Goal: Transaction & Acquisition: Purchase product/service

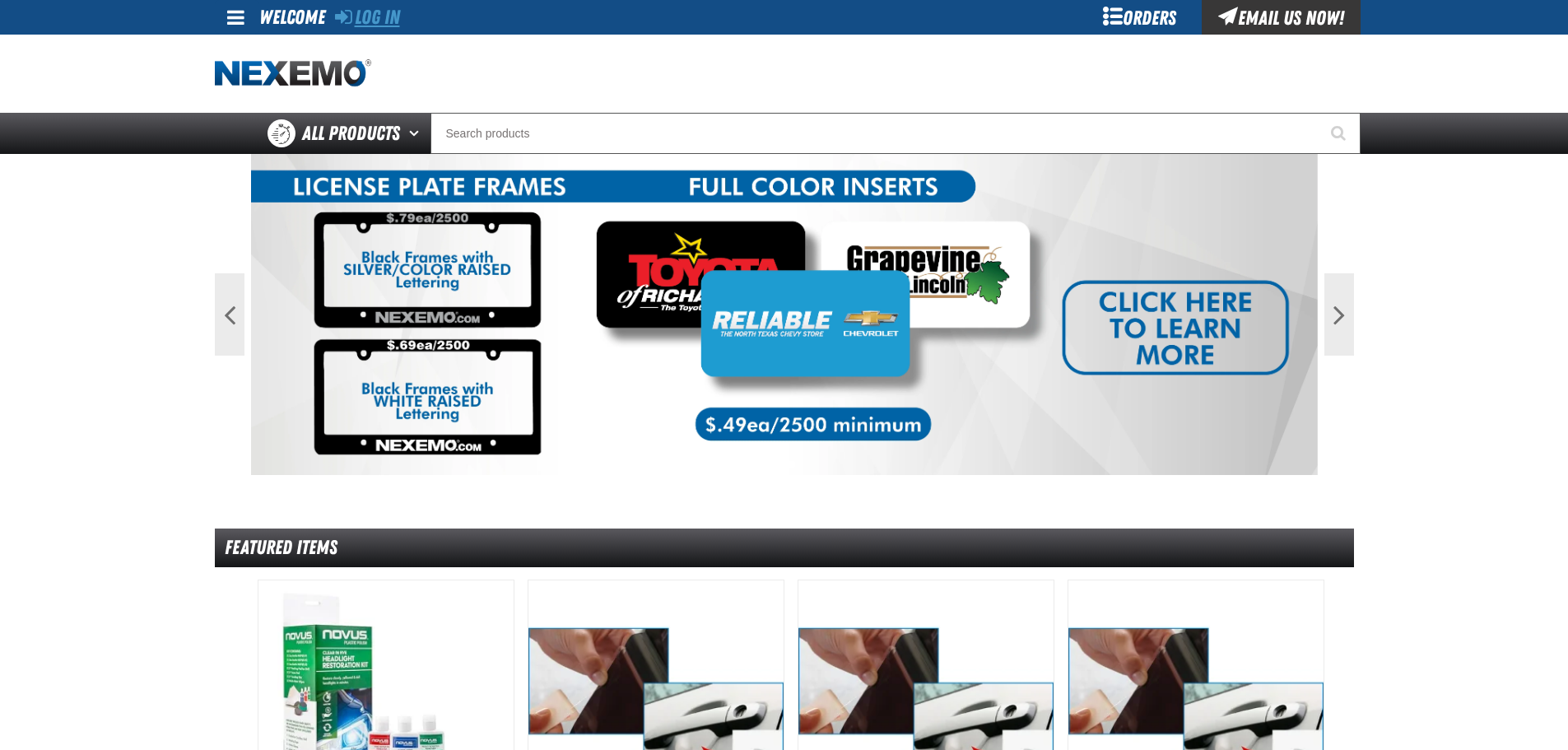
click at [355, 11] on link "Log In" at bounding box center [368, 17] width 65 height 23
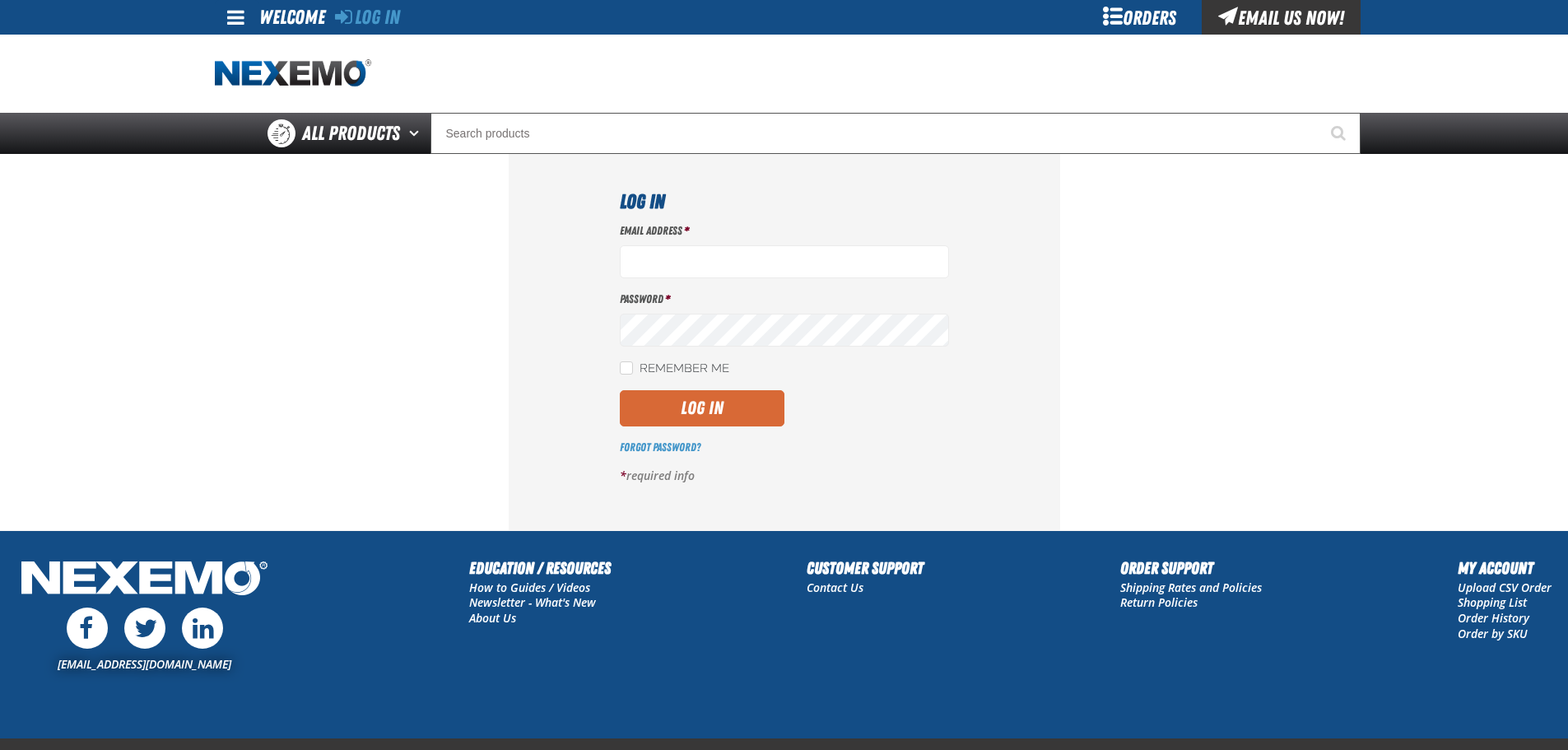
type input "bgambriel@vtaig.com"
click at [671, 406] on button "Log In" at bounding box center [701, 408] width 164 height 36
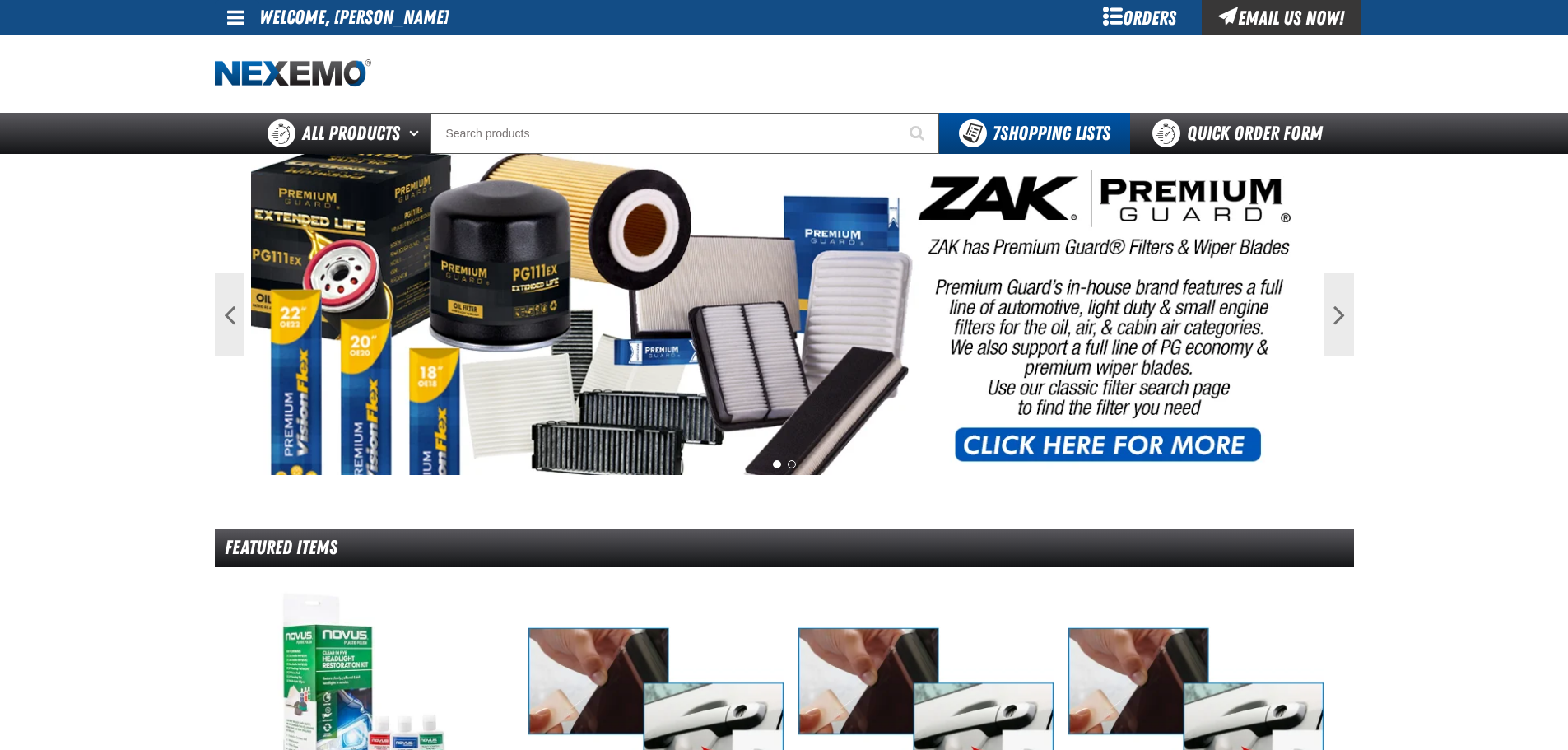
click at [240, 21] on span at bounding box center [236, 18] width 18 height 20
click at [569, 37] on div at bounding box center [784, 73] width 1139 height 78
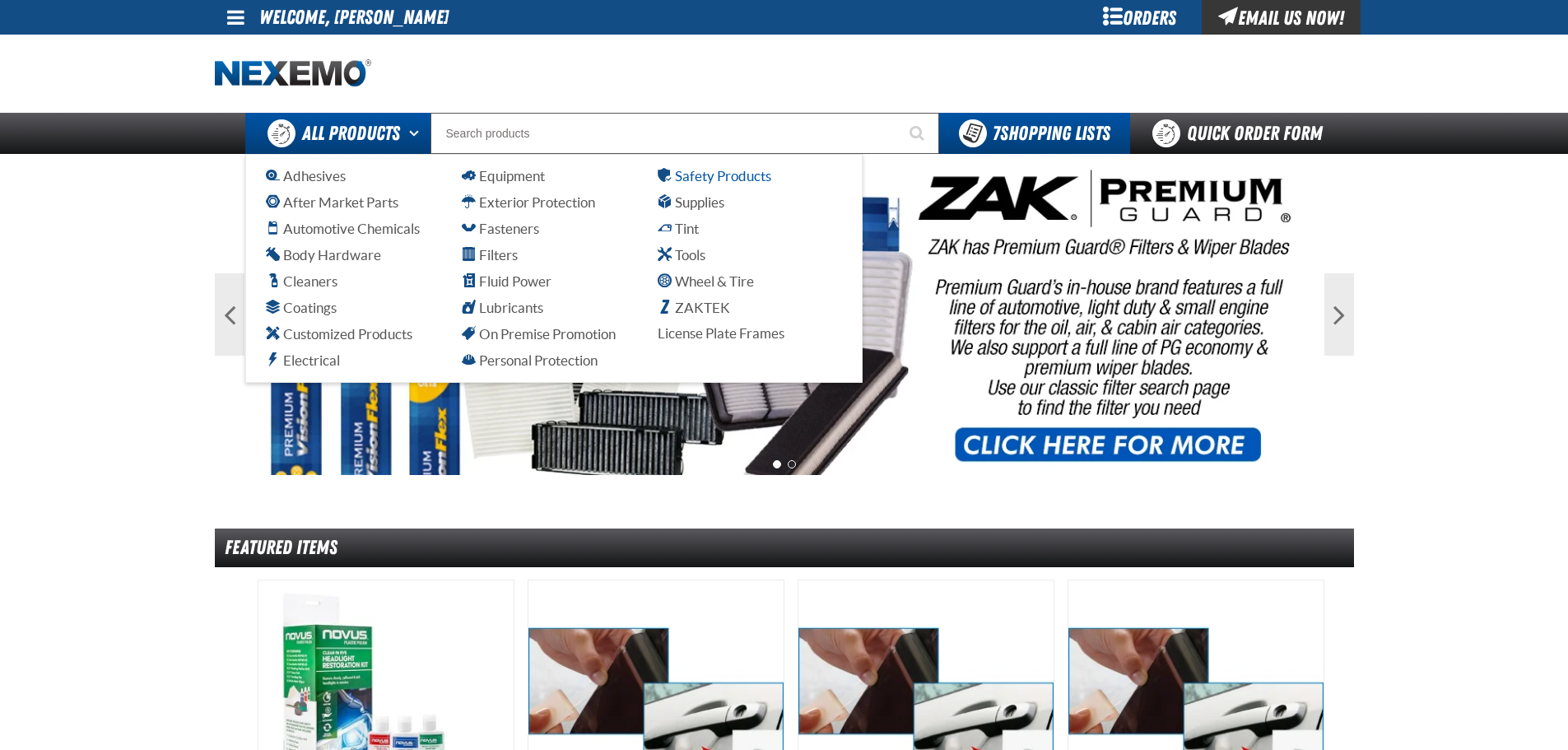
click at [694, 183] on span "Safety Products" at bounding box center [714, 176] width 113 height 16
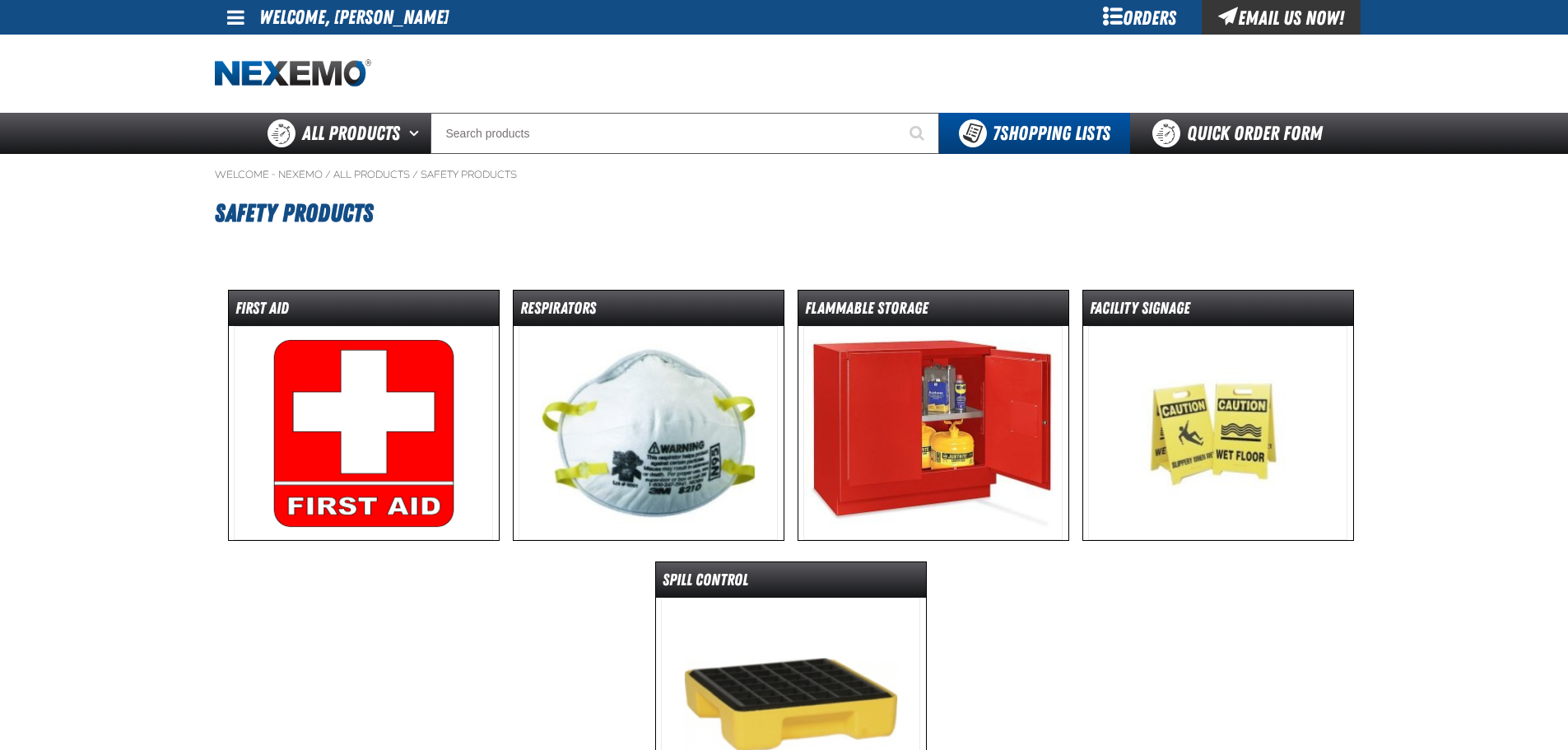
click at [392, 371] on img at bounding box center [364, 433] width 260 height 215
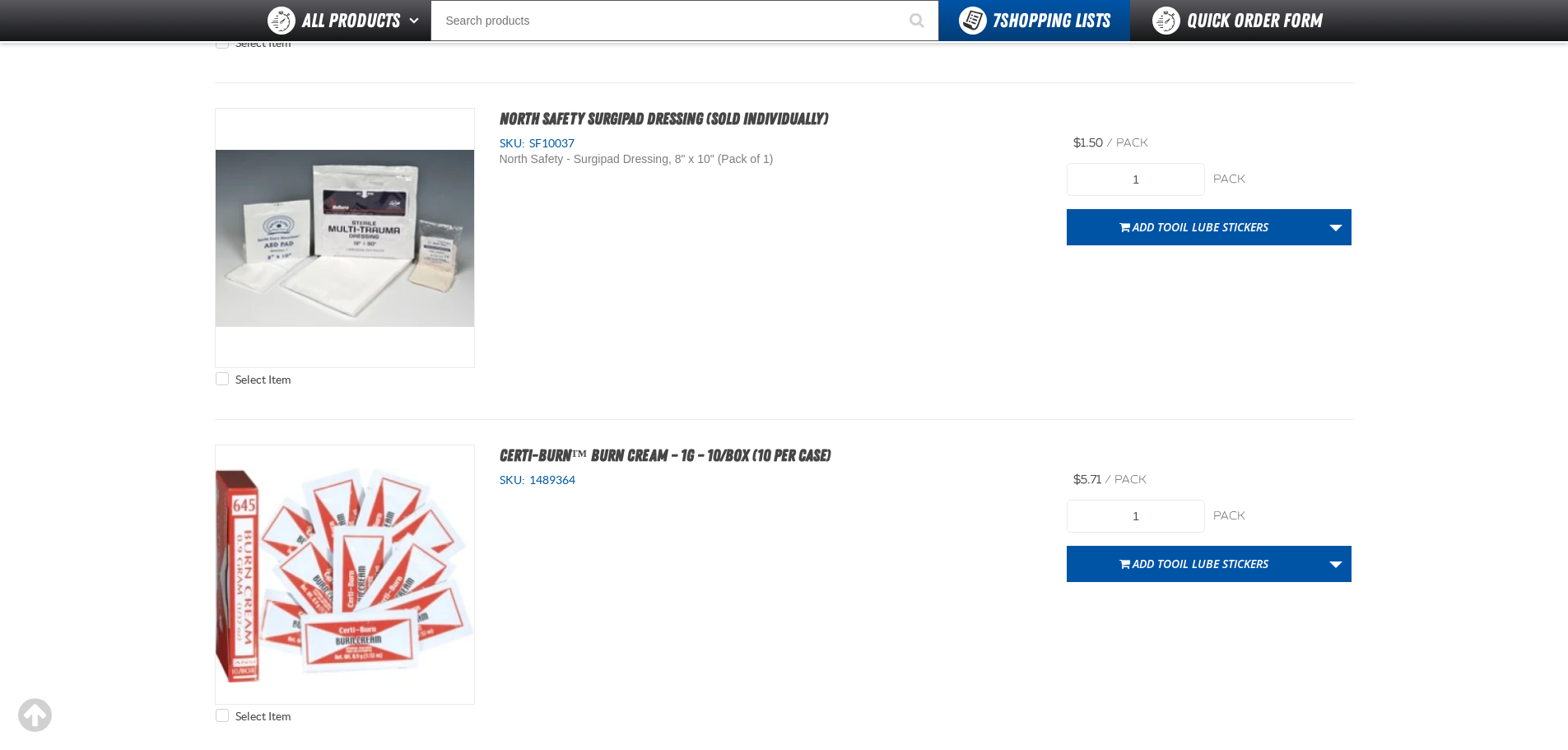
scroll to position [7659, 0]
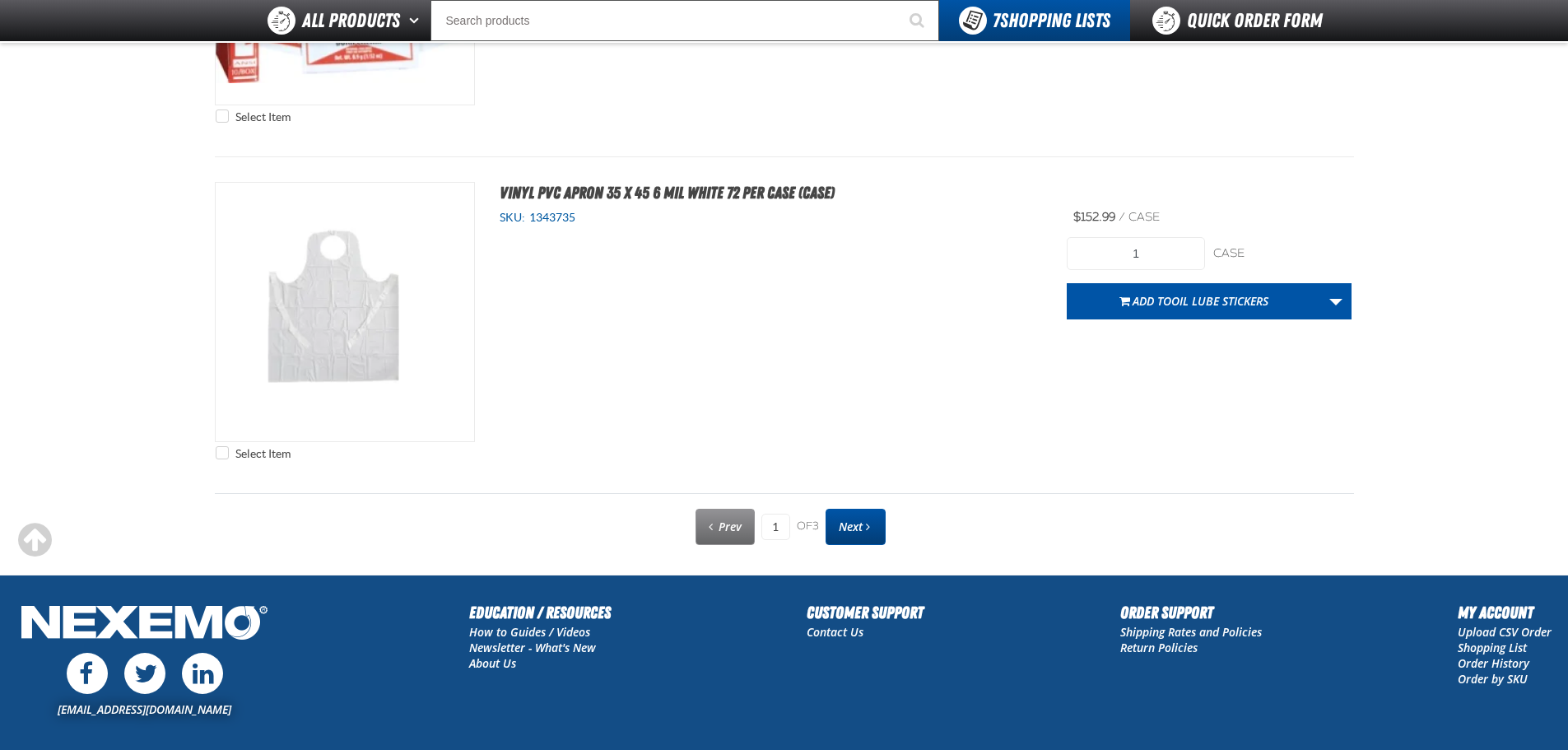
click at [860, 523] on span "Next" at bounding box center [851, 527] width 24 height 16
type input "2"
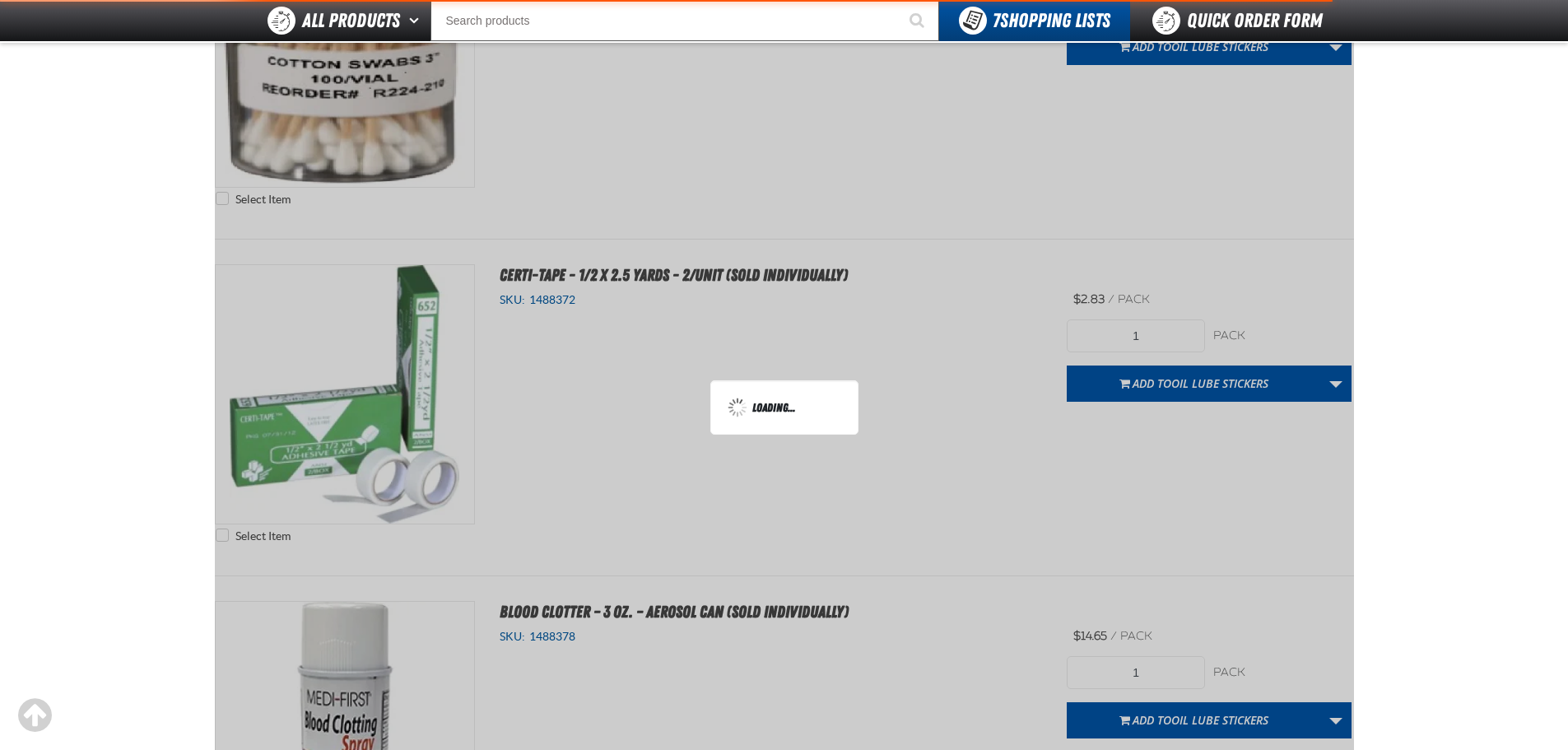
scroll to position [298, 0]
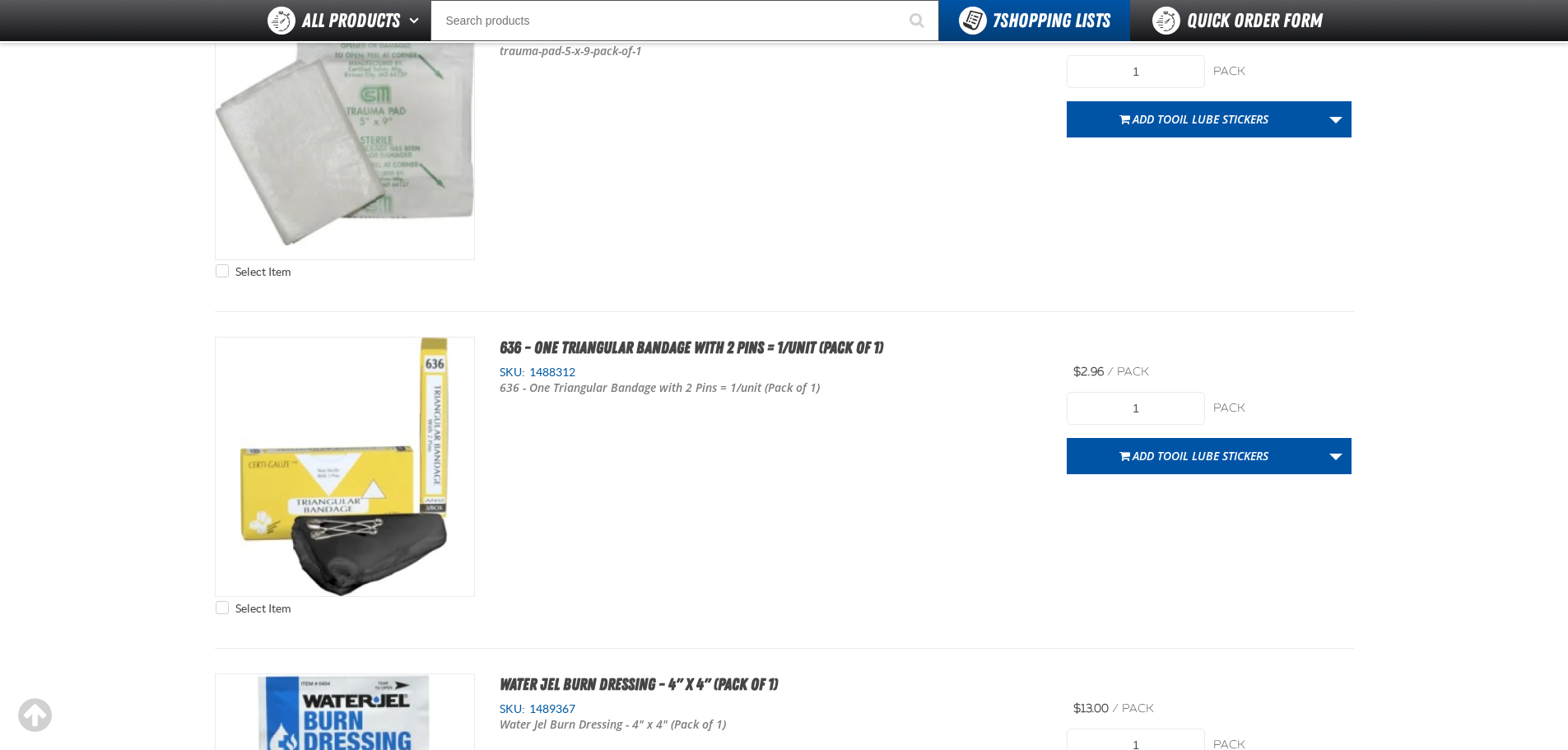
scroll to position [2800, 0]
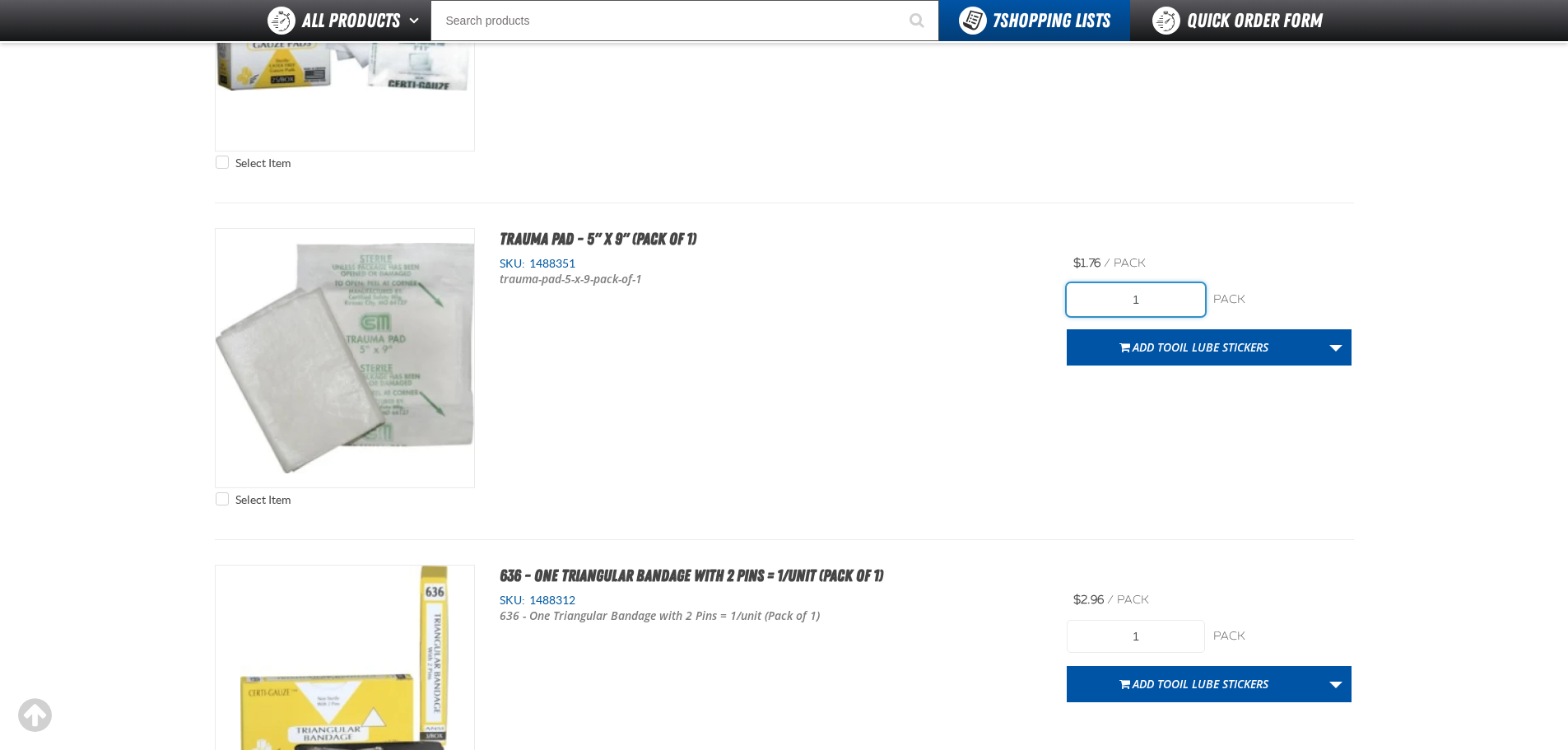
click at [1176, 290] on input "1" at bounding box center [1135, 299] width 139 height 32
type input "7"
click at [1336, 350] on link "More Actions" at bounding box center [1336, 347] width 31 height 36
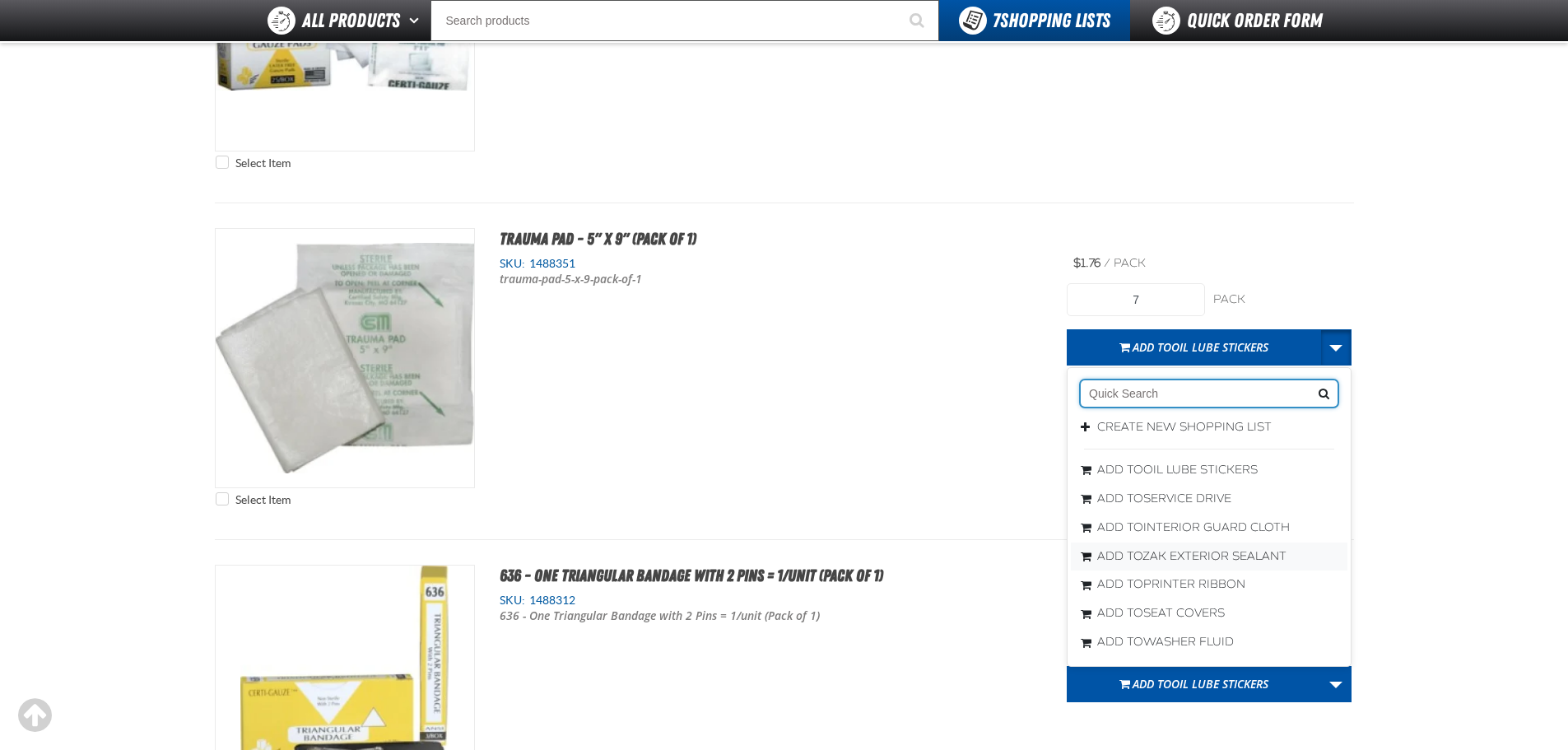
scroll to position [0, 0]
click at [1175, 160] on div "Select Item Certi-Gauze Pads - 3" x 3" - 25/box (Pack of 1) SKU: 1488346" at bounding box center [784, 34] width 1139 height 286
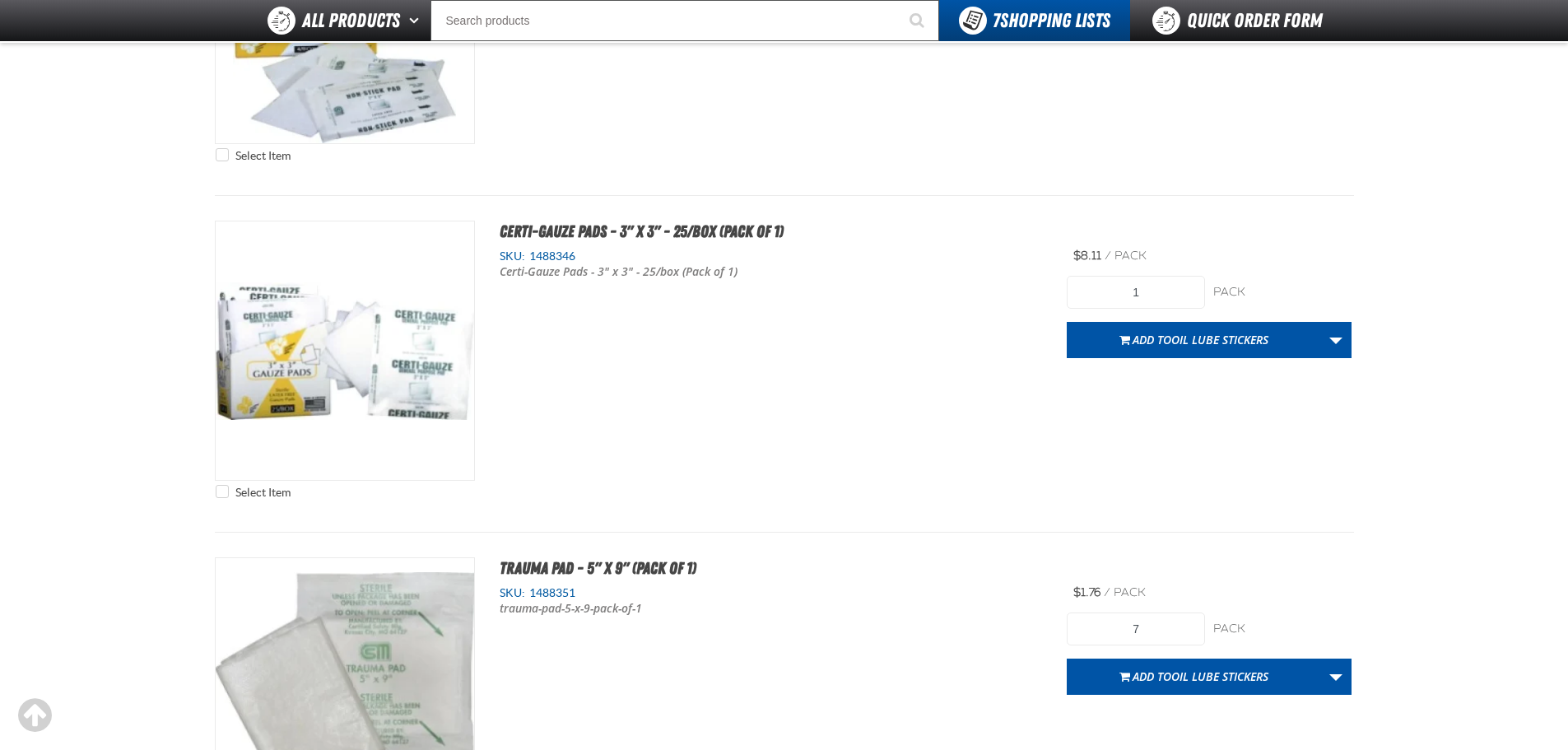
scroll to position [2718, 0]
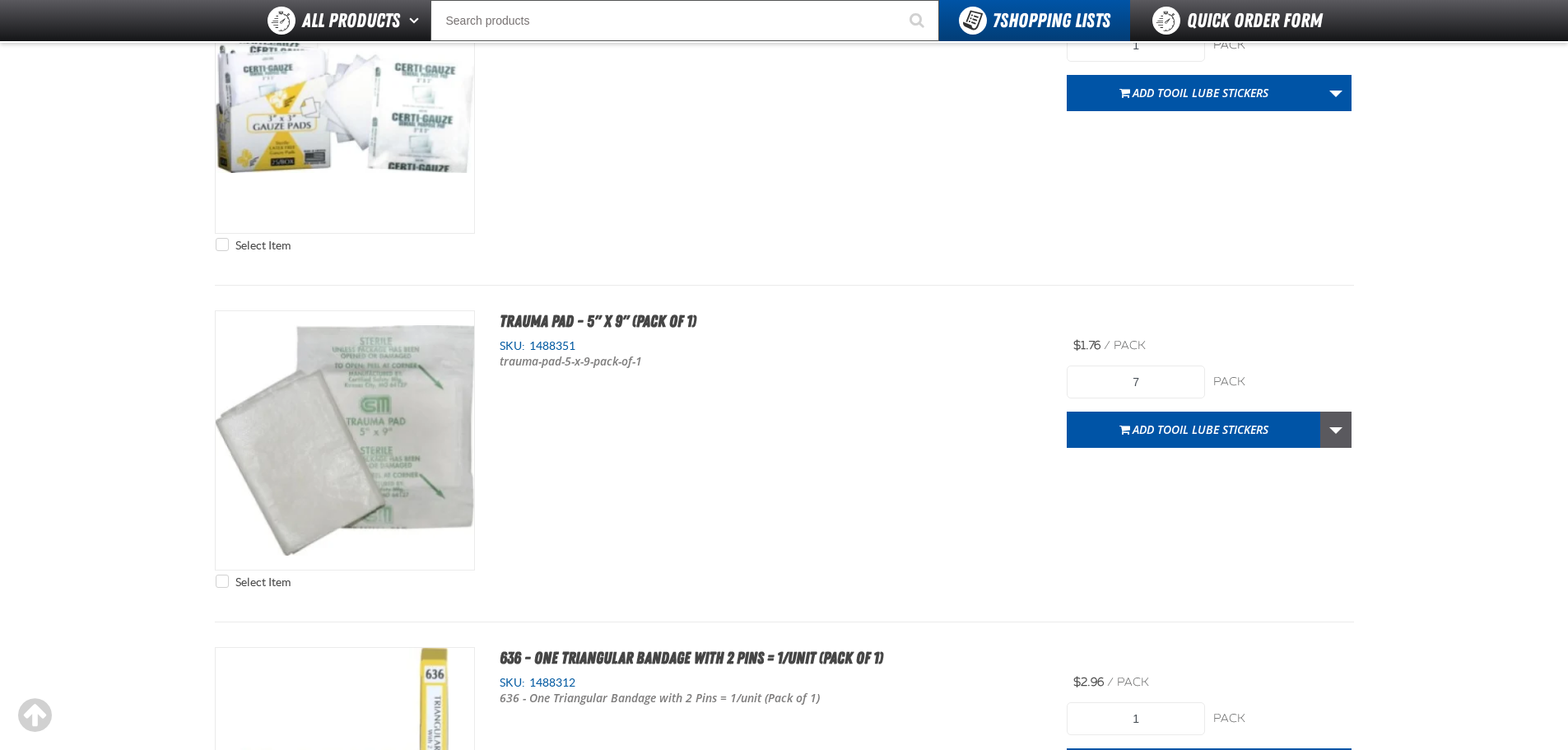
click at [1339, 431] on link "More Actions" at bounding box center [1336, 429] width 31 height 36
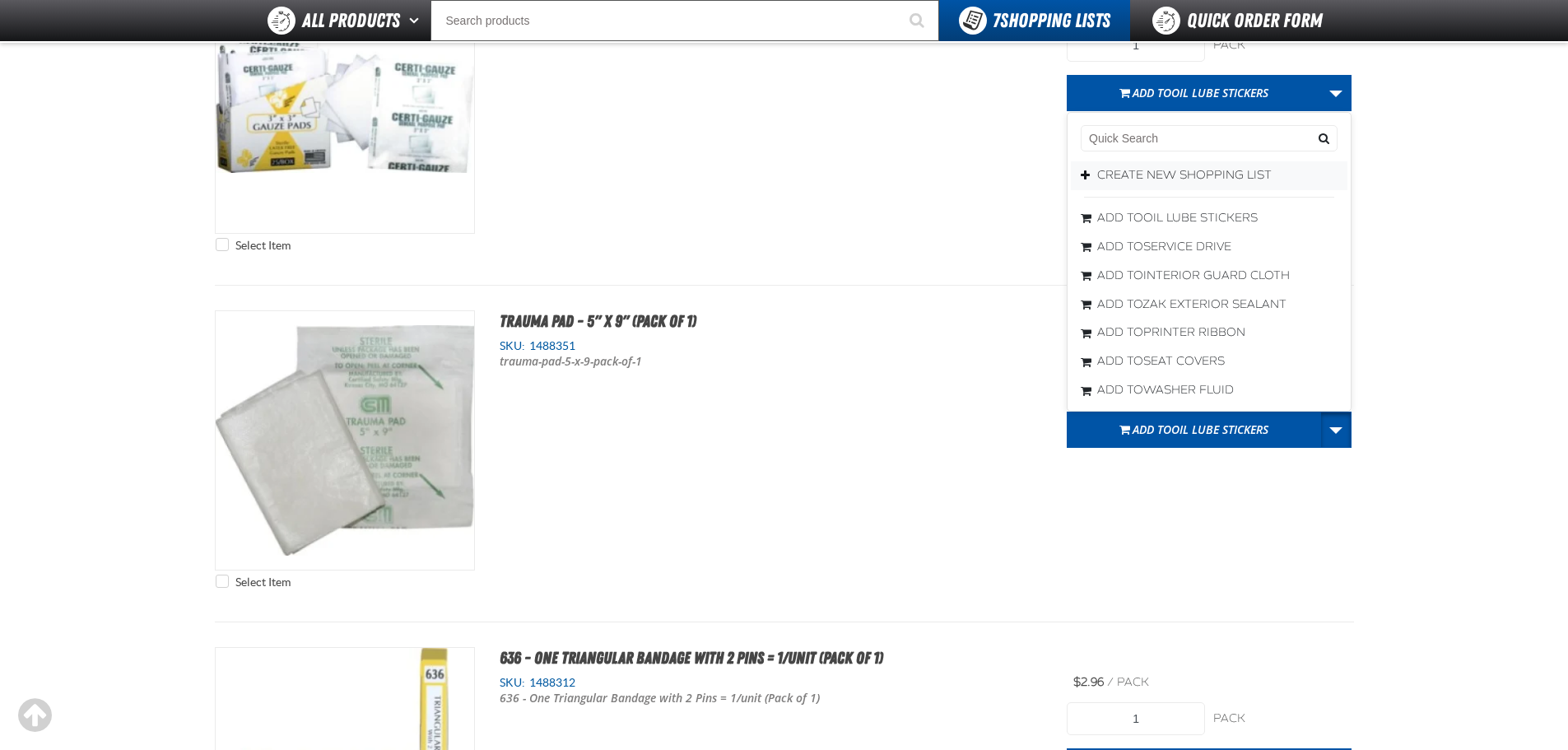
click at [1169, 170] on button "Create New Shopping List" at bounding box center [1209, 175] width 276 height 29
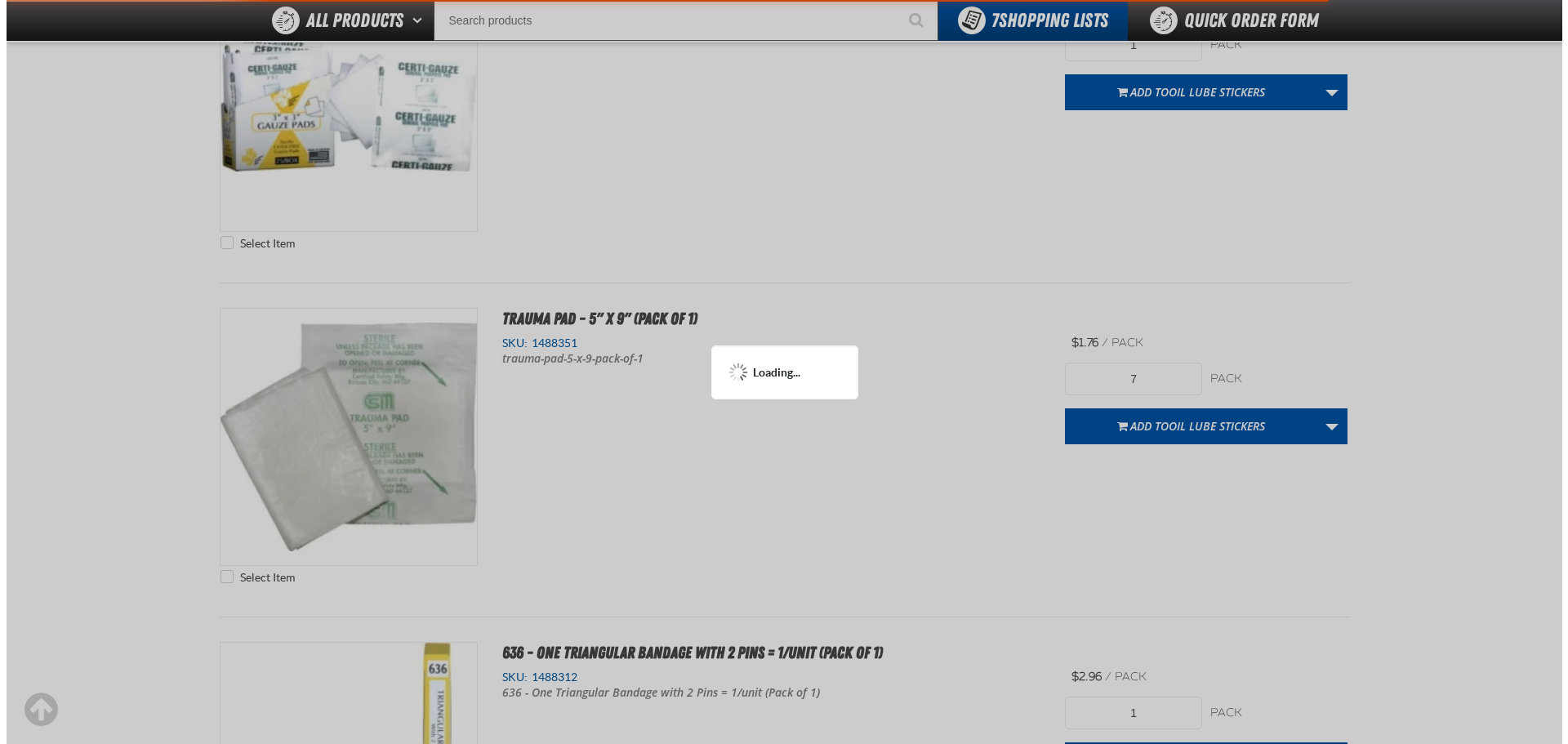
scroll to position [0, 0]
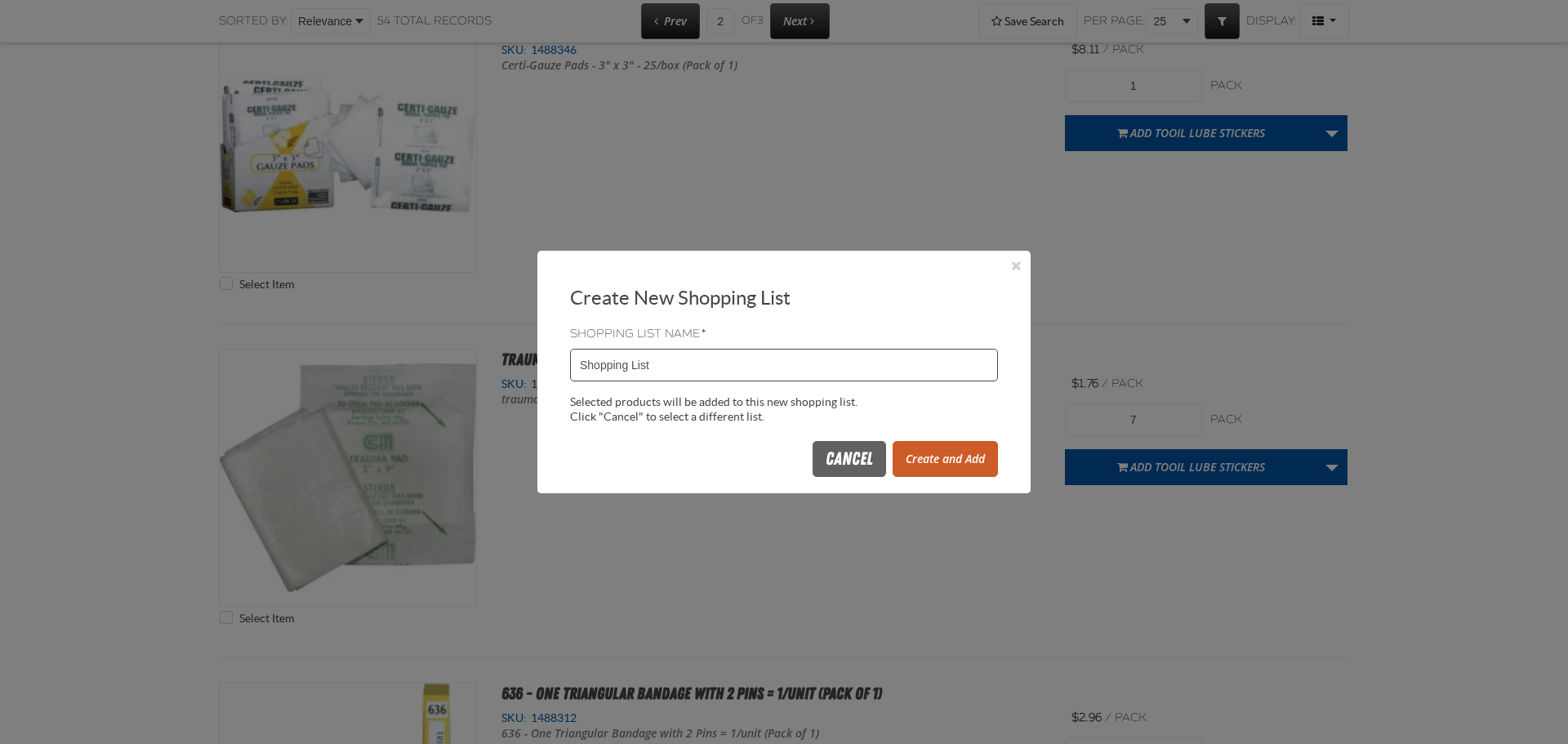
click at [698, 364] on input "Shopping List" at bounding box center [784, 364] width 427 height 32
type input "0821FA"
click at [951, 464] on button "Create and Add" at bounding box center [945, 459] width 105 height 36
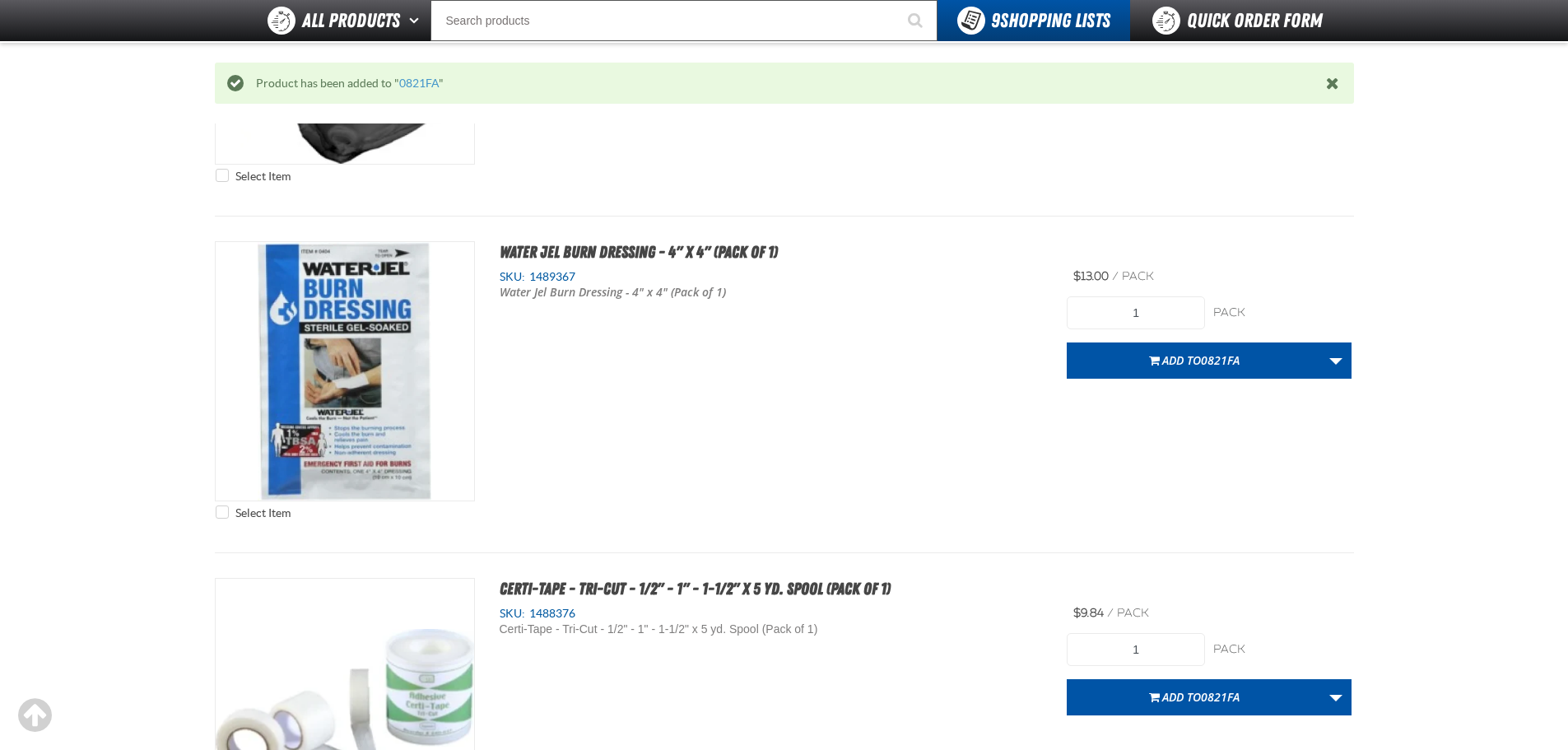
scroll to position [3539, 0]
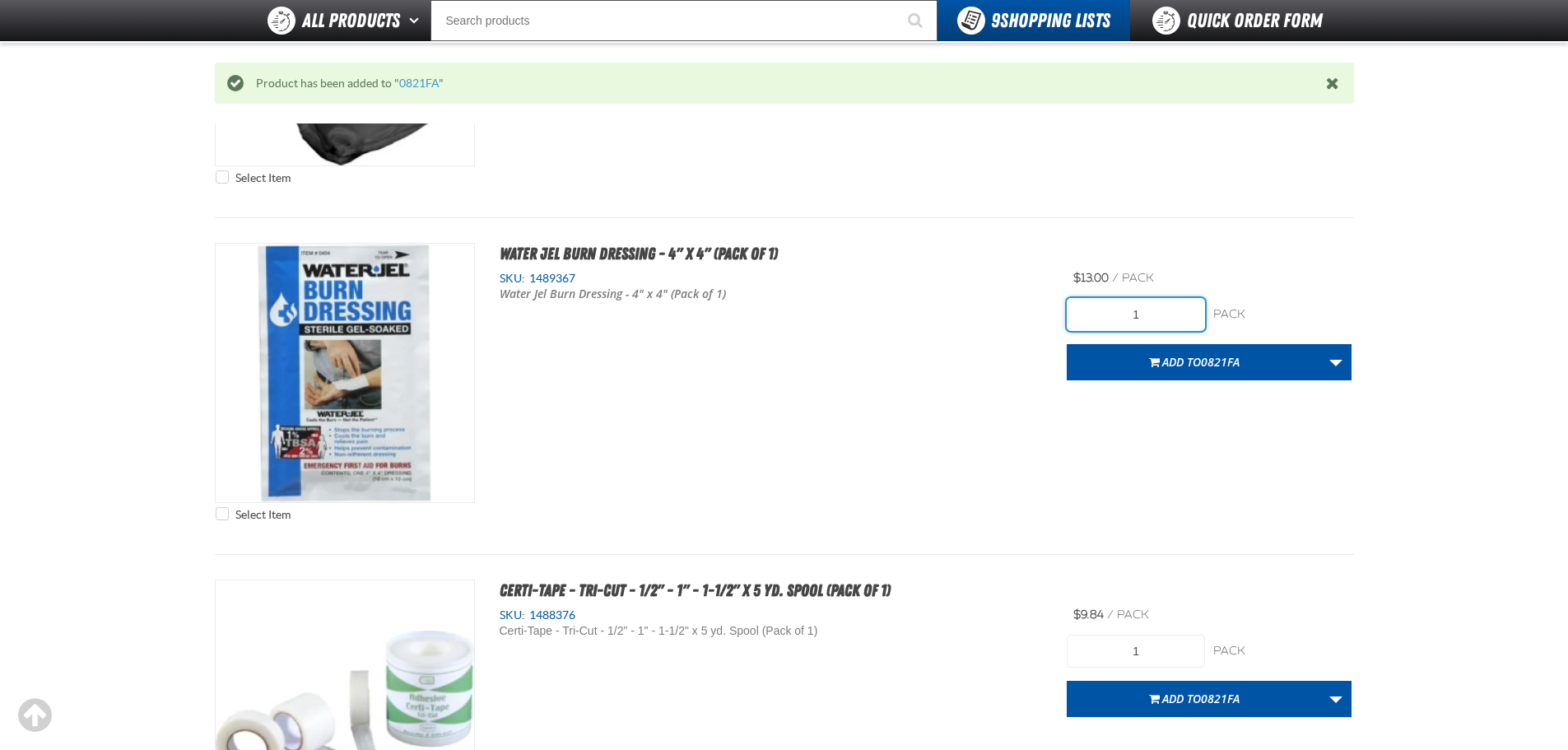
click at [1170, 315] on input "1" at bounding box center [1135, 314] width 139 height 32
type input "7"
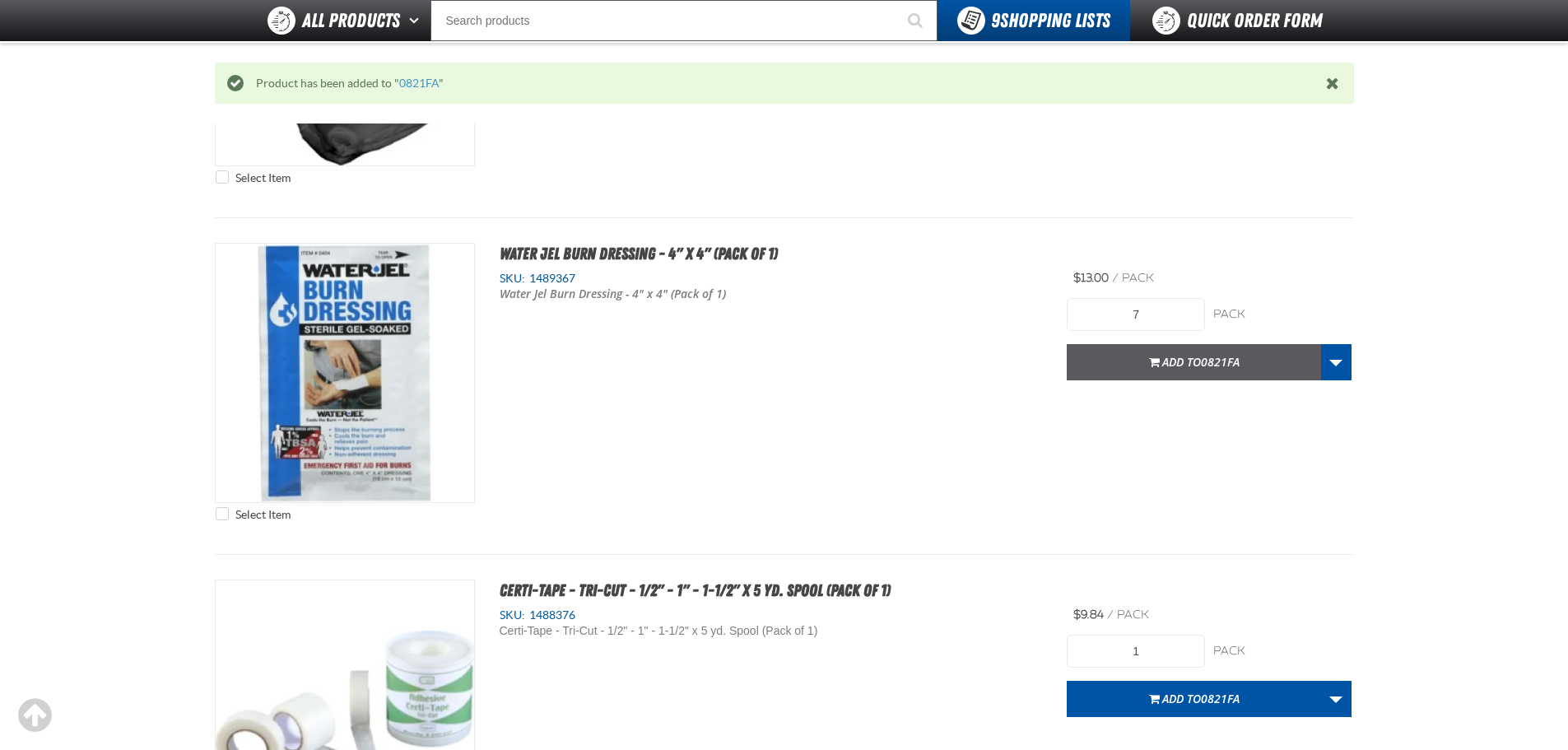
click at [1193, 353] on button "Add to 0821FA" at bounding box center [1193, 362] width 255 height 36
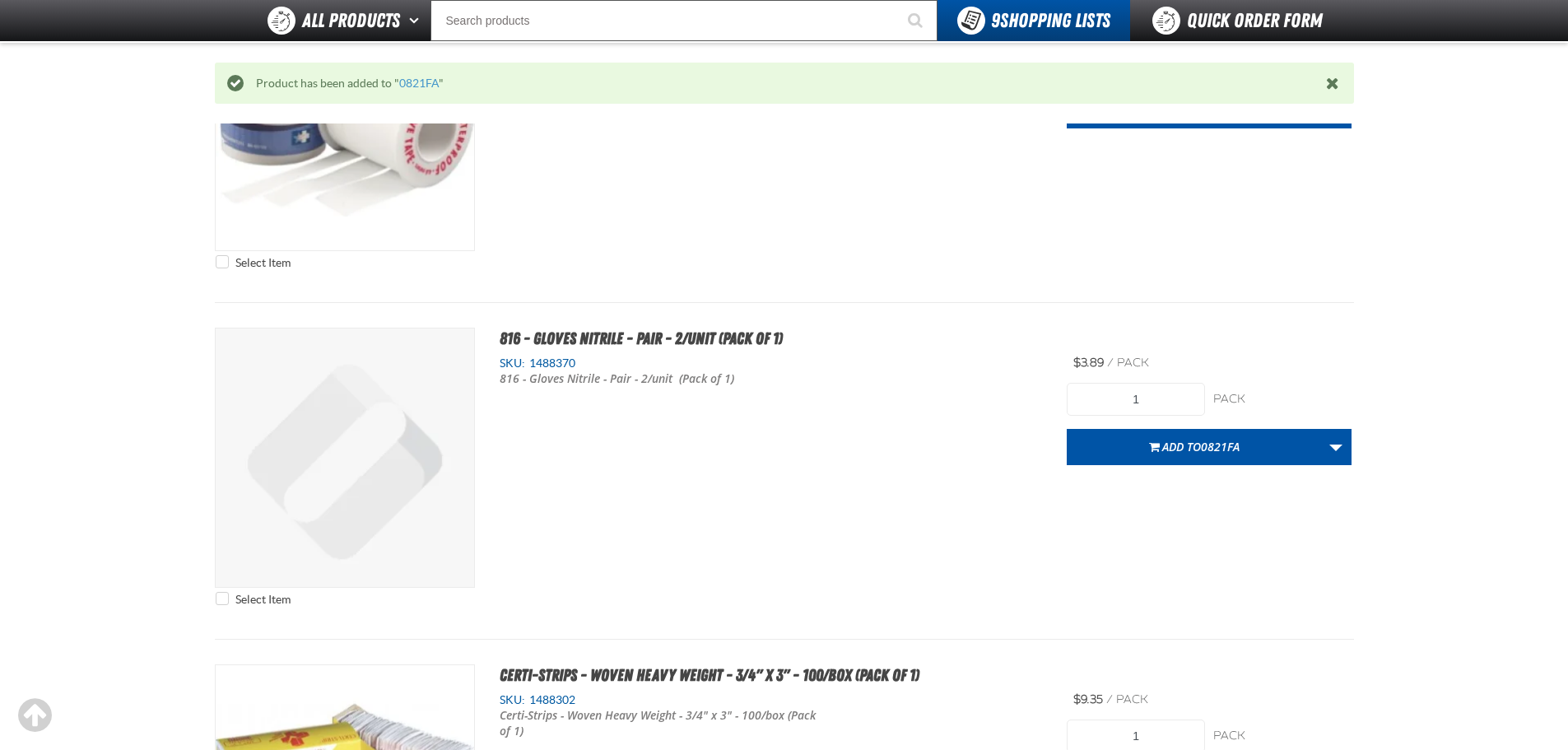
scroll to position [4857, 0]
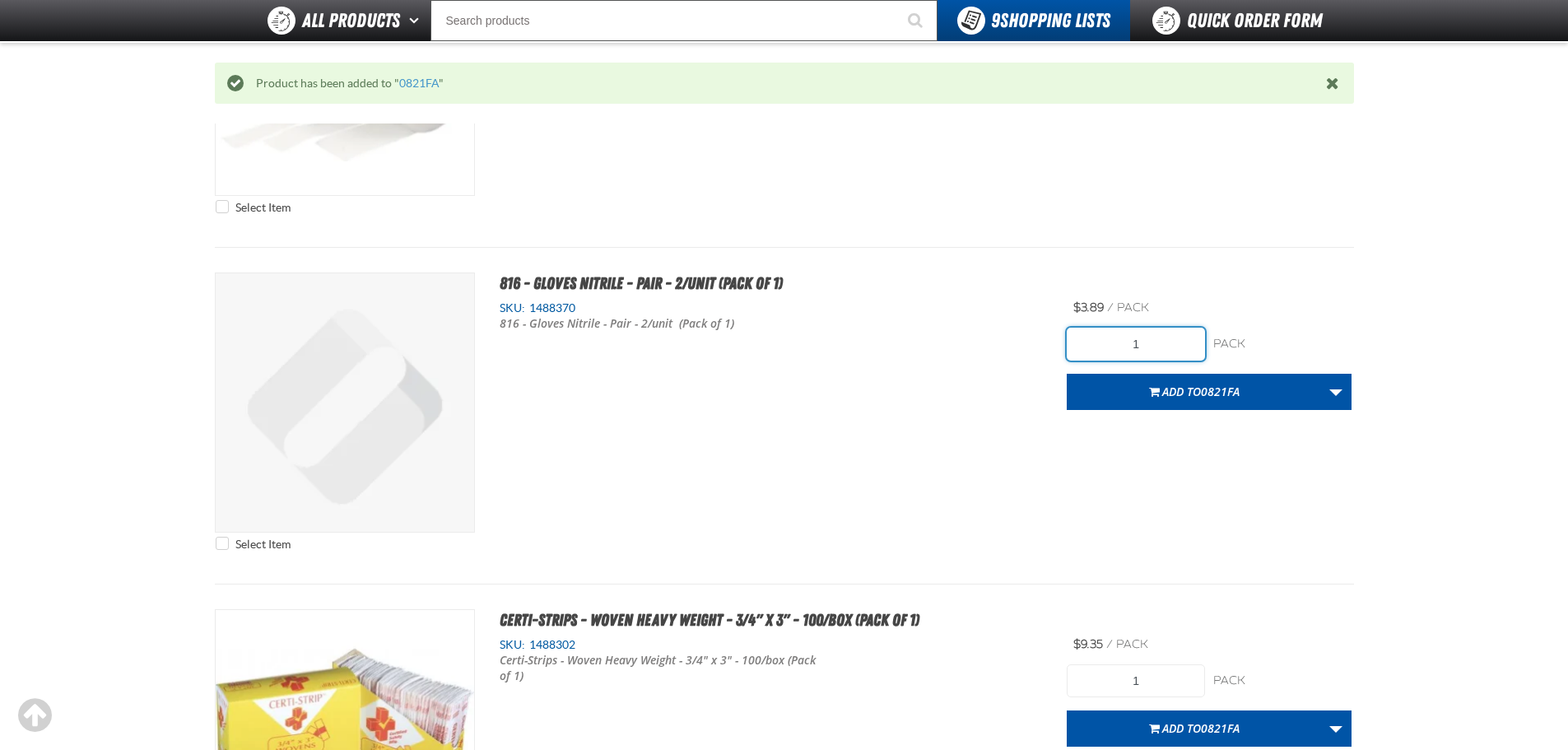
click at [1179, 345] on input "1" at bounding box center [1135, 344] width 139 height 32
type input "7"
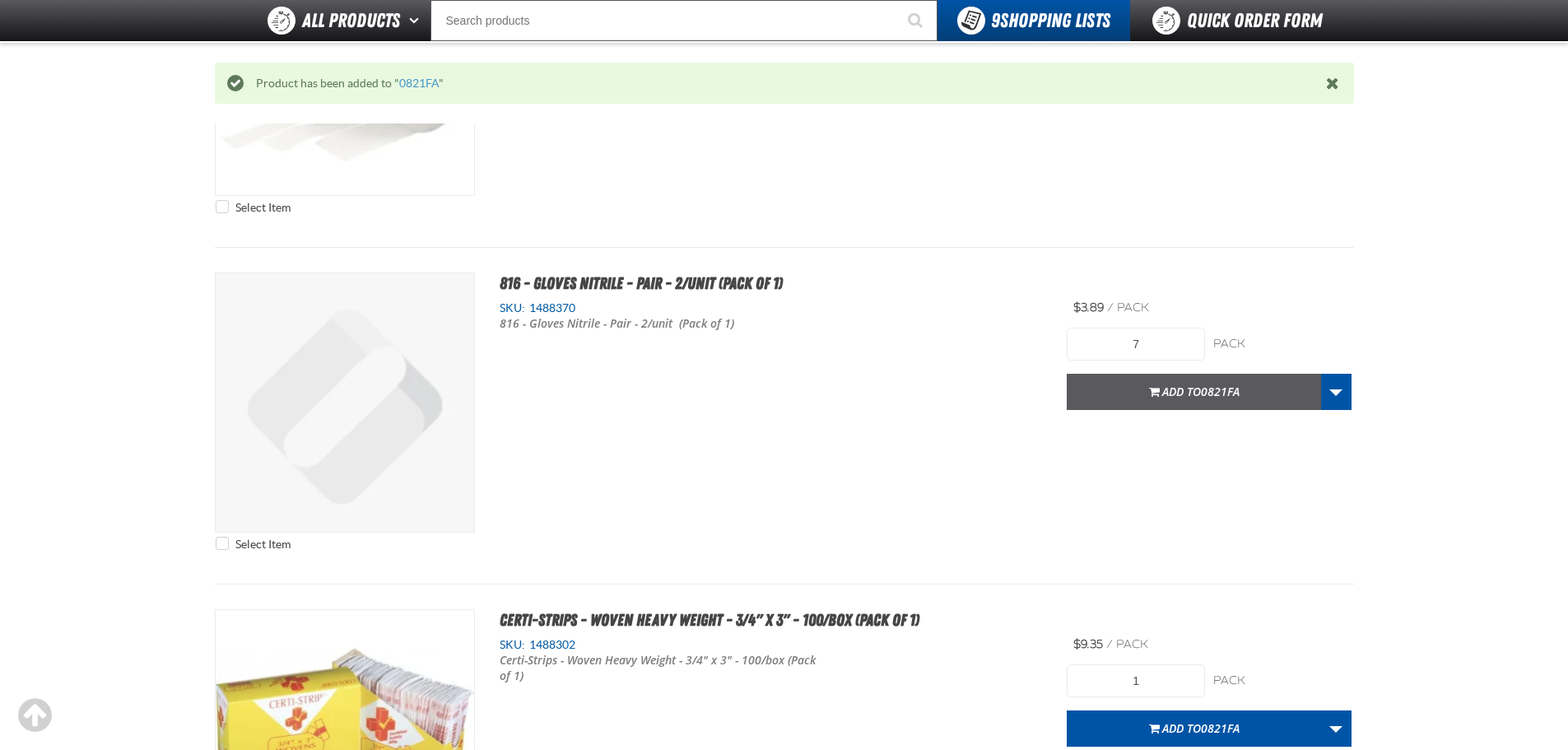
click at [1175, 387] on span "Add to 0821FA" at bounding box center [1201, 392] width 78 height 16
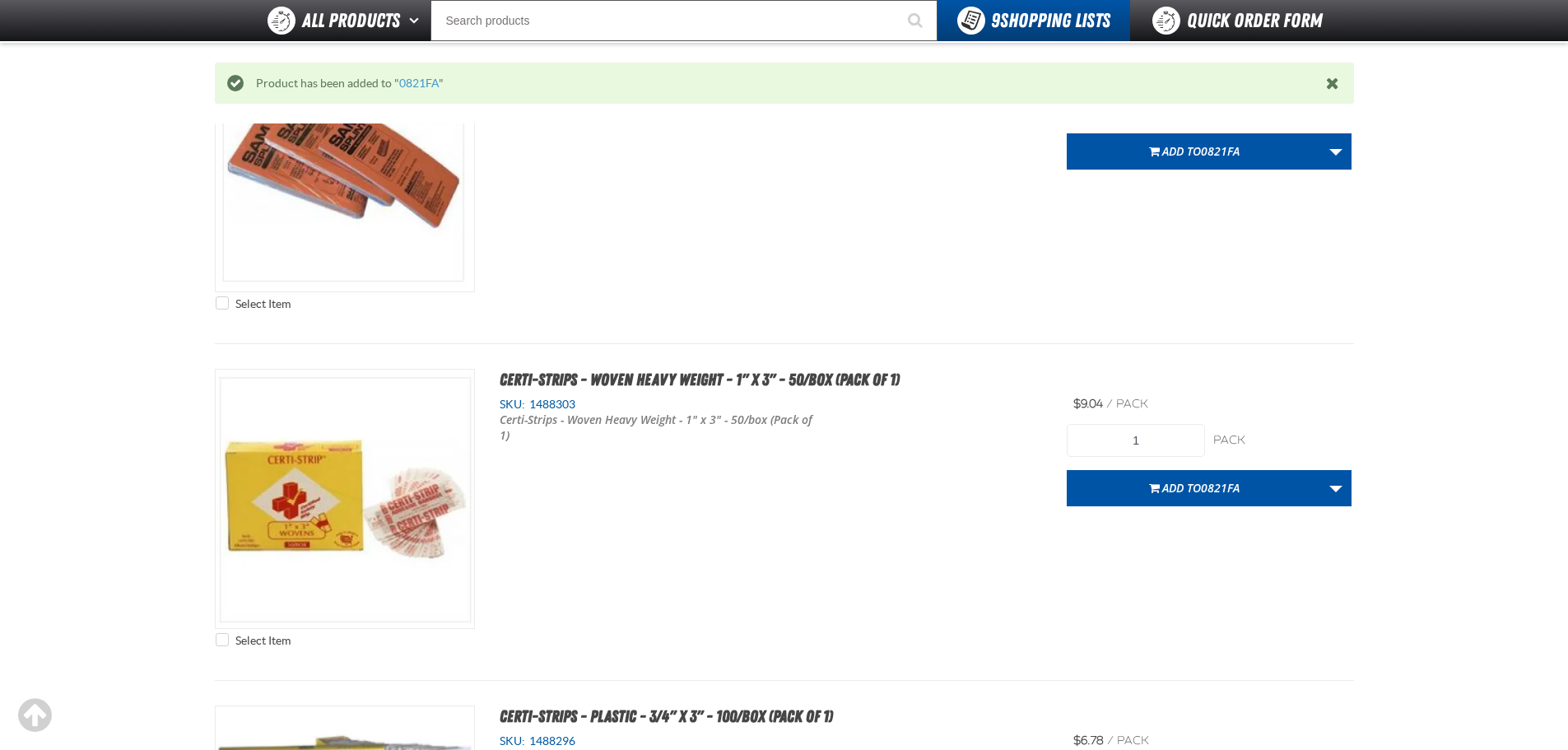
scroll to position [7246, 0]
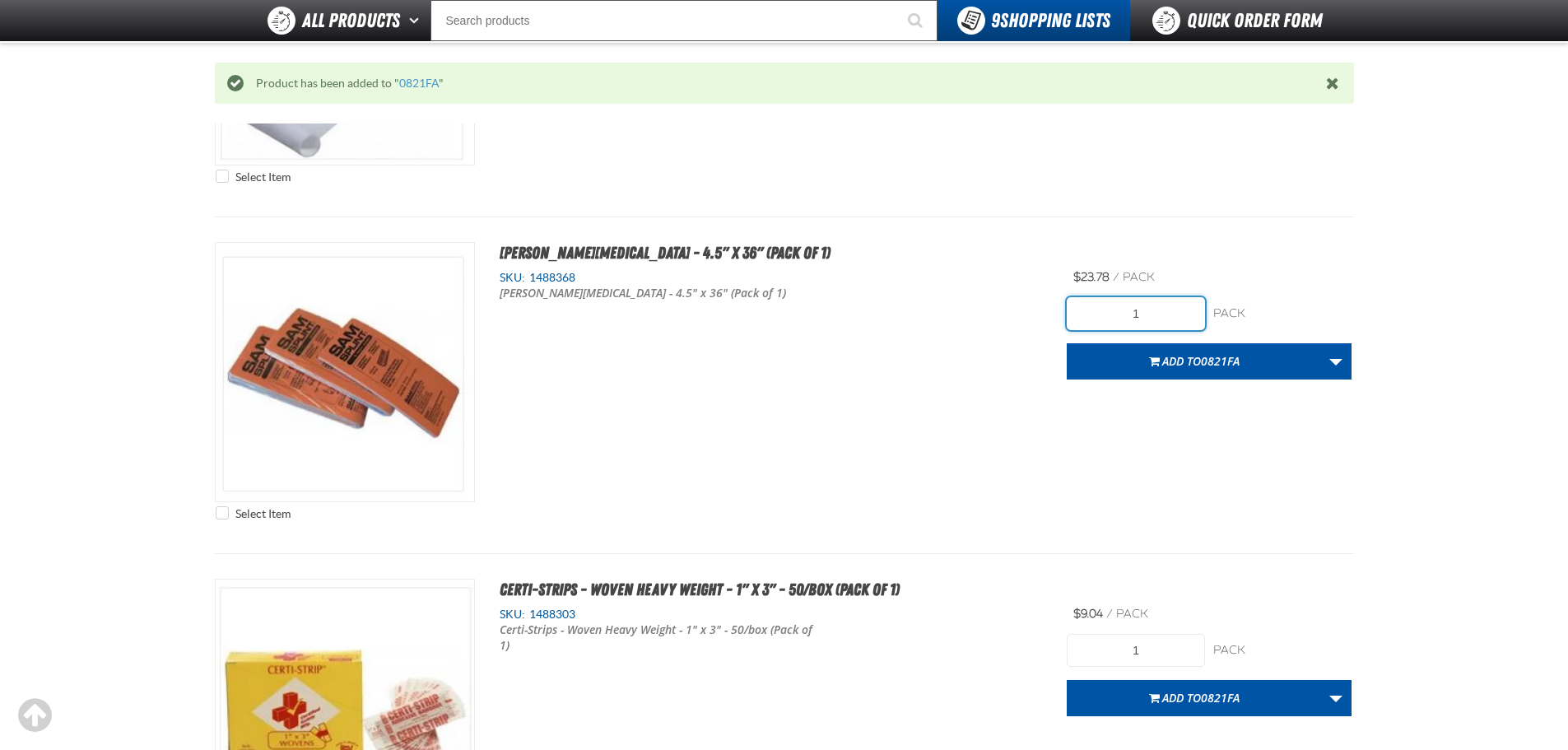
click at [1186, 307] on input "1" at bounding box center [1135, 313] width 139 height 32
type input "7"
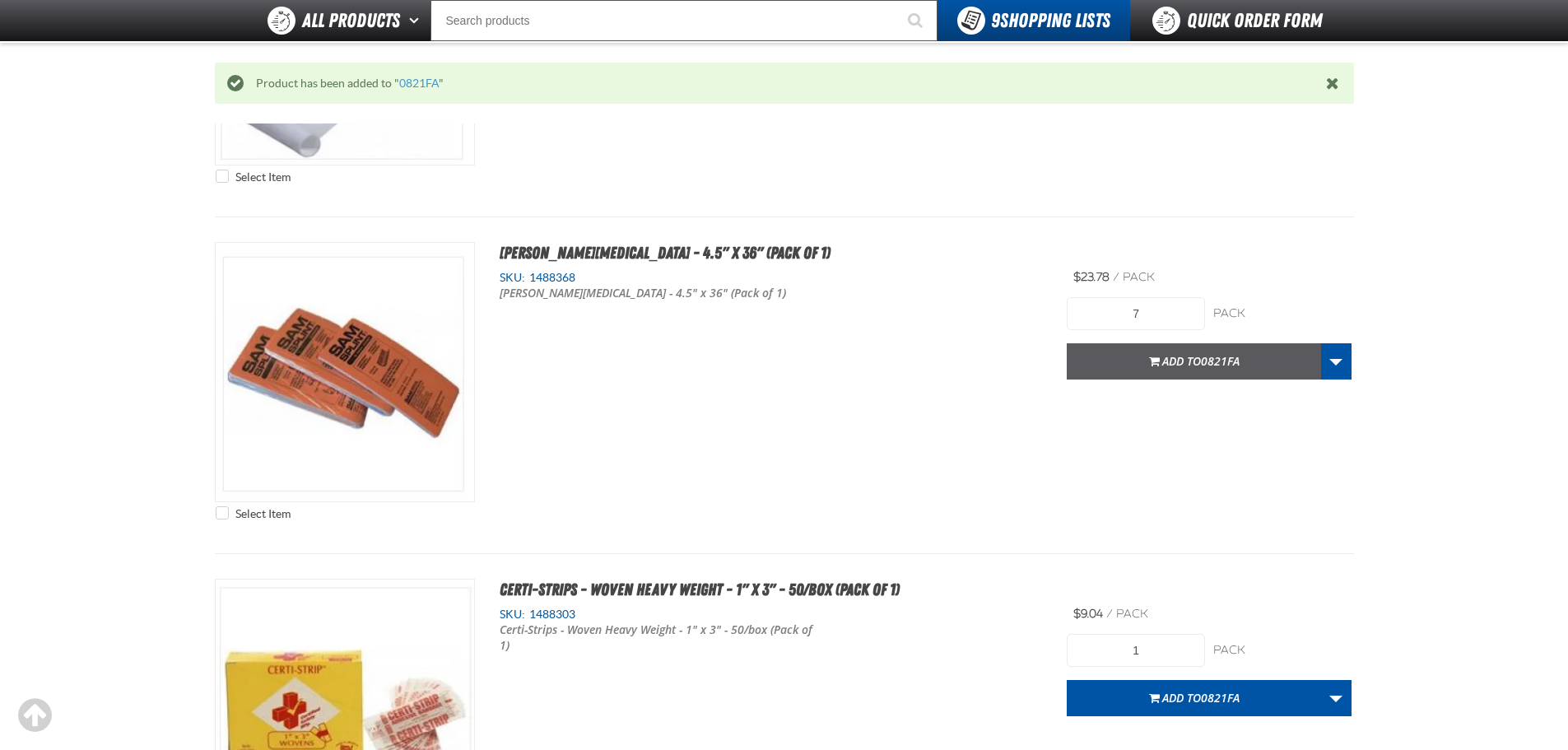
click at [1195, 363] on span "Add to 0821FA" at bounding box center [1201, 361] width 78 height 16
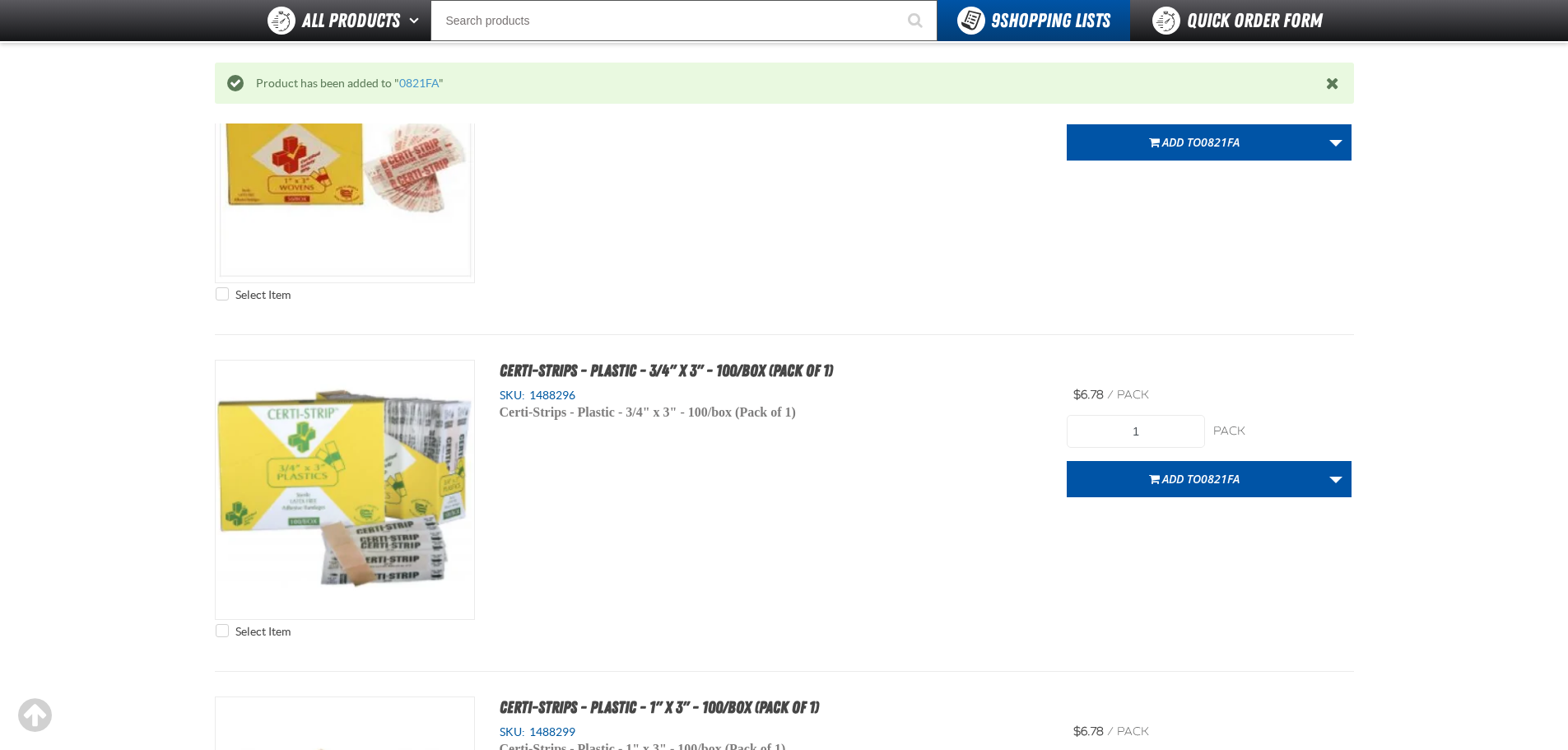
scroll to position [7823, 0]
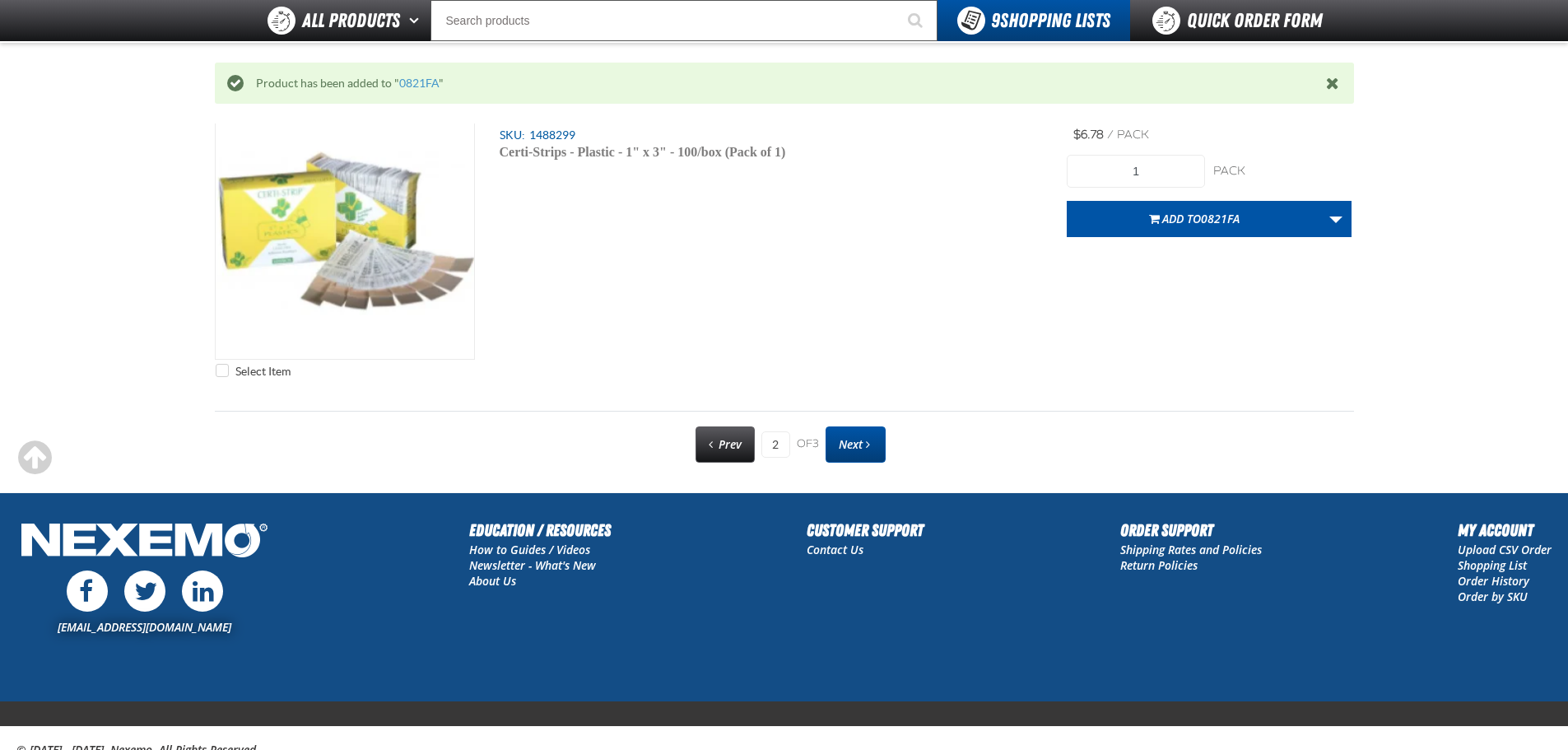
click at [847, 447] on span "Next" at bounding box center [851, 444] width 24 height 16
type input "3"
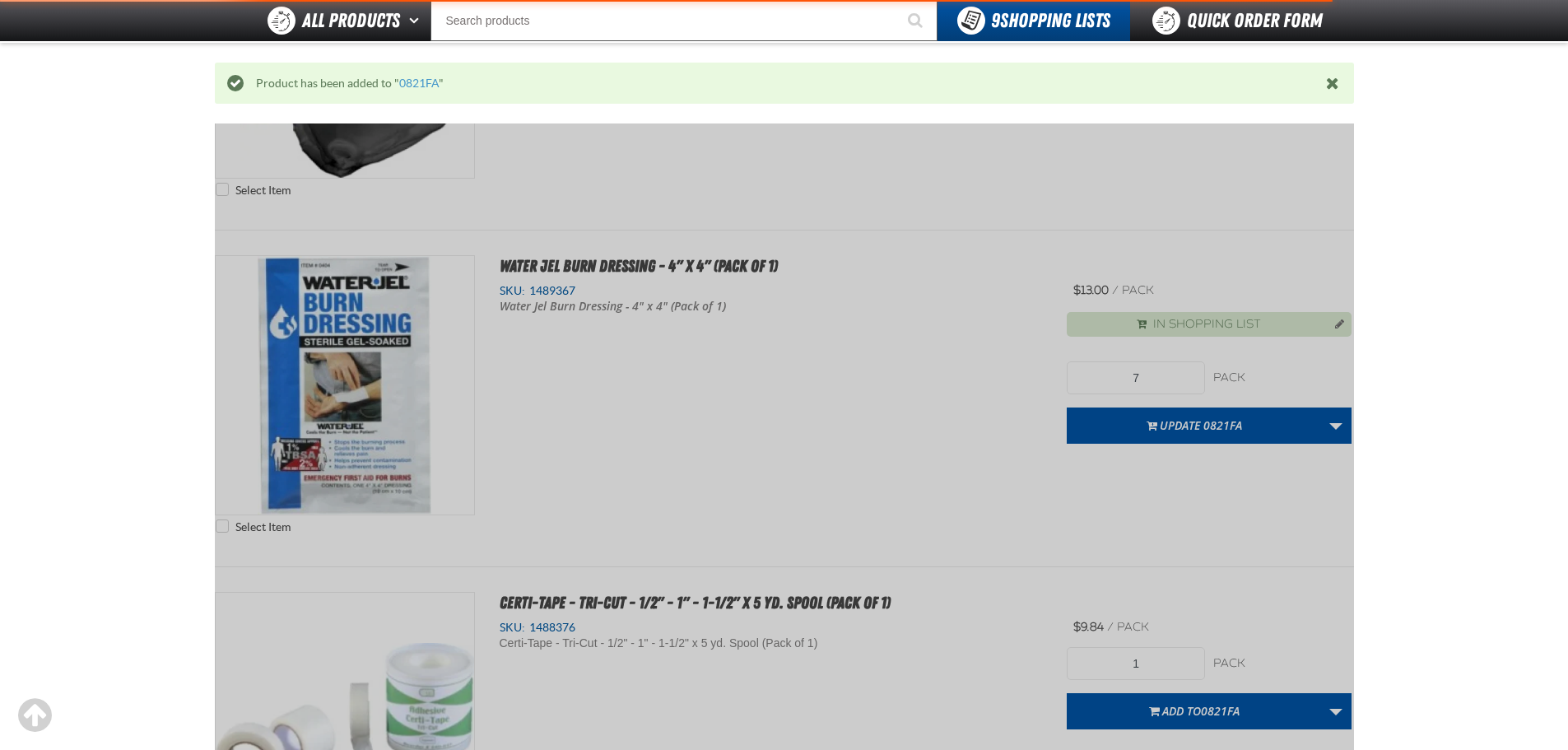
scroll to position [298, 0]
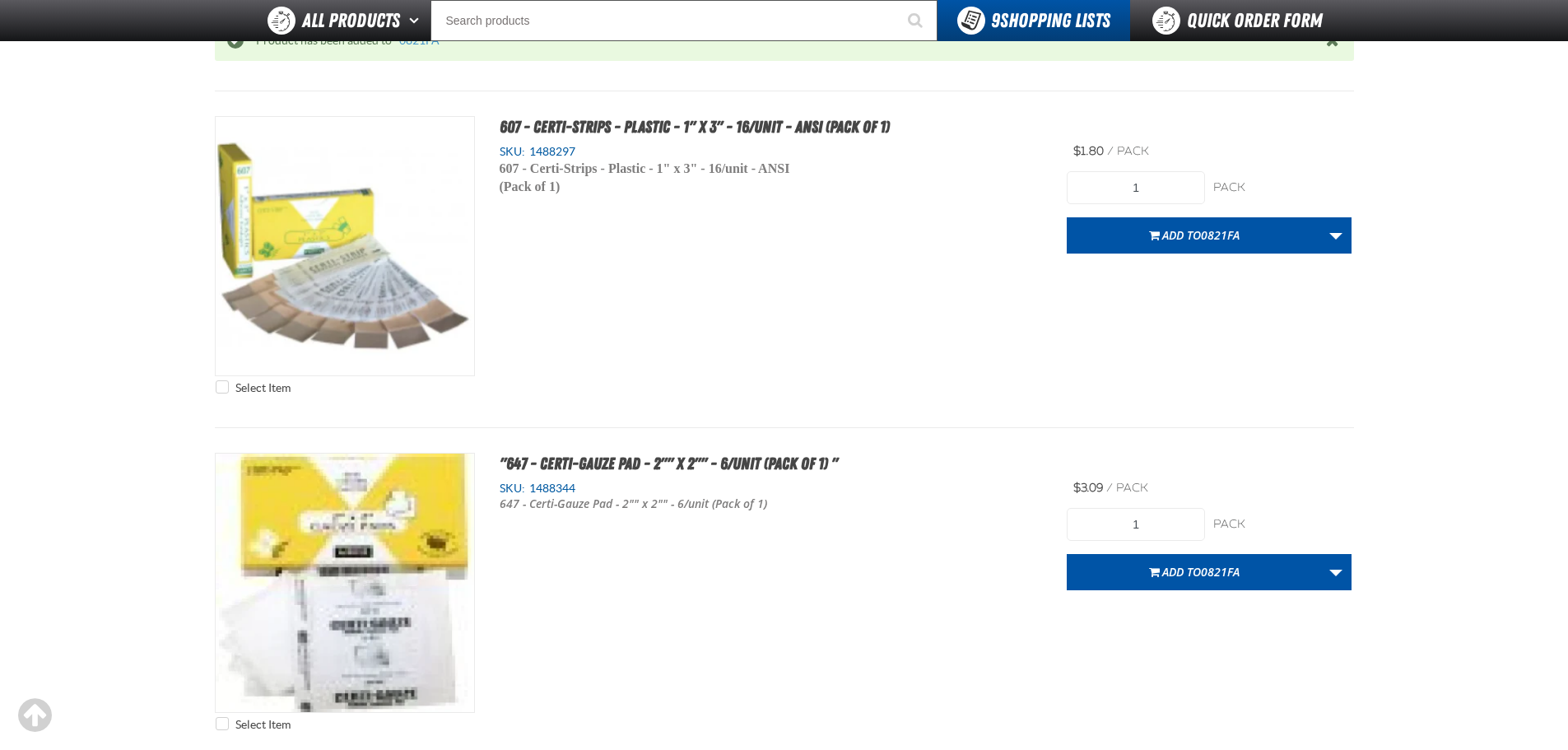
click at [631, 294] on div "Select Item 607 - Certi-Strips - Plastic - 1" x 3" - 16/unit - ANSI (Pack of 1)…" at bounding box center [784, 259] width 1139 height 286
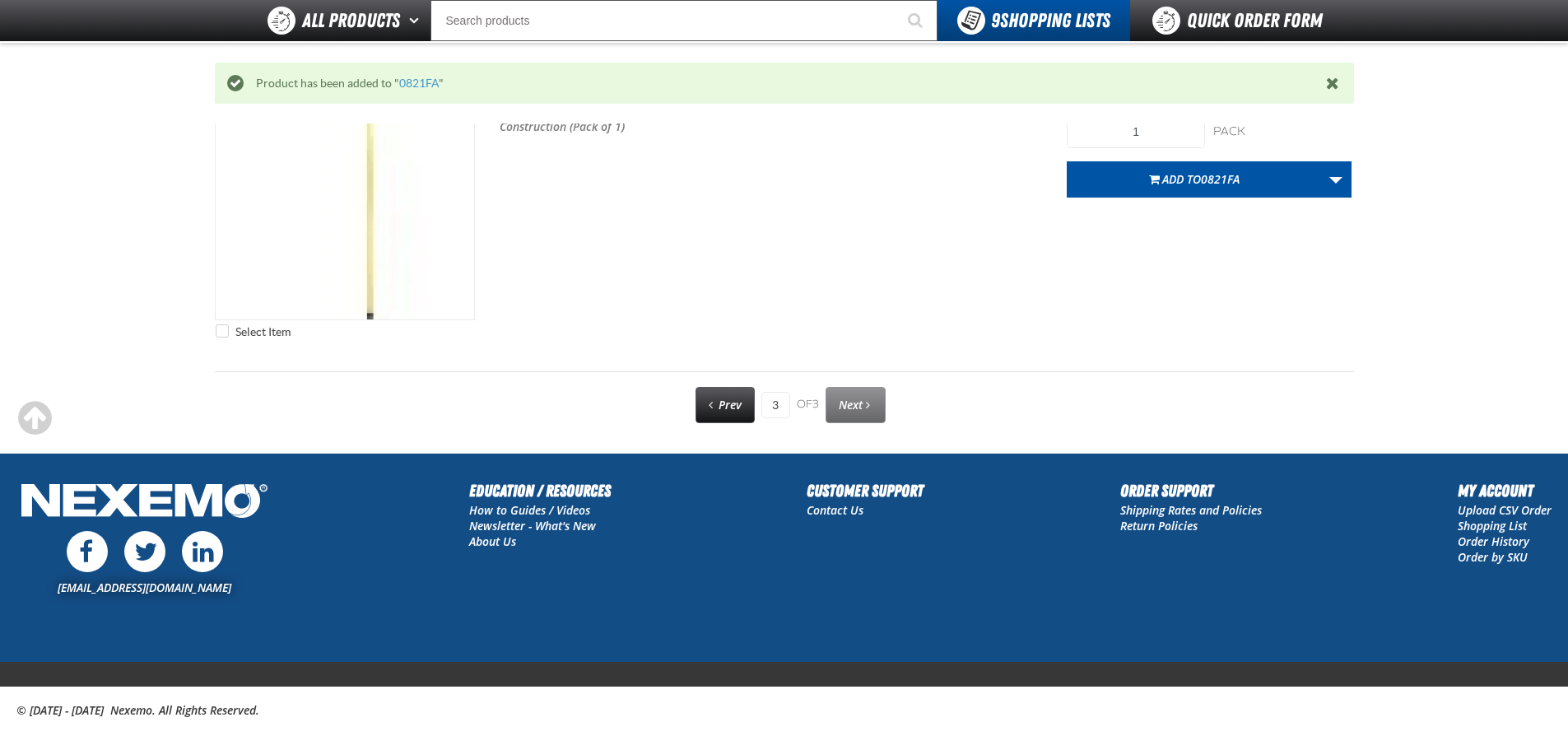
scroll to position [1369, 0]
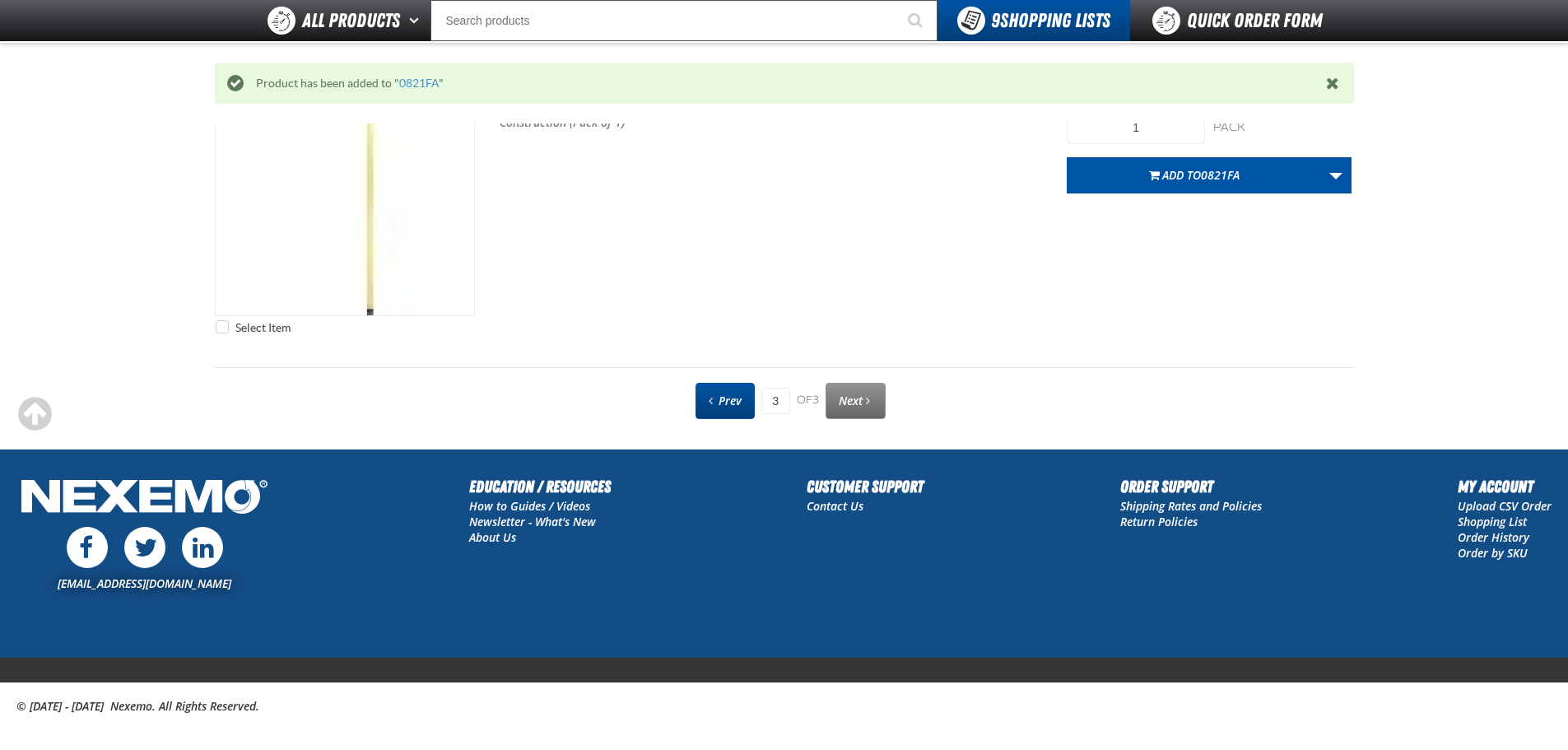
click at [739, 407] on span "Prev" at bounding box center [730, 401] width 23 height 16
type input "2"
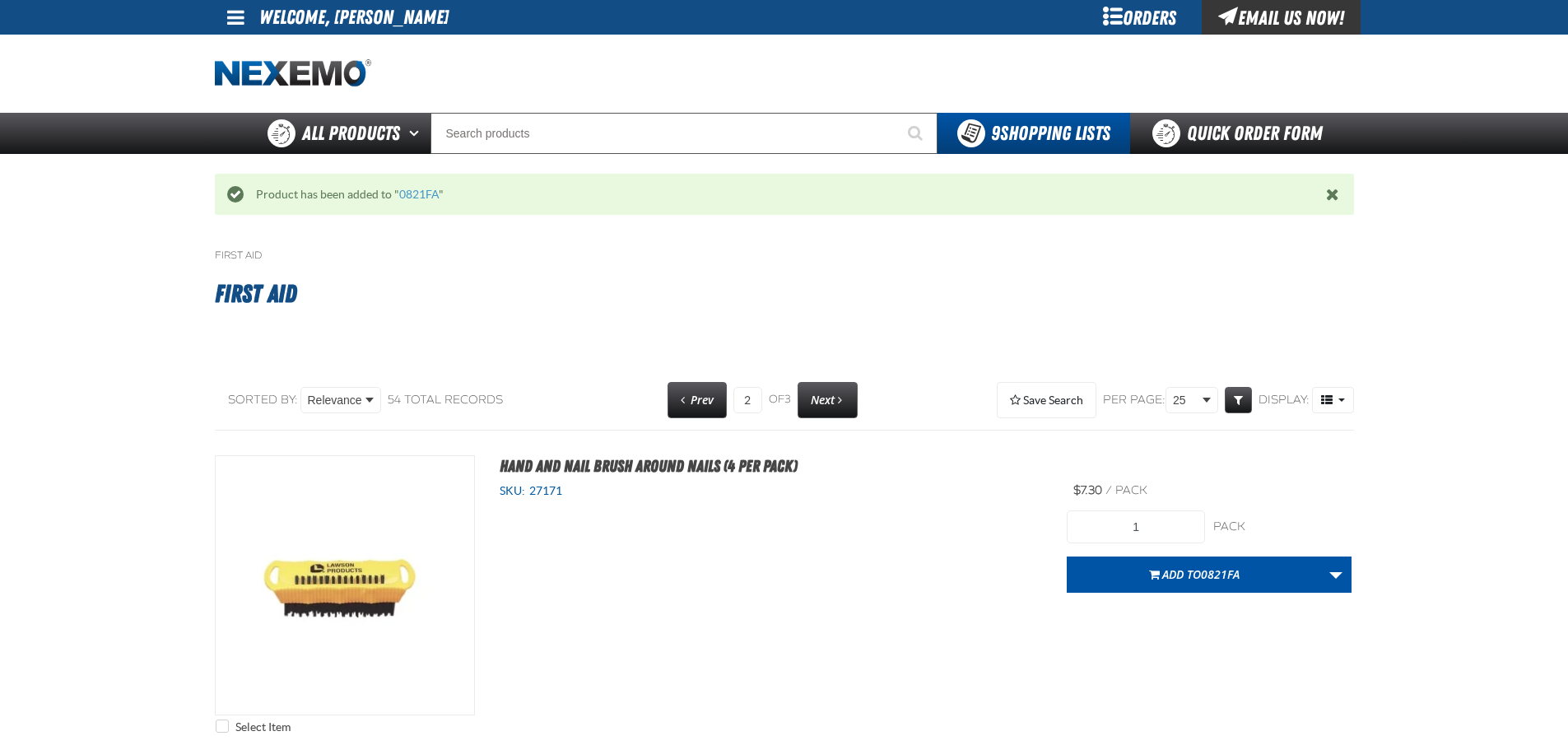
click at [655, 396] on div "Prev 2 of 3 Next" at bounding box center [756, 400] width 203 height 36
click at [671, 399] on link "Prev" at bounding box center [697, 400] width 59 height 36
type input "1"
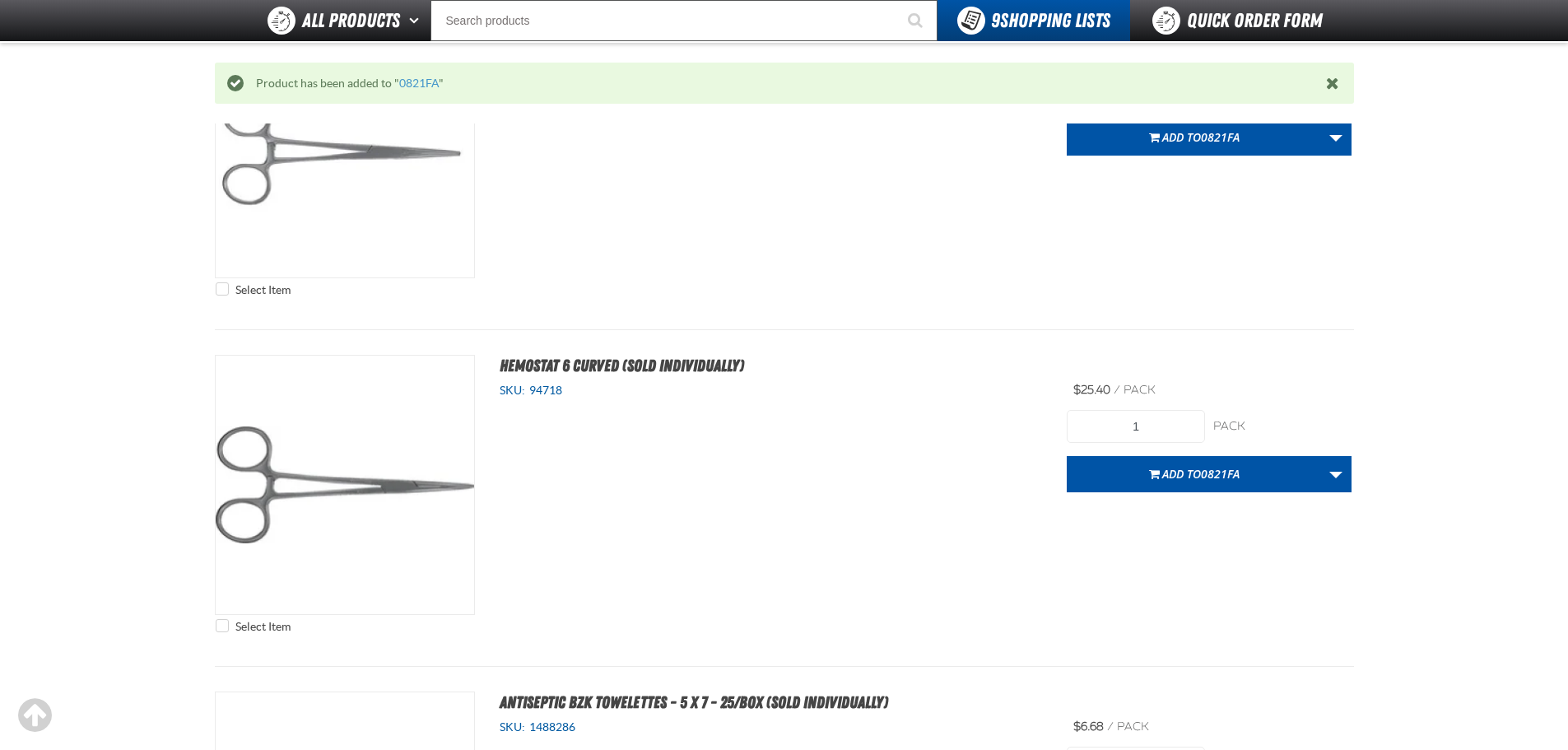
scroll to position [216, 0]
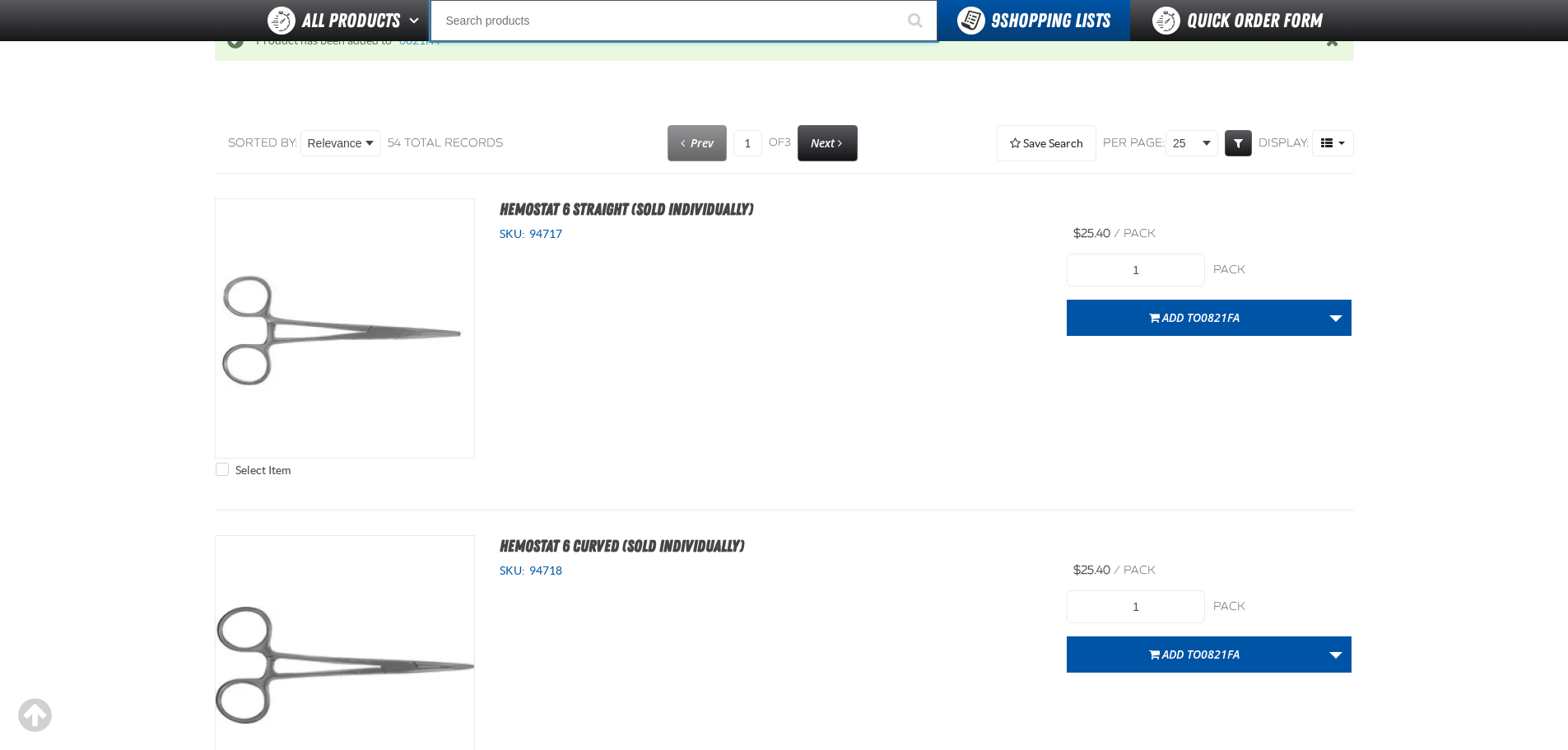
click at [515, 19] on input "Search" at bounding box center [684, 21] width 507 height 41
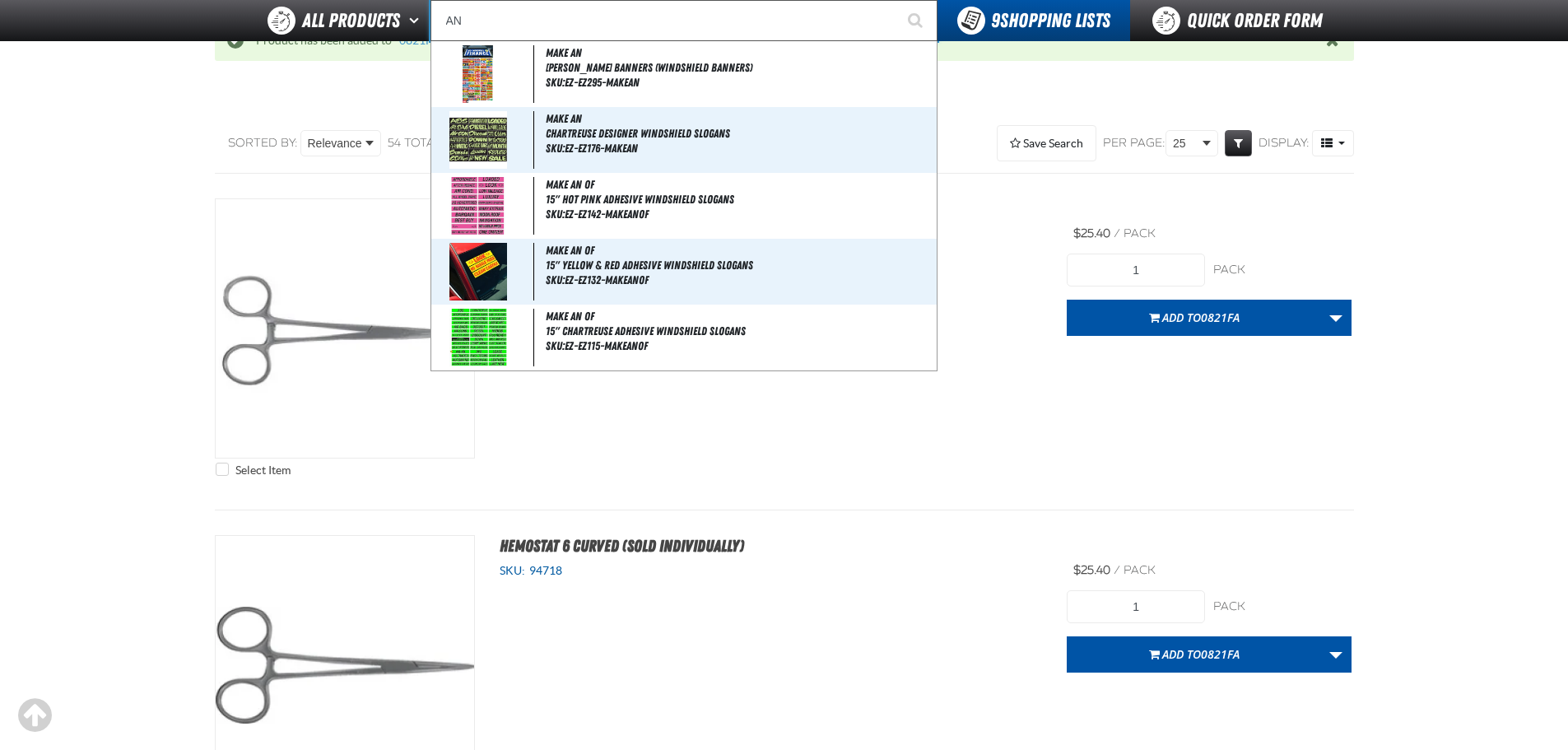
type input "ANT"
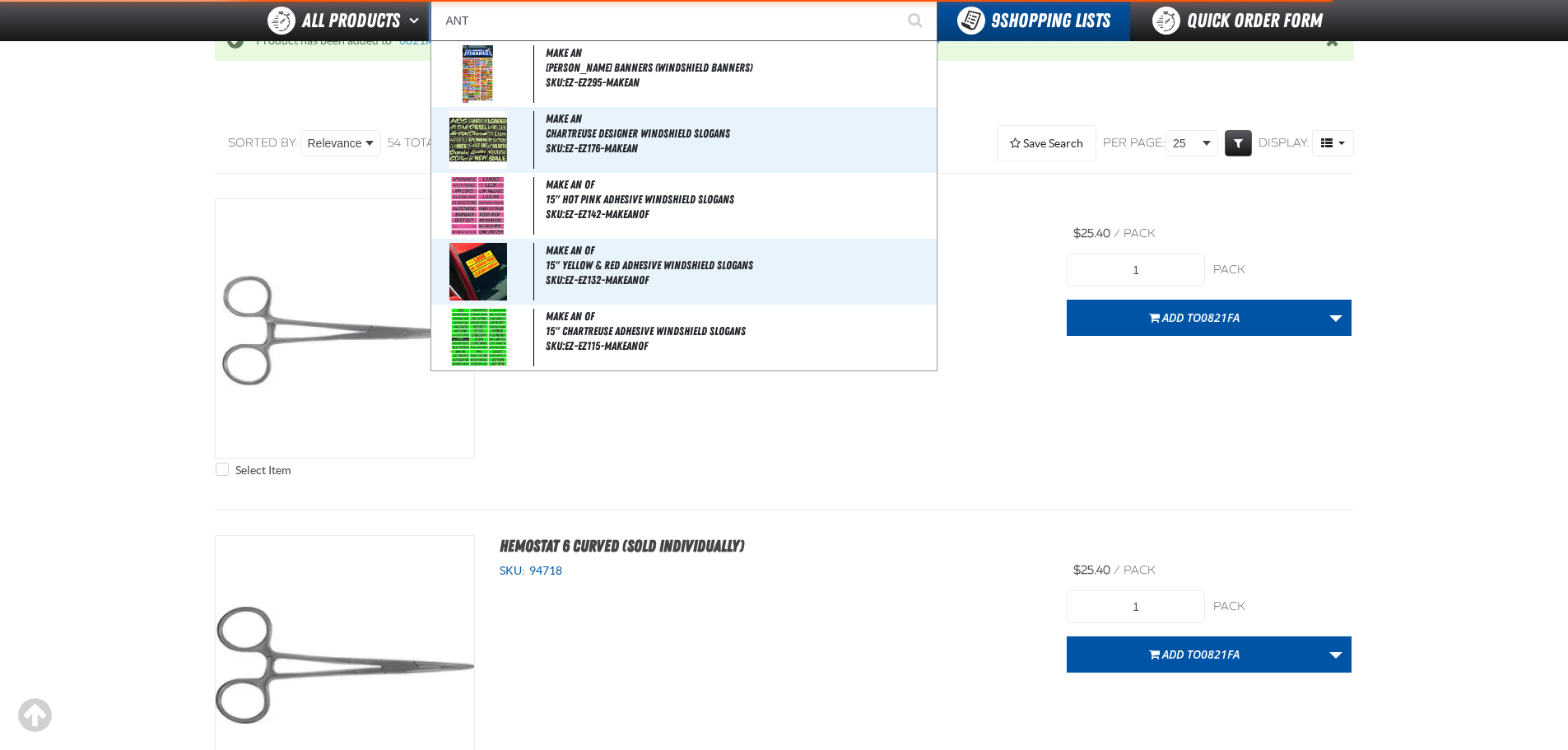
type input "ANTI-LOCK"
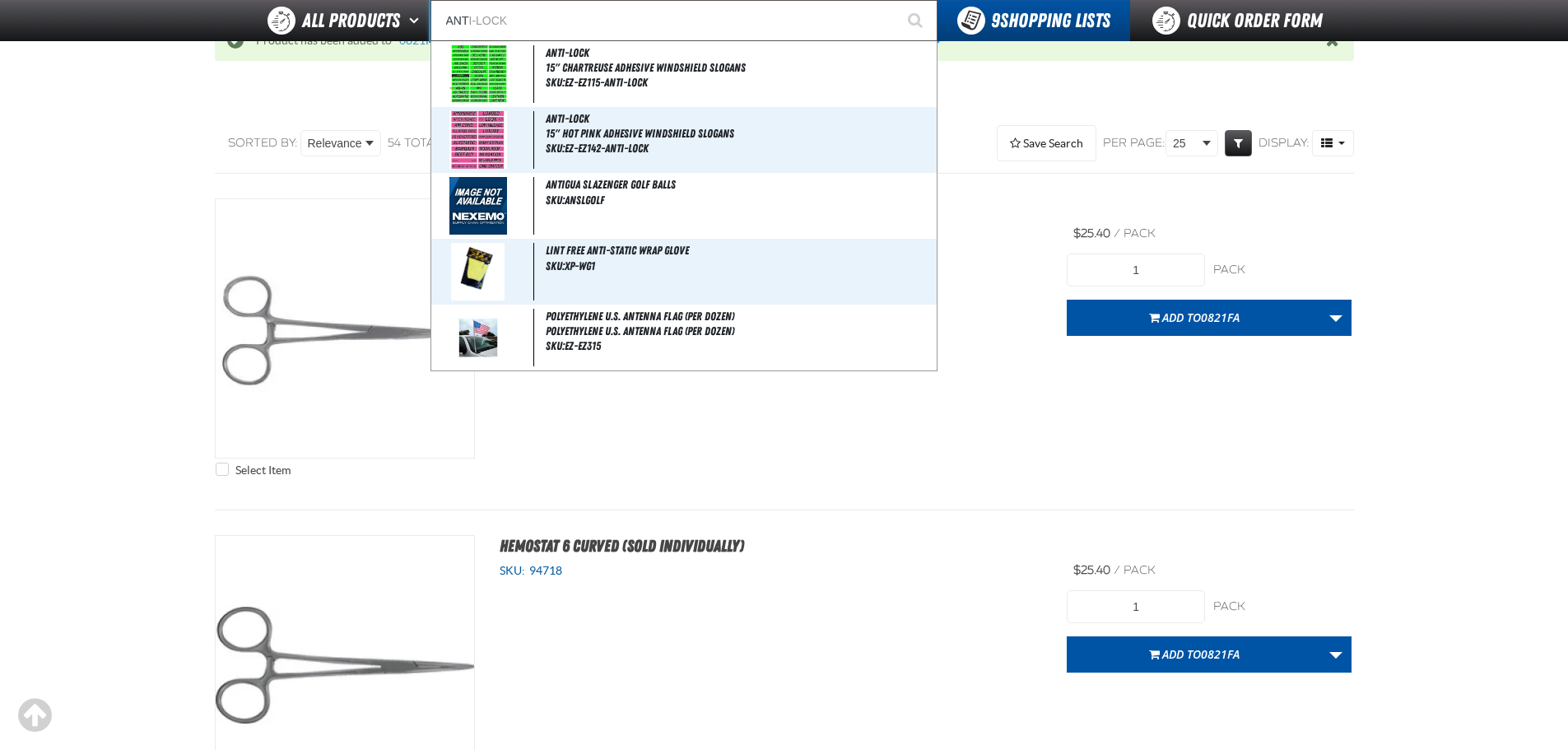
type input "ANTI"
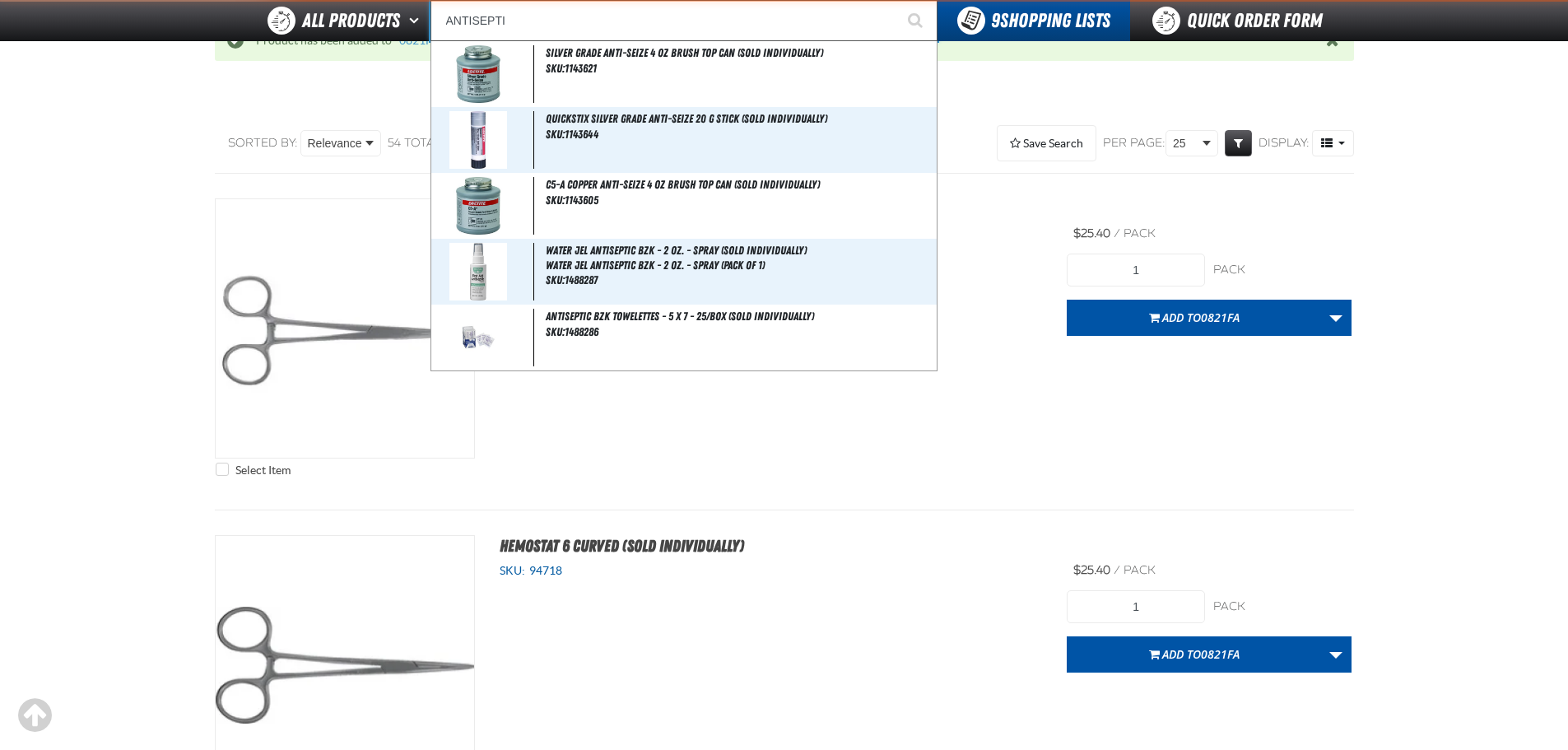
type input "ANTISEPTIC"
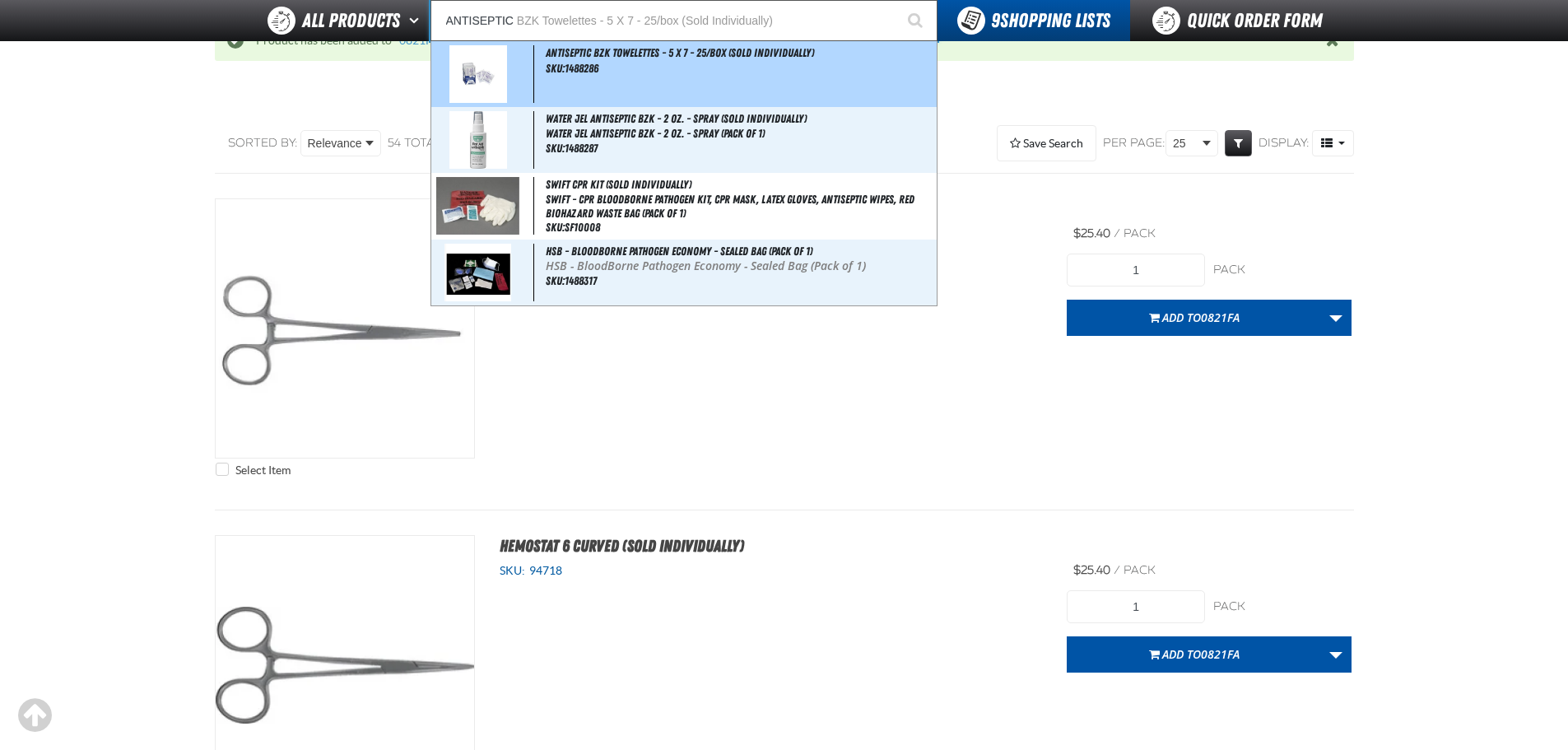
type input "ANTISEPTIC BZK Towelettes - 5 X 7 - 25/box (Sold Individually)"
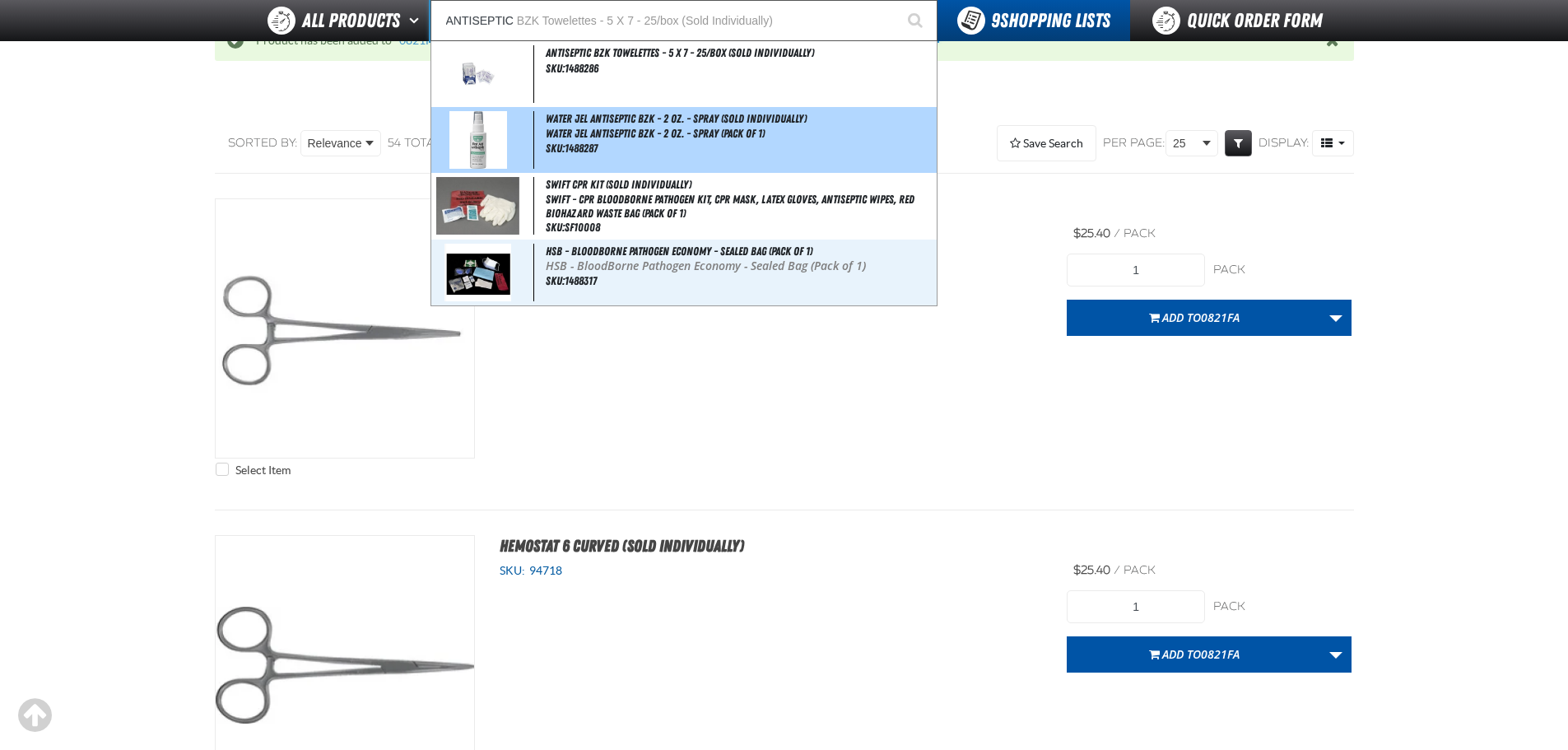
click at [825, 139] on span "Water Jel Antiseptic BZK - 2 oz. - Spray (Pack of 1)" at bounding box center [740, 134] width 388 height 14
type input "Water Jel Antiseptic BZK - 2 oz. - Spray (Sold Individually)"
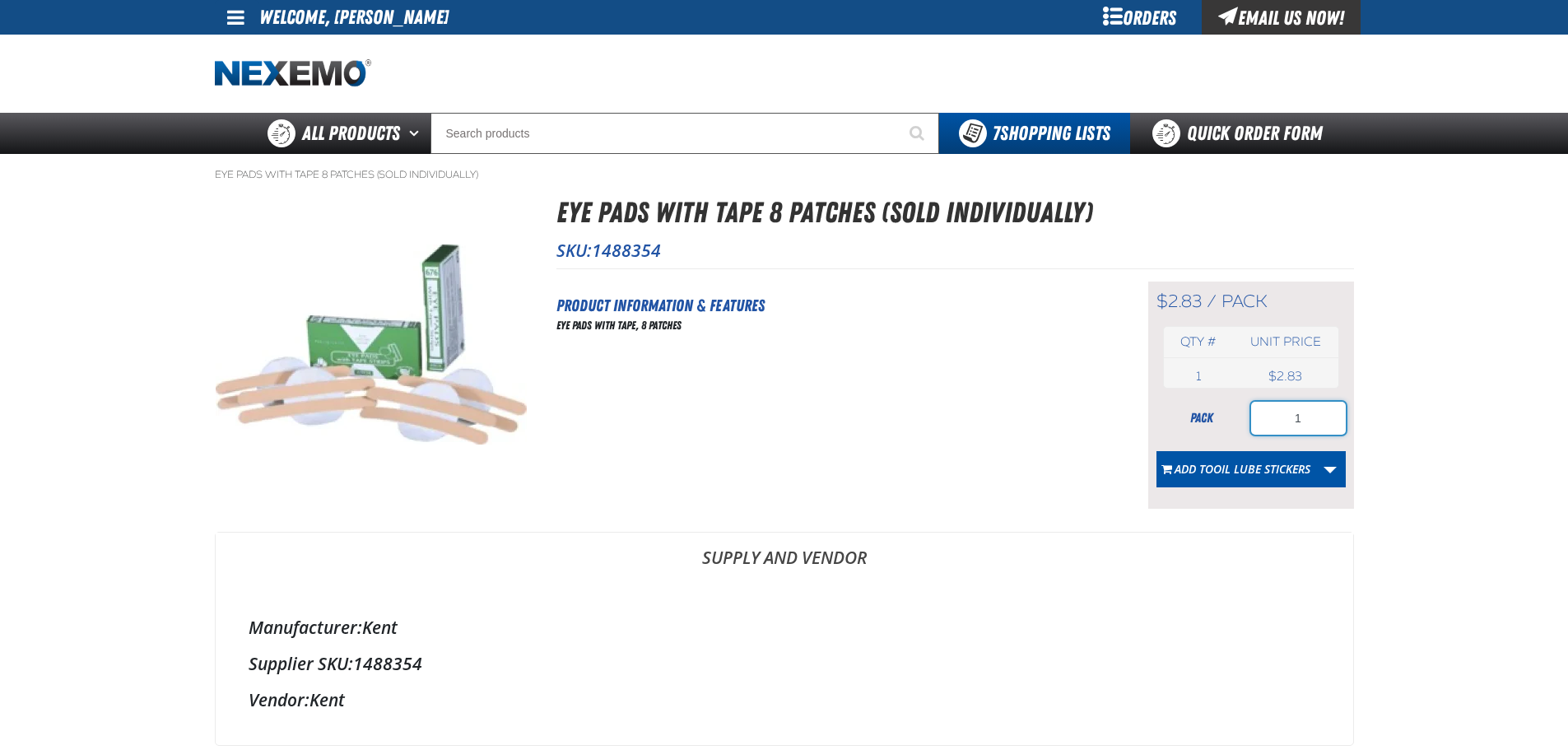
click at [1308, 421] on input "1" at bounding box center [1298, 417] width 94 height 32
type input "7"
click at [1334, 468] on link "More Actions" at bounding box center [1330, 469] width 31 height 36
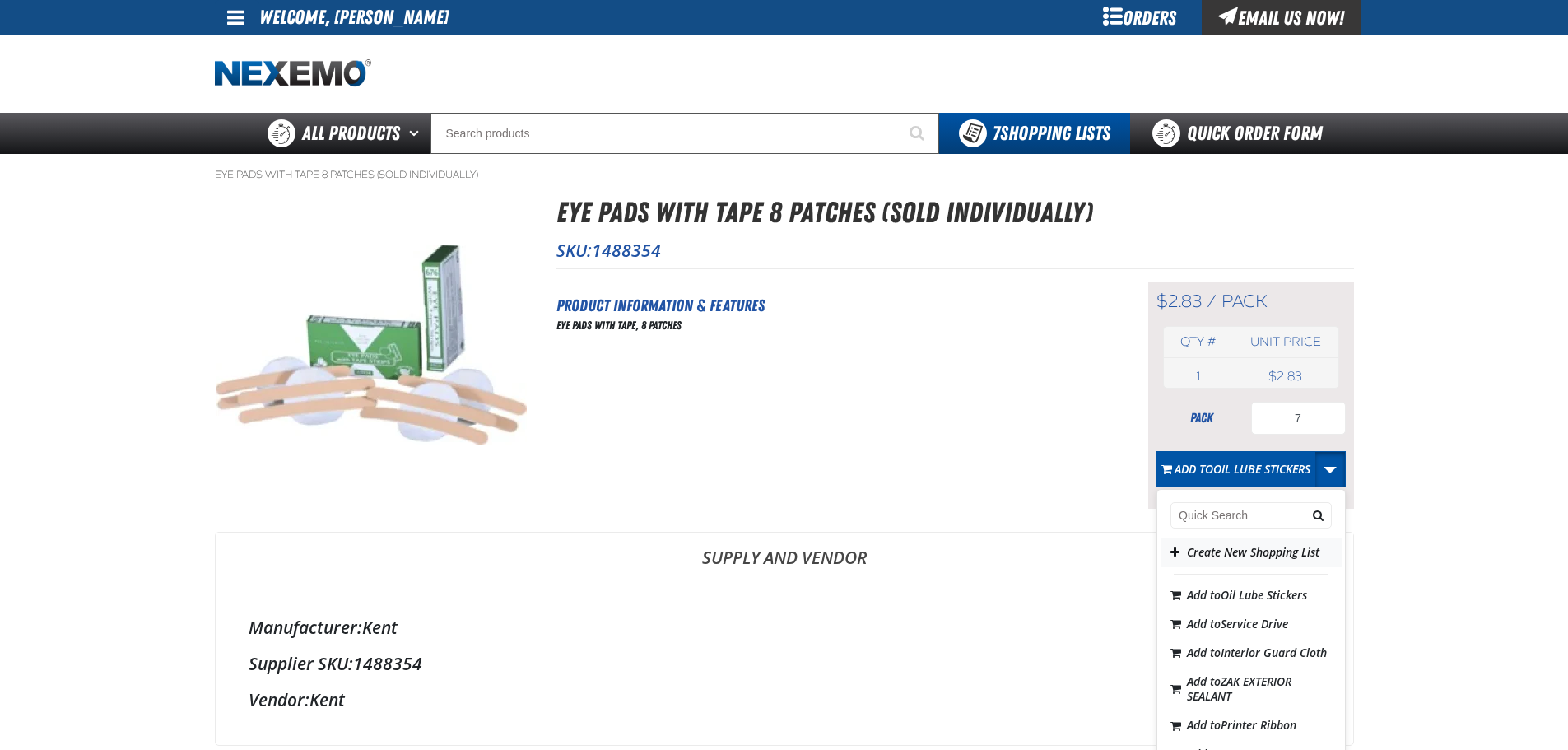
click at [1192, 562] on button "Create New Shopping List" at bounding box center [1251, 552] width 181 height 29
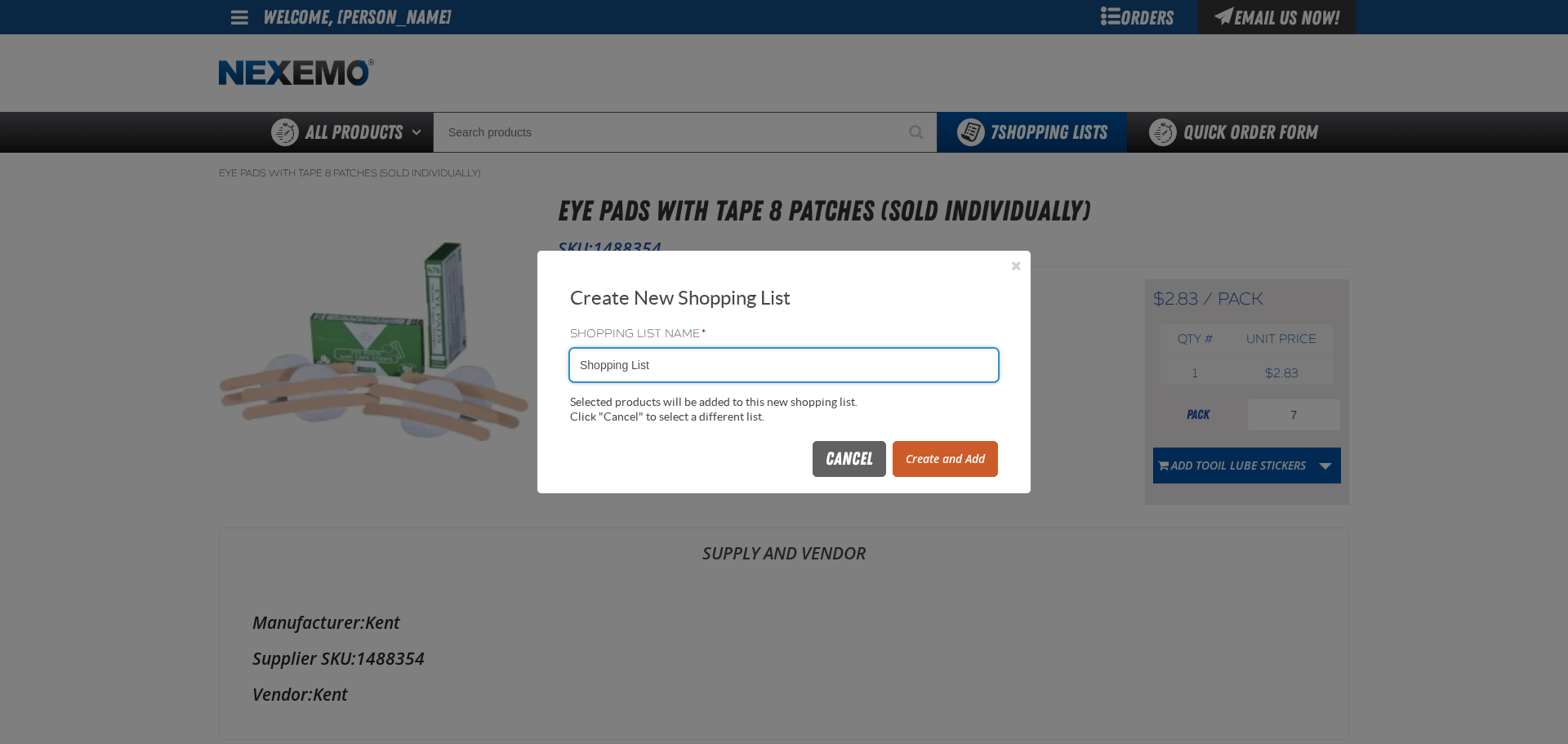
click at [657, 358] on input "Shopping List" at bounding box center [784, 364] width 427 height 32
type input "0821FA"
click at [959, 462] on button "Create and Add" at bounding box center [945, 459] width 105 height 36
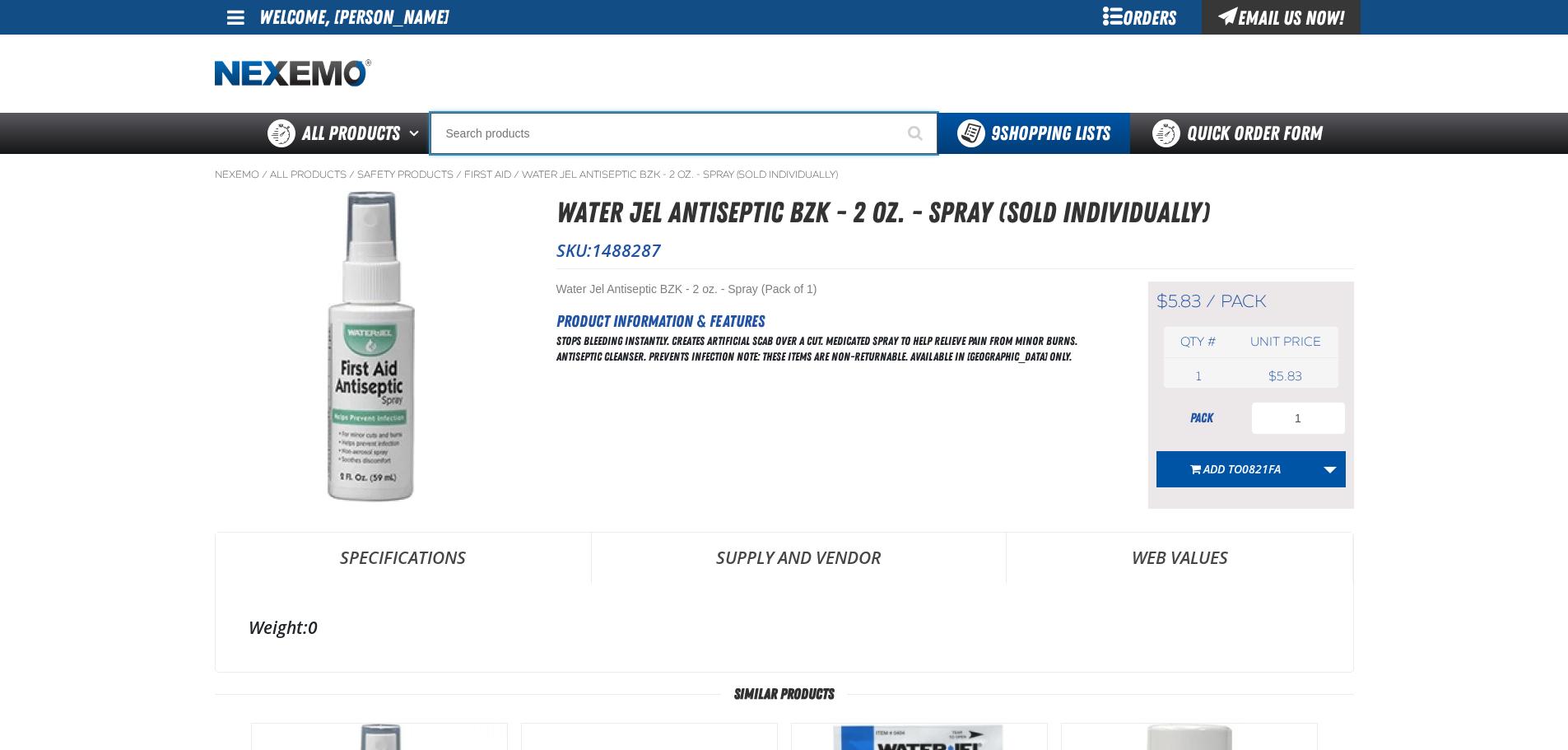
click at [580, 141] on input "Search" at bounding box center [684, 134] width 507 height 41
click at [495, 137] on input "Search" at bounding box center [684, 134] width 507 height 41
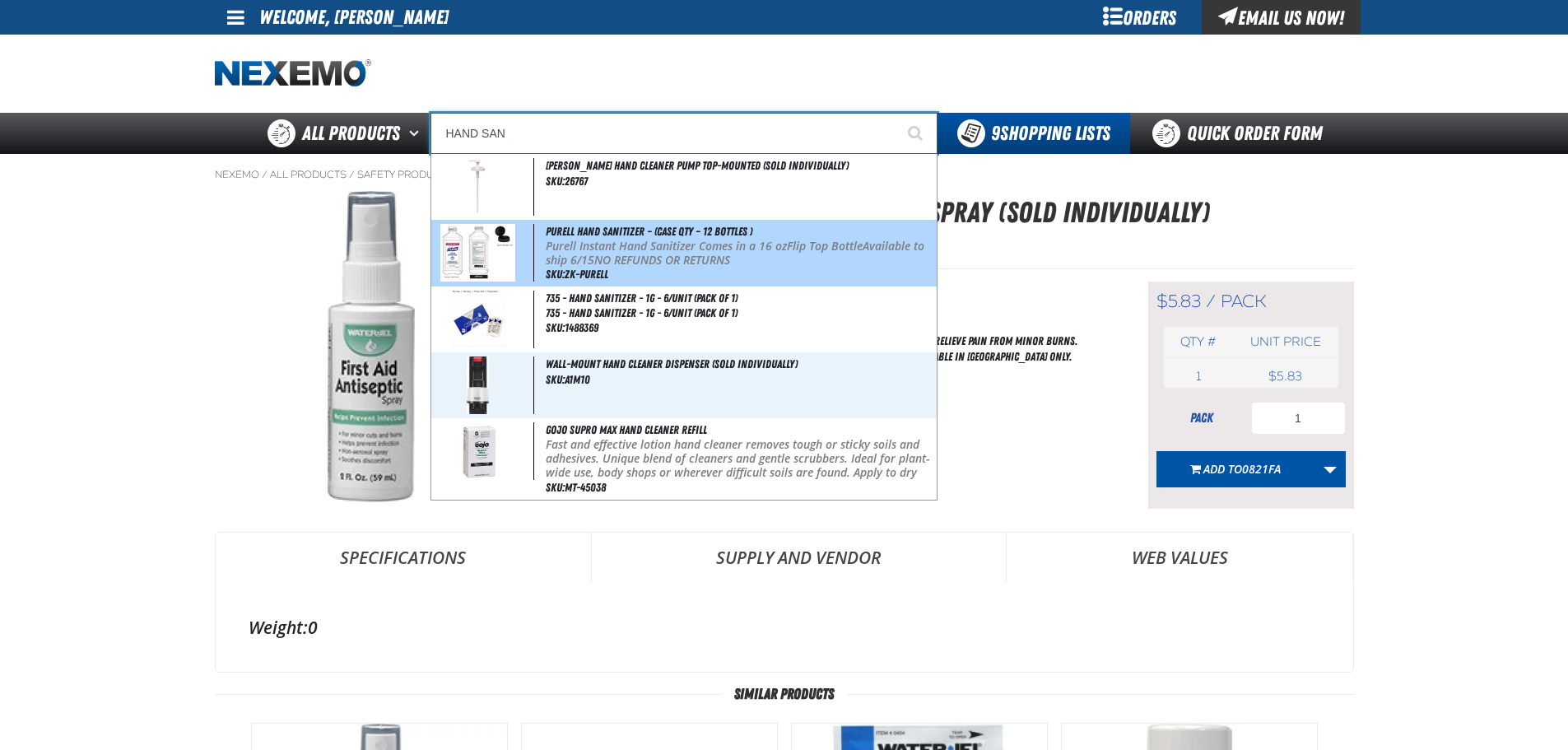
click at [696, 228] on span "Purell Hand Sanitizer – (Case QTY – 12 bottles )" at bounding box center [649, 230] width 207 height 13
type input "Purell Hand Sanitizer – (Case QTY – 12 bottles )"
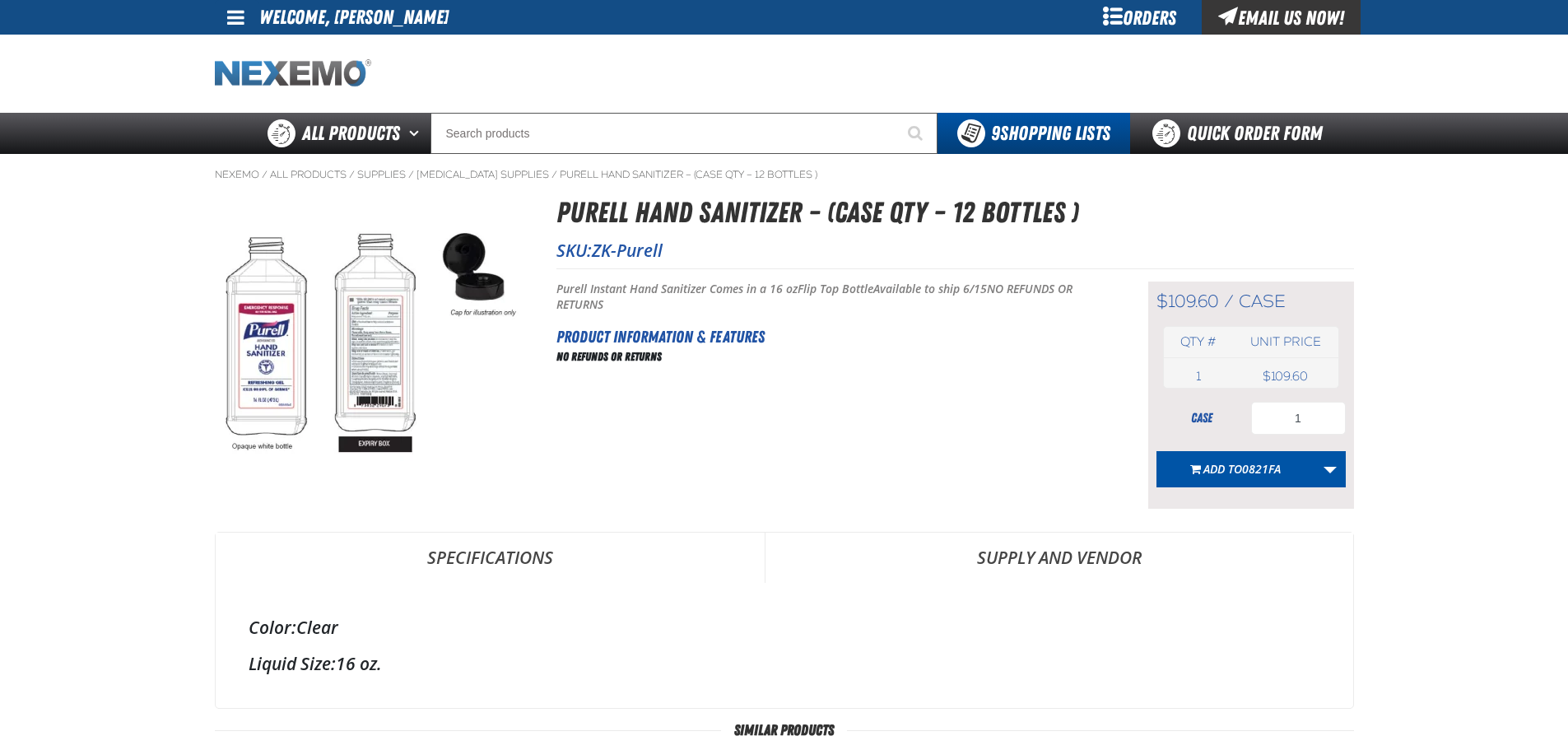
click at [282, 73] on img "Home" at bounding box center [292, 73] width 156 height 29
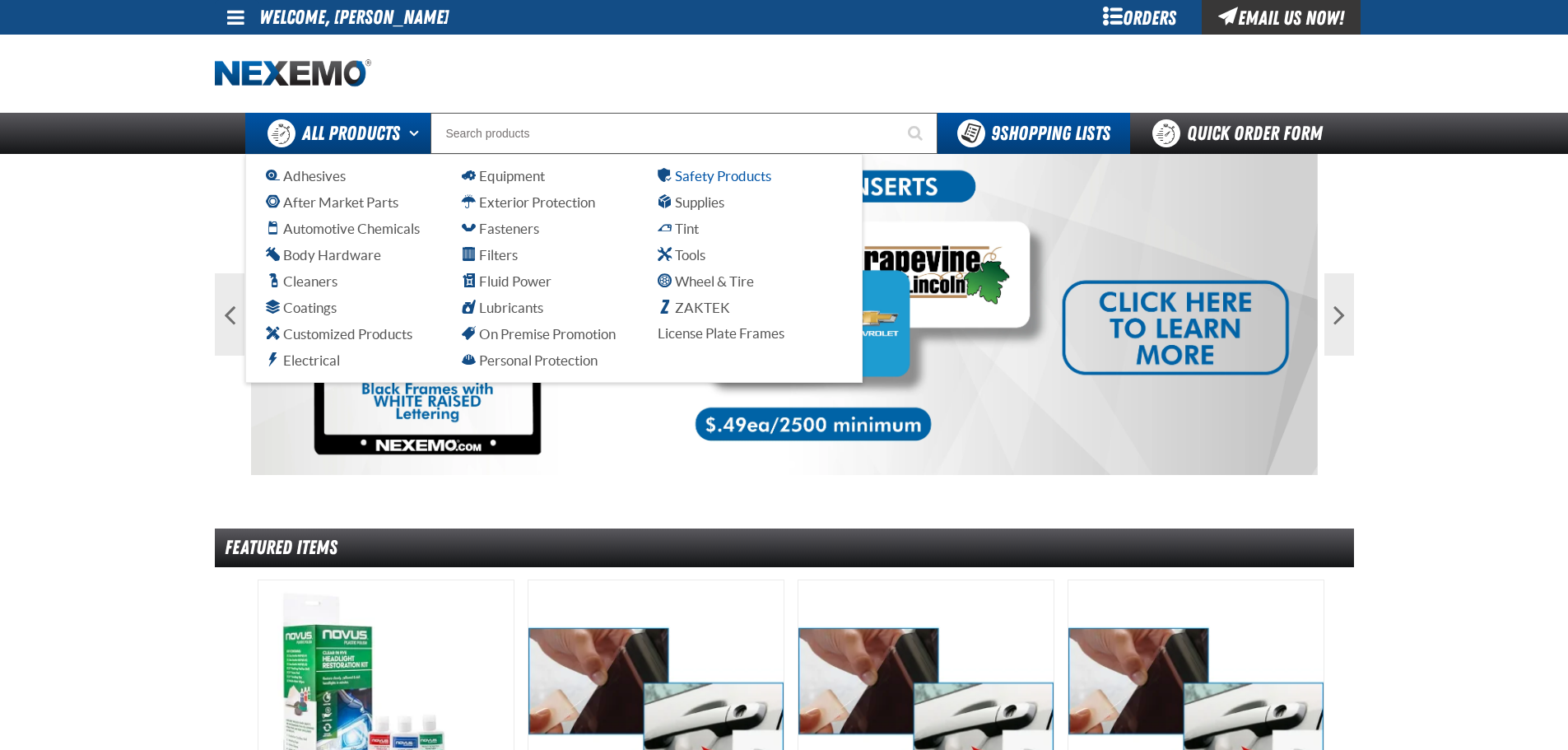
click at [713, 173] on span "Safety Products" at bounding box center [714, 176] width 113 height 16
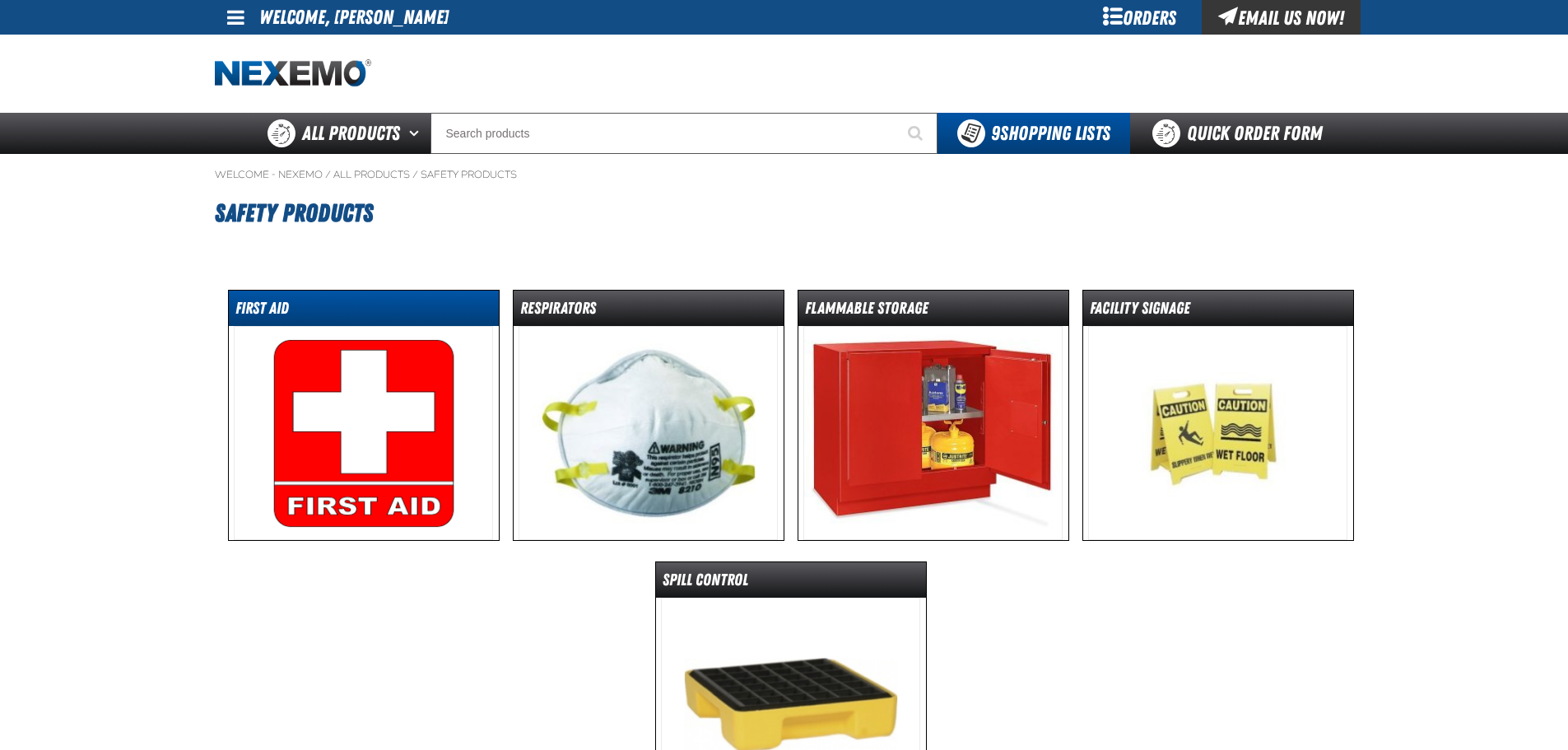
click at [274, 322] on dt "First Aid" at bounding box center [364, 311] width 270 height 29
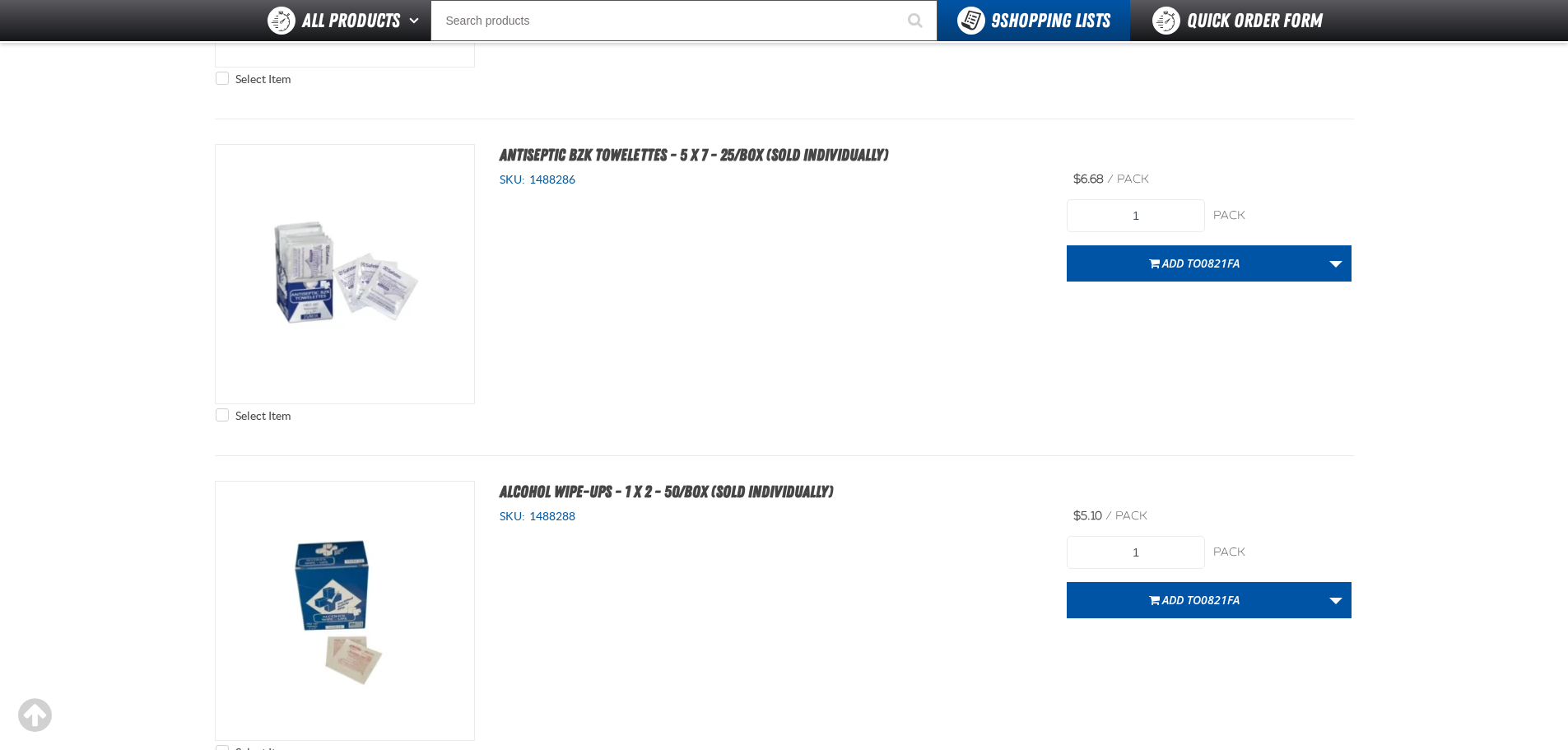
scroll to position [824, 0]
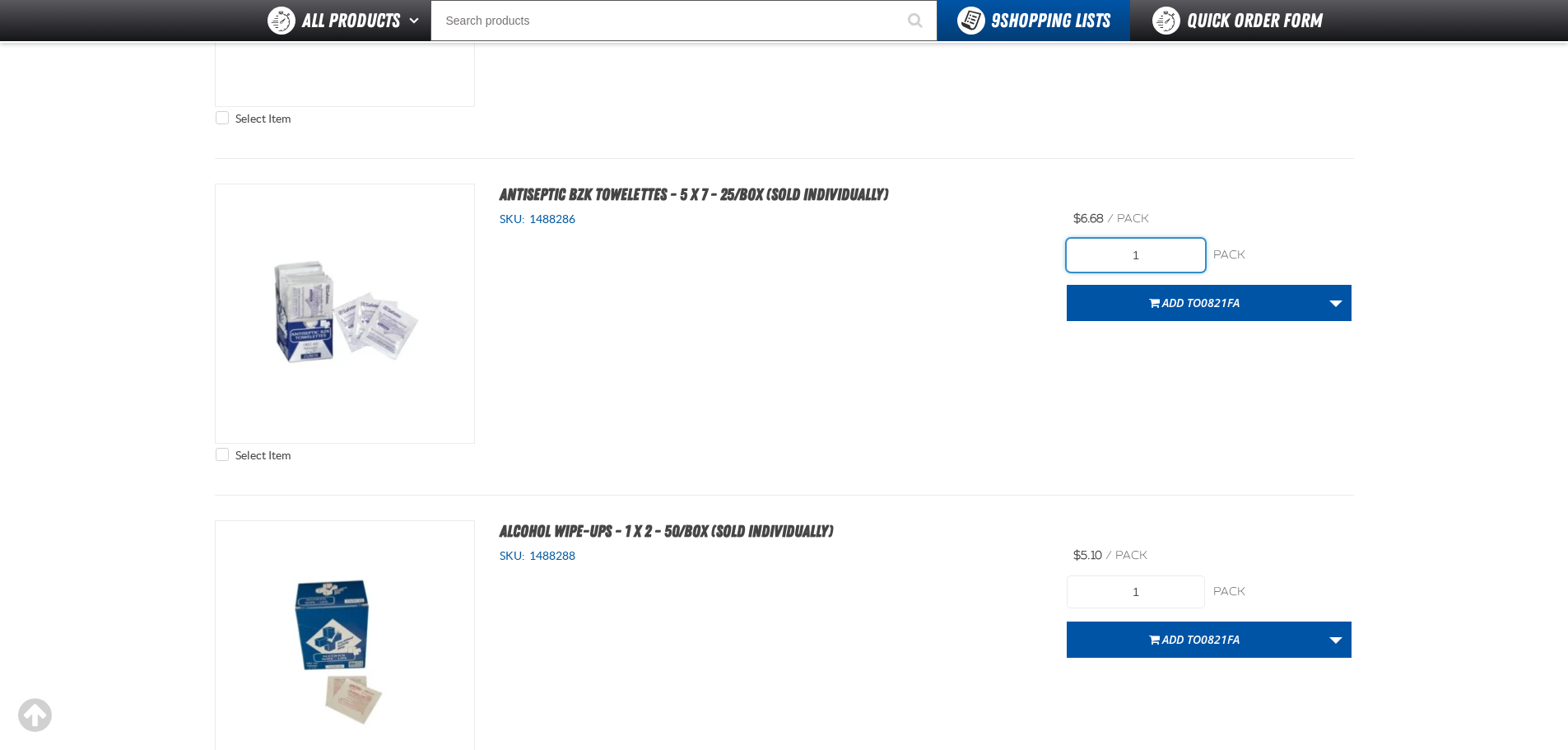
click at [1181, 246] on input "1" at bounding box center [1135, 255] width 139 height 32
click at [1181, 245] on input "1" at bounding box center [1135, 255] width 139 height 32
type input "7"
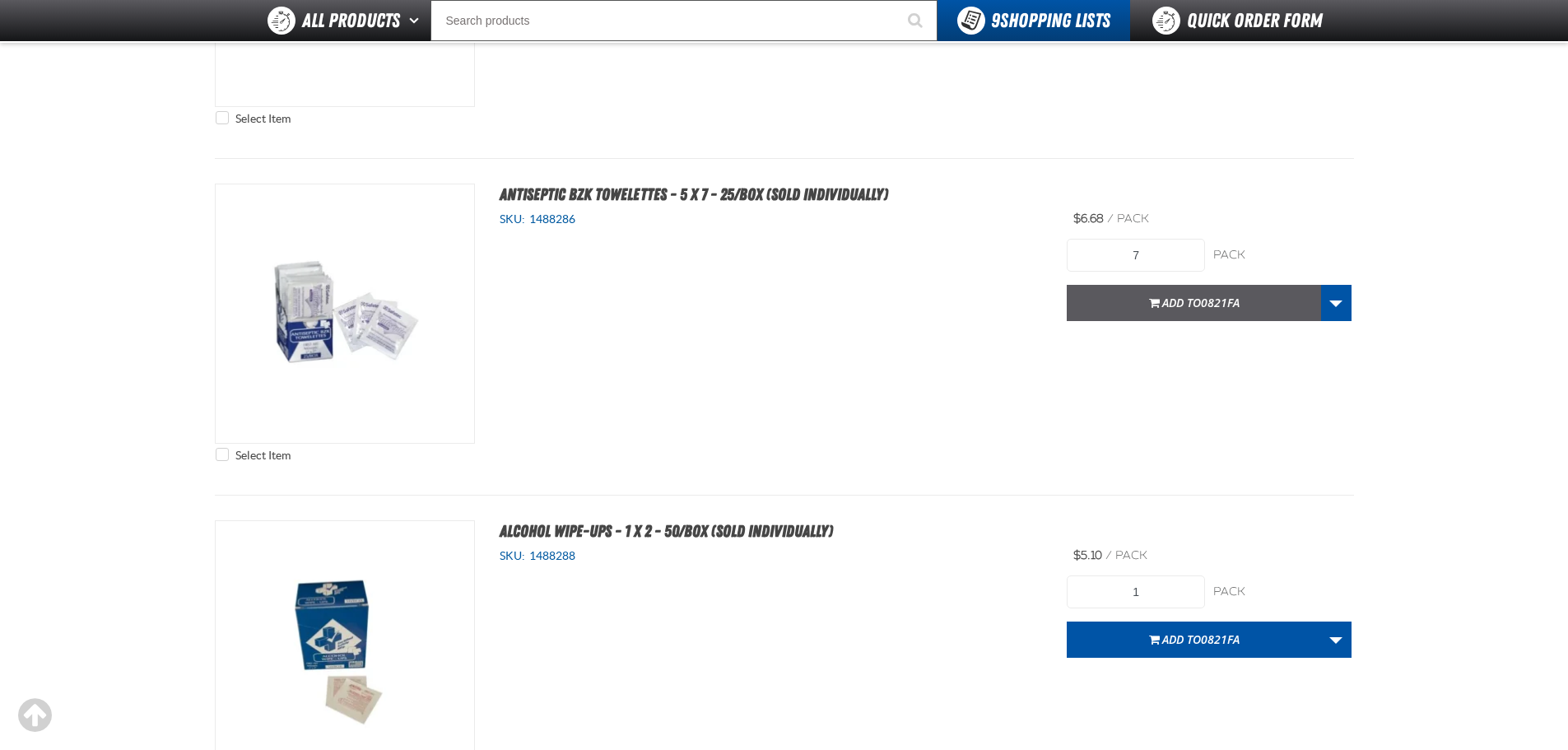
click at [1214, 305] on span "0821FA" at bounding box center [1220, 303] width 38 height 16
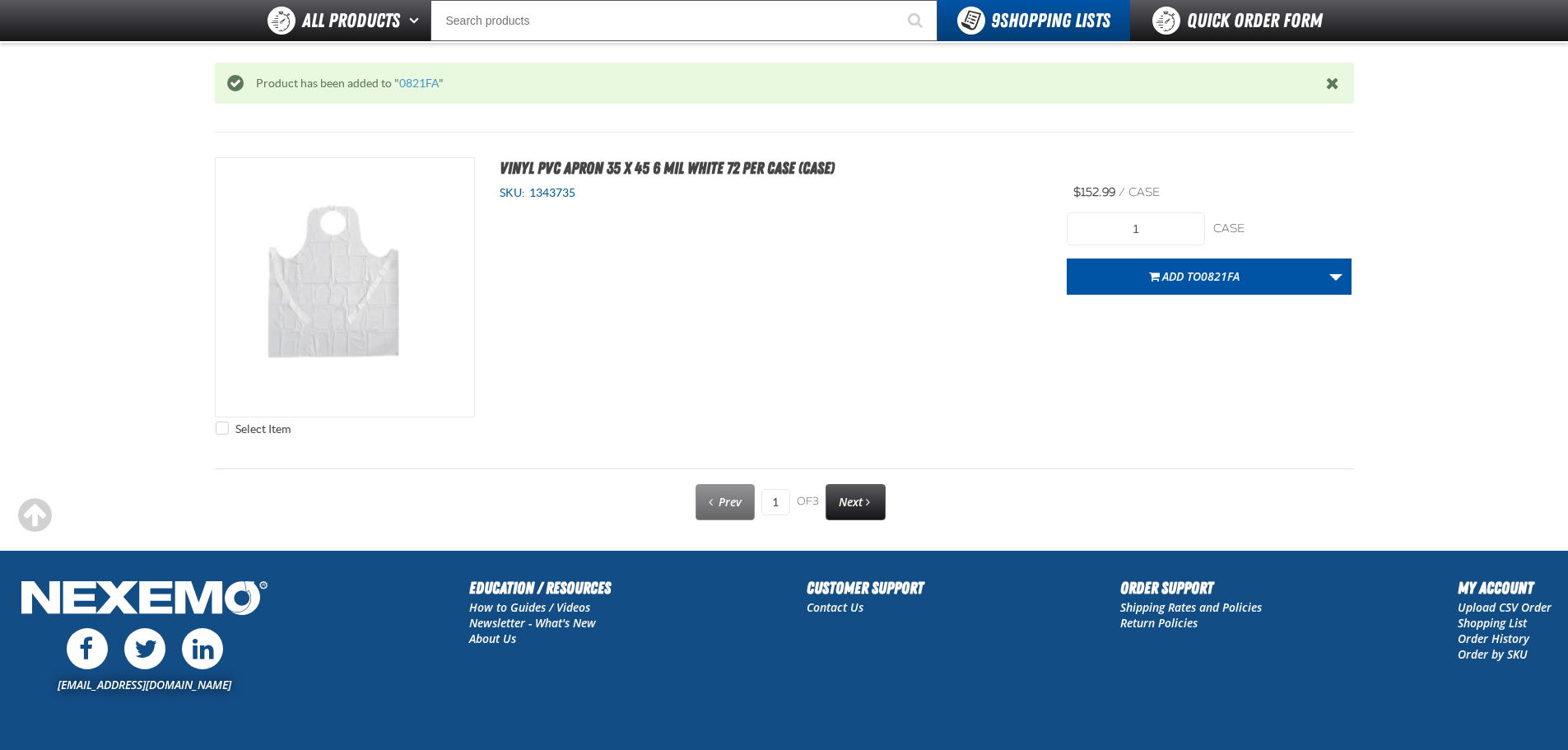
scroll to position [8457, 0]
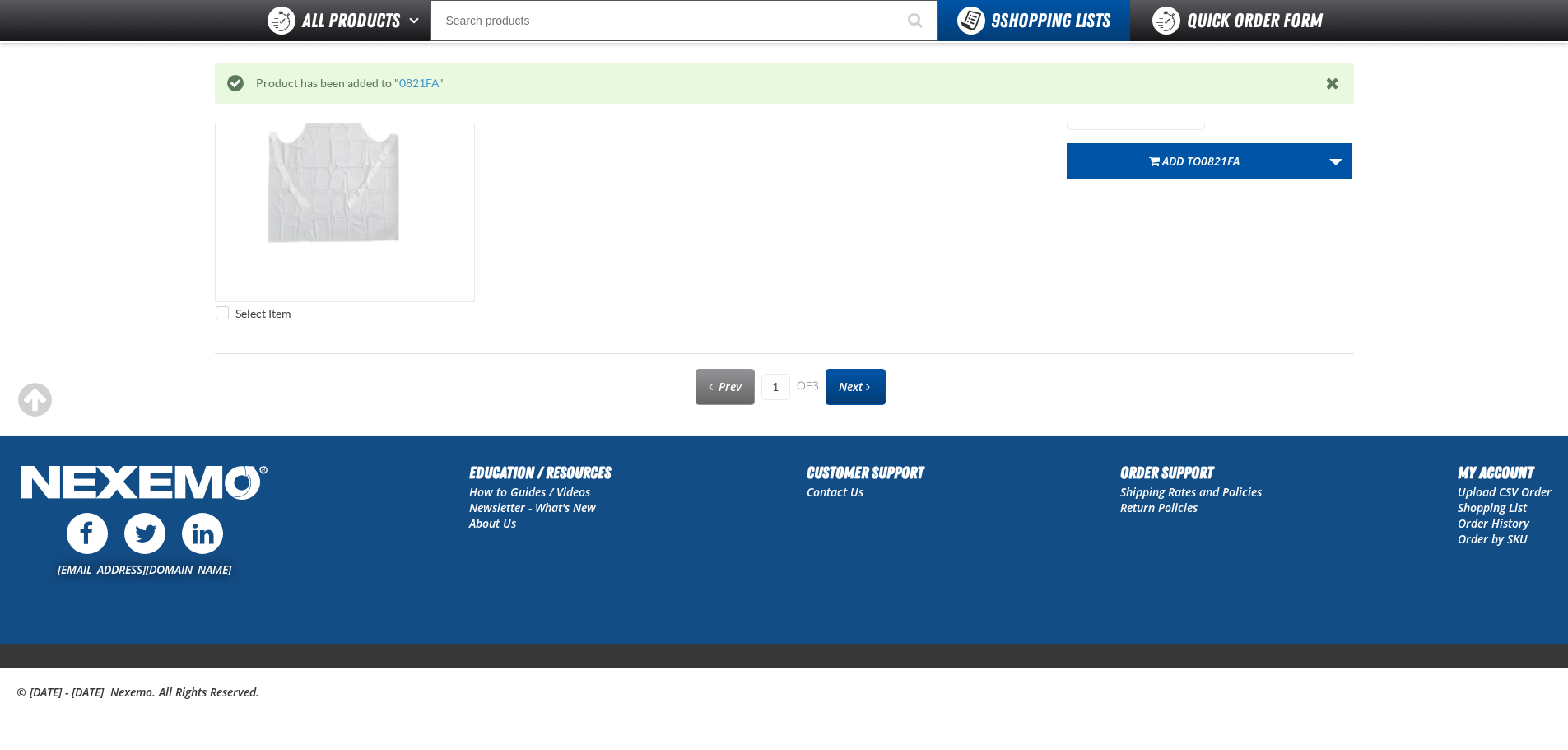
click at [878, 382] on link "Next" at bounding box center [855, 387] width 60 height 36
type input "2"
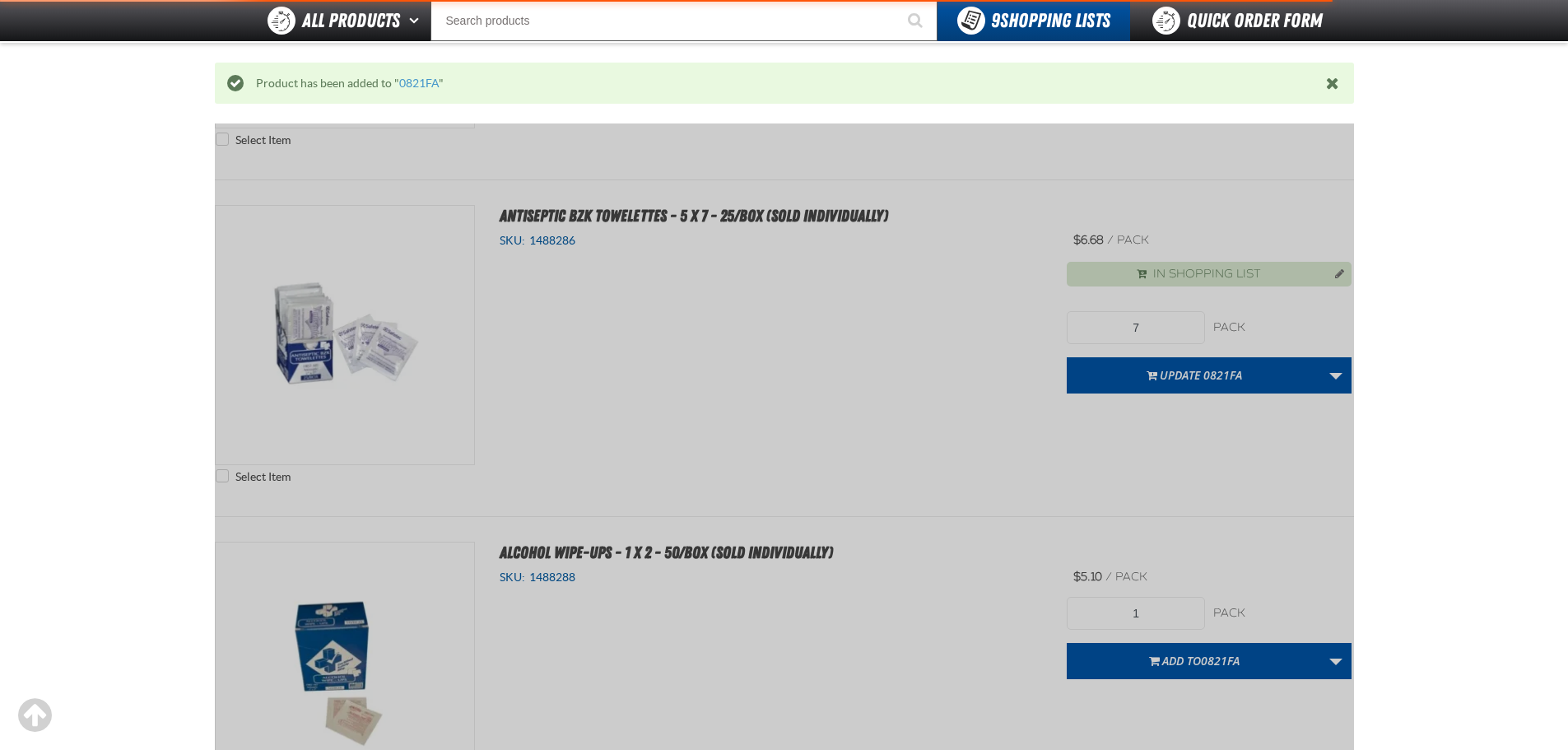
scroll to position [298, 0]
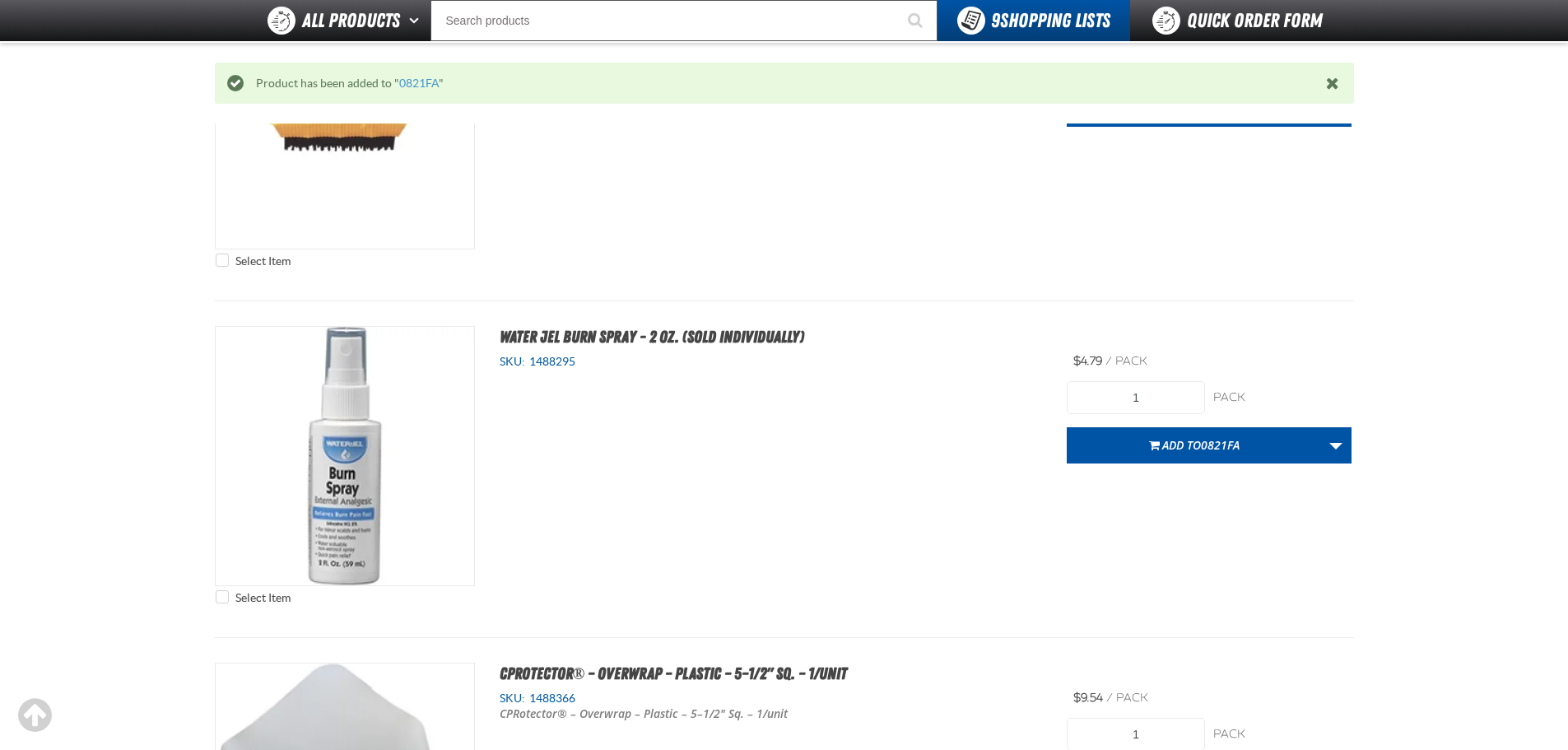
scroll to position [463, 0]
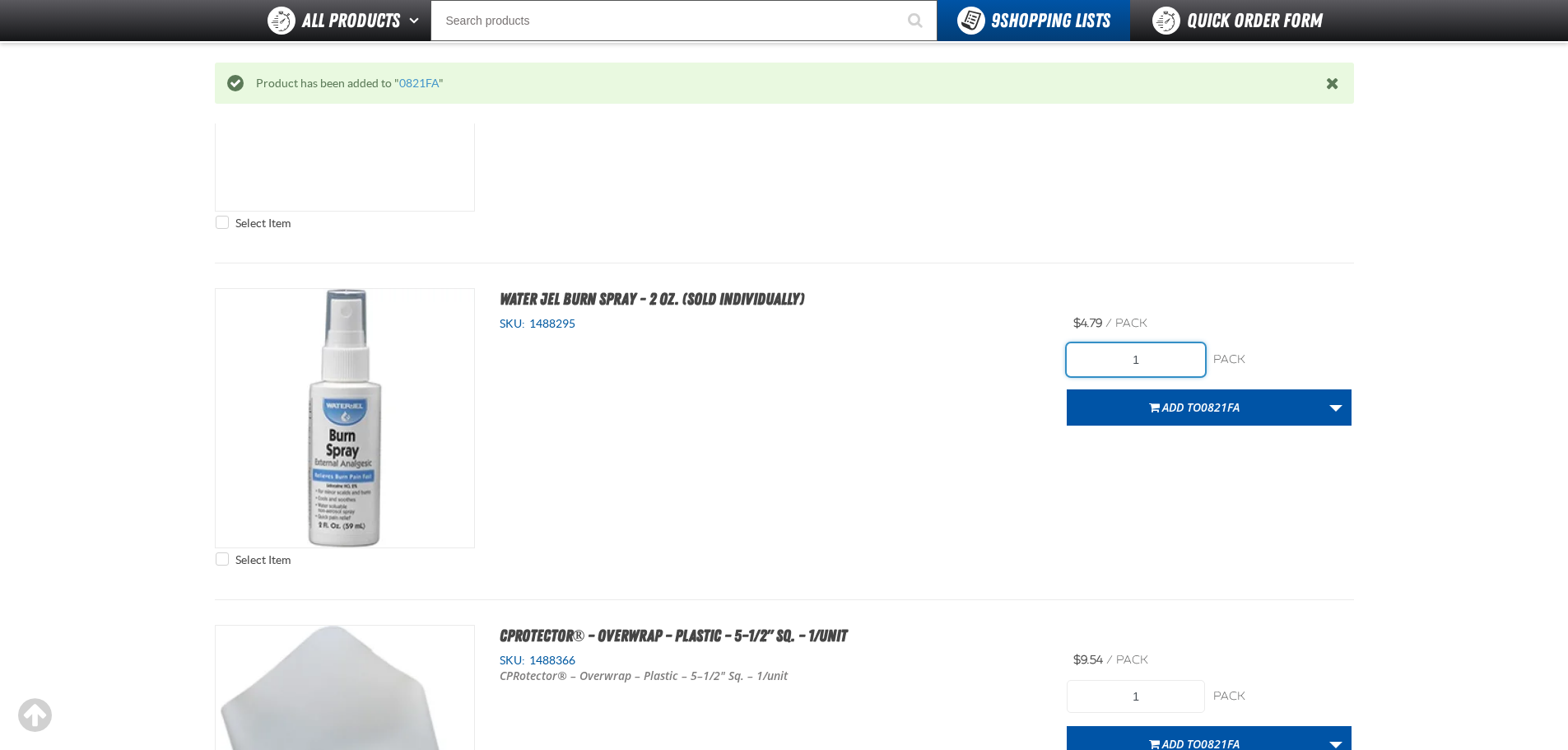
click at [1173, 355] on input "1" at bounding box center [1135, 359] width 139 height 32
type input "7"
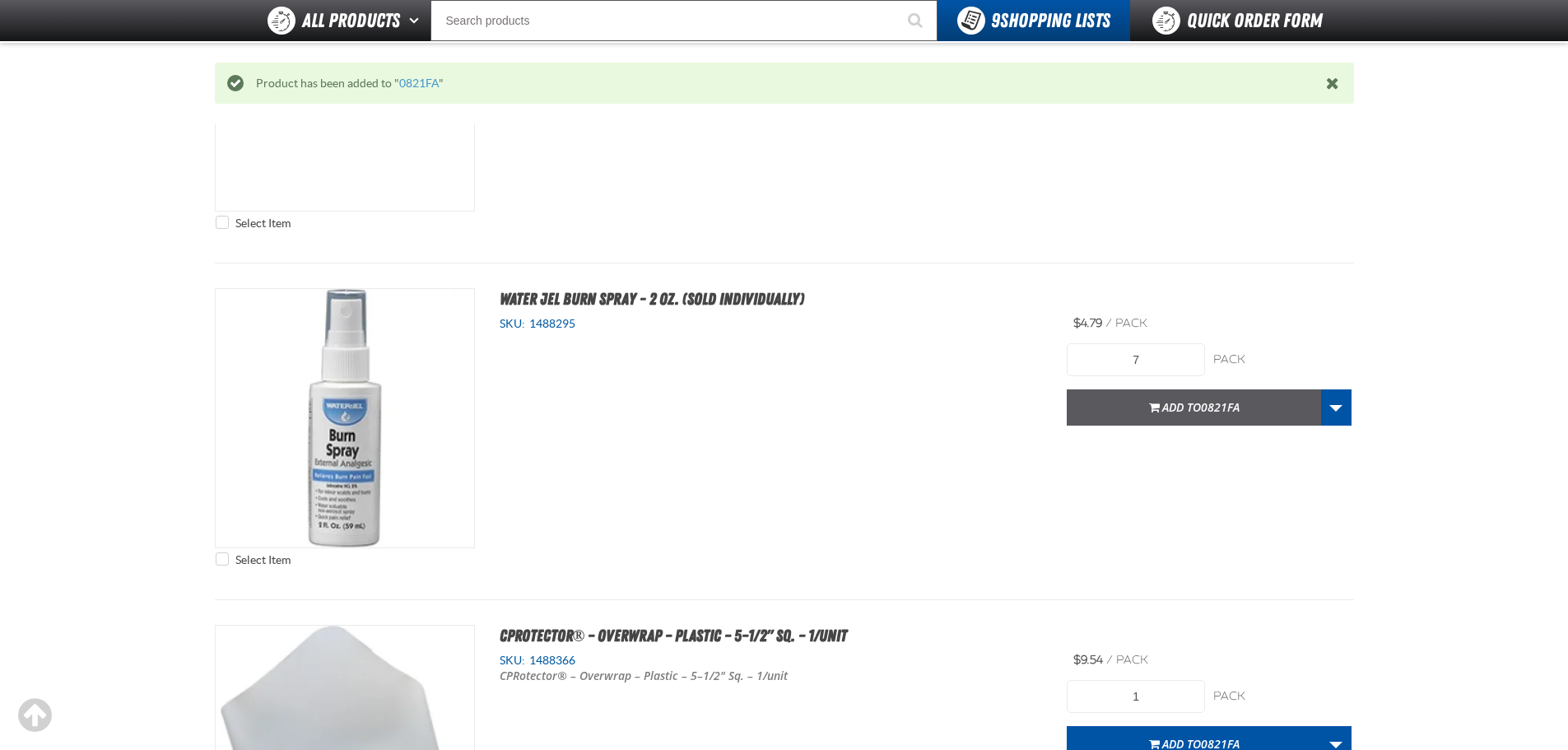
click at [1187, 405] on span "Add to 0821FA" at bounding box center [1201, 407] width 78 height 16
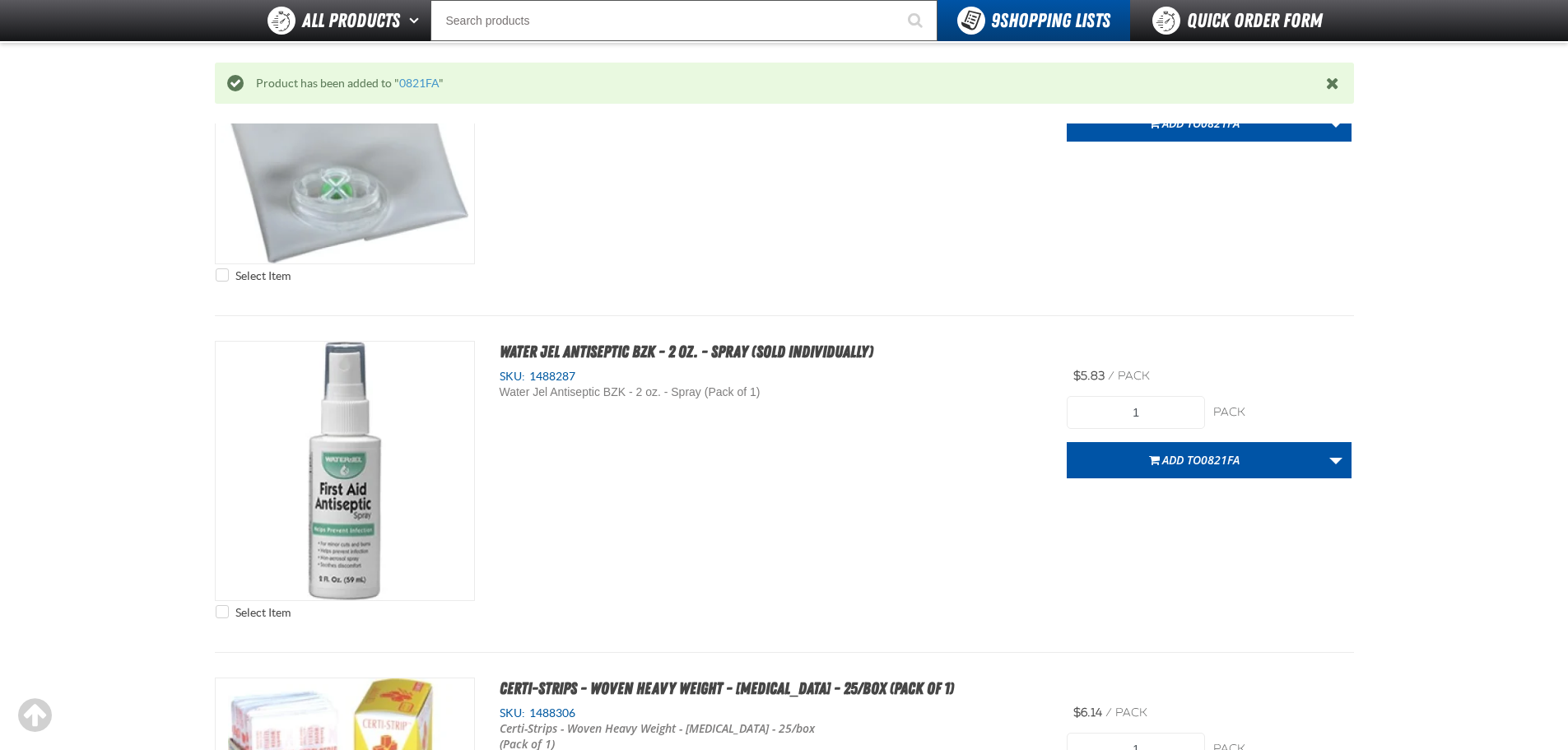
scroll to position [1286, 0]
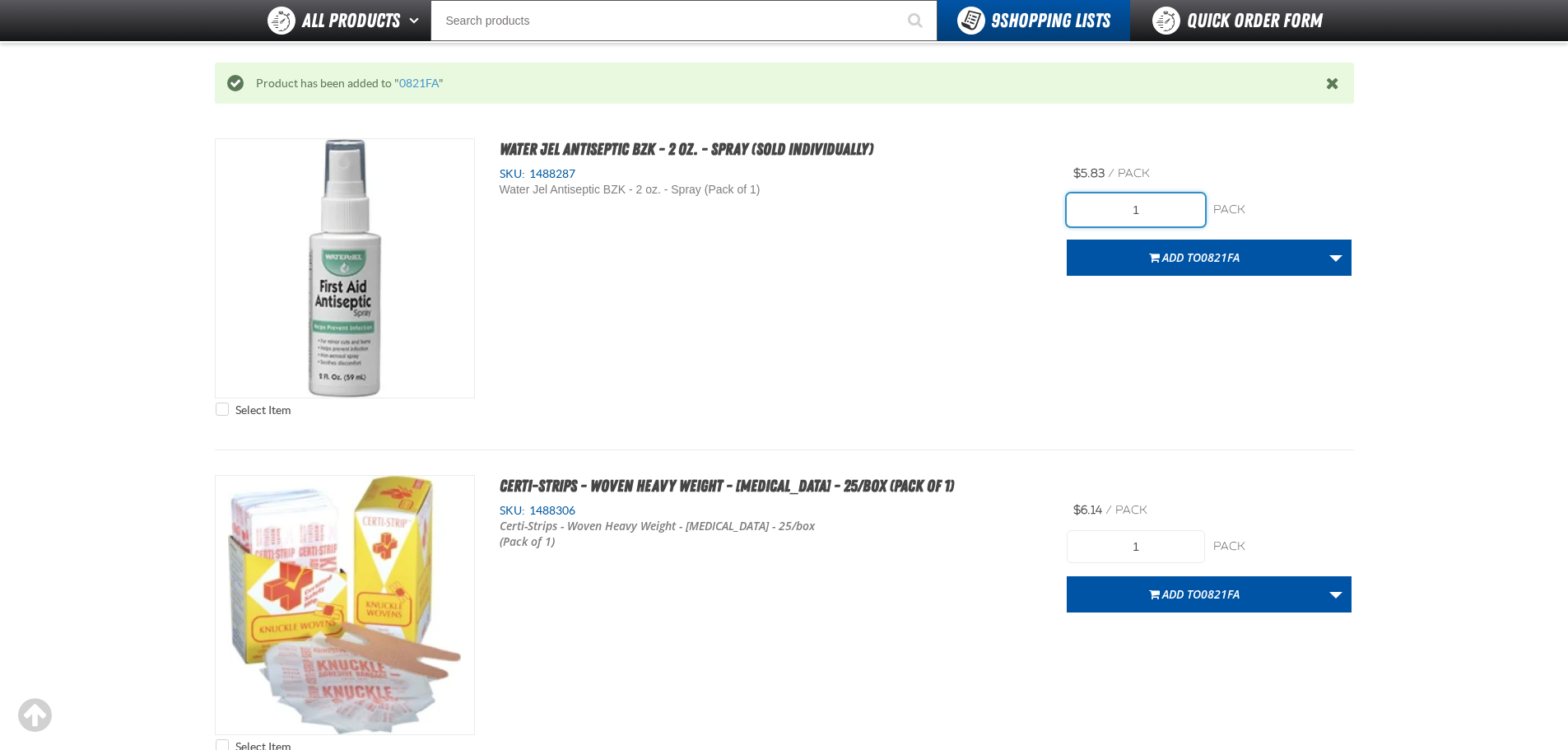
click at [1167, 206] on input "1" at bounding box center [1135, 210] width 139 height 32
type input "7"
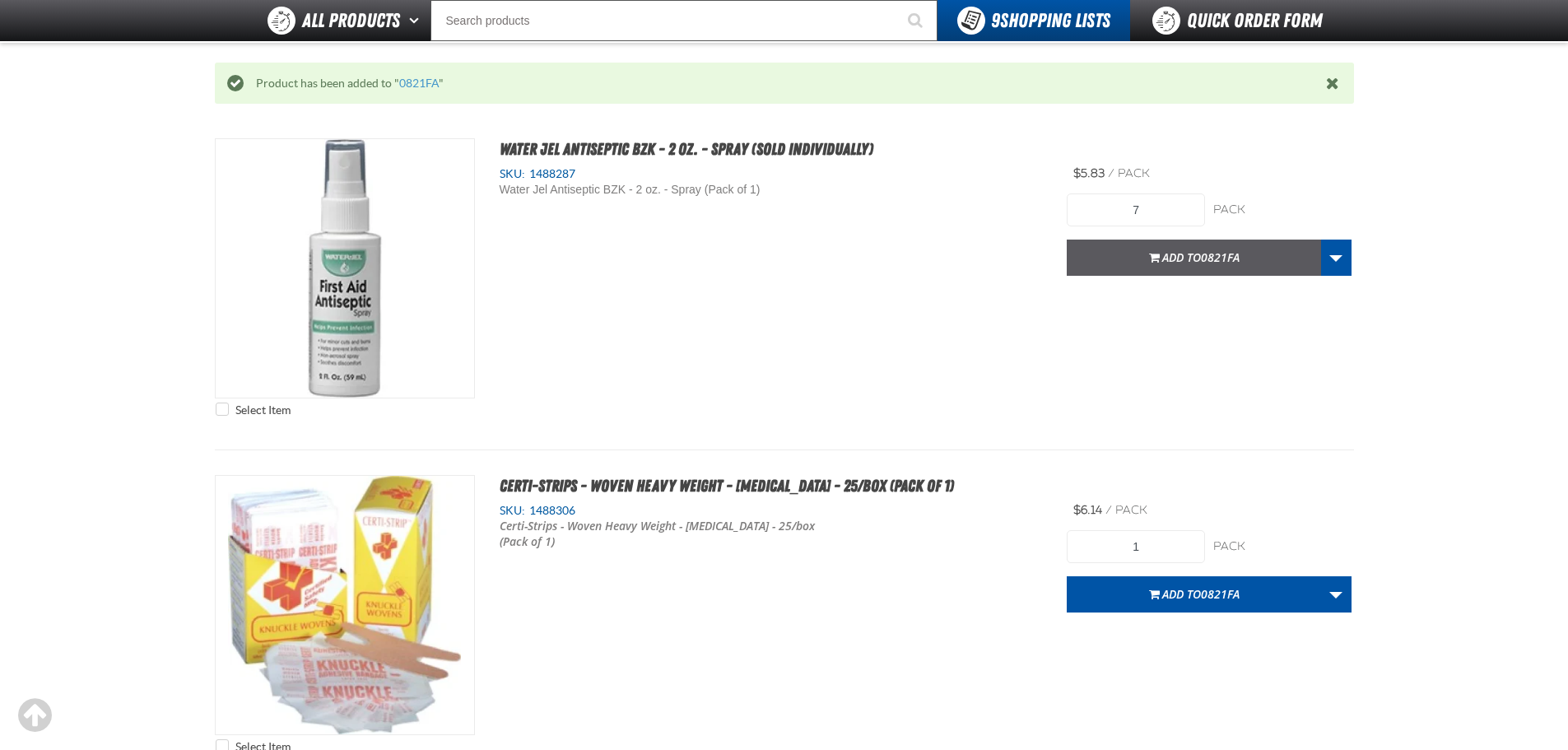
click at [1190, 256] on span "Add to 0821FA" at bounding box center [1201, 258] width 78 height 16
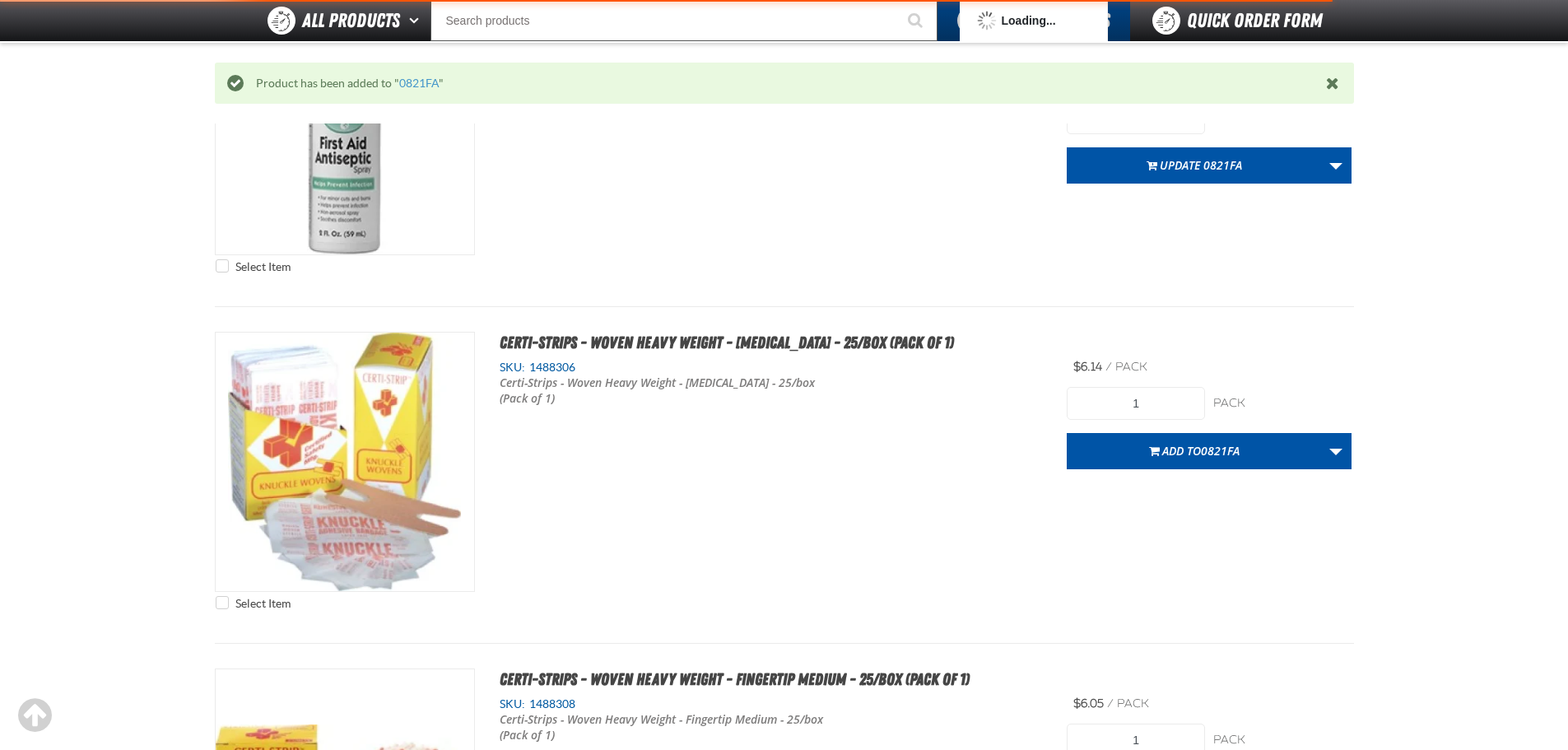
type input "7"
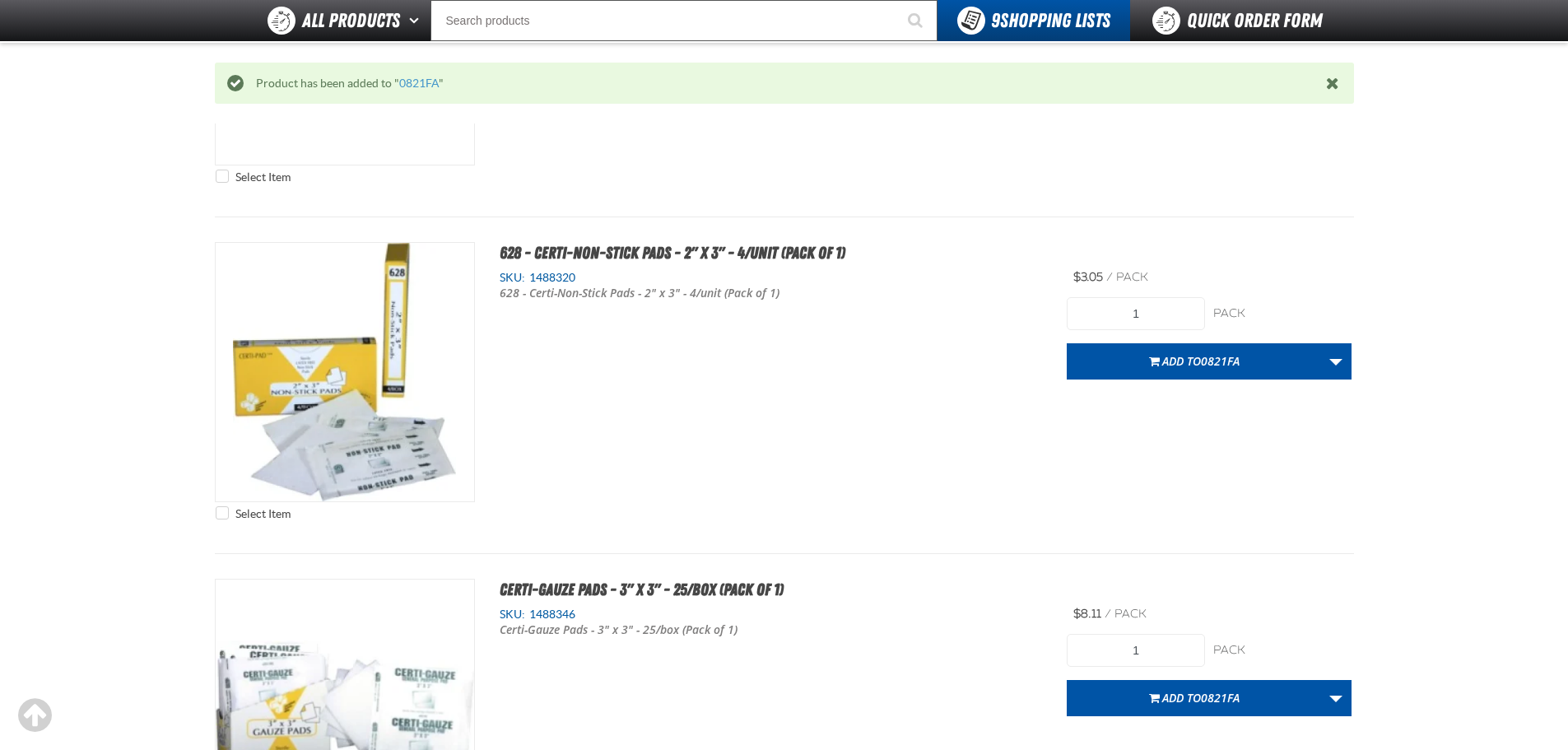
type input "7"
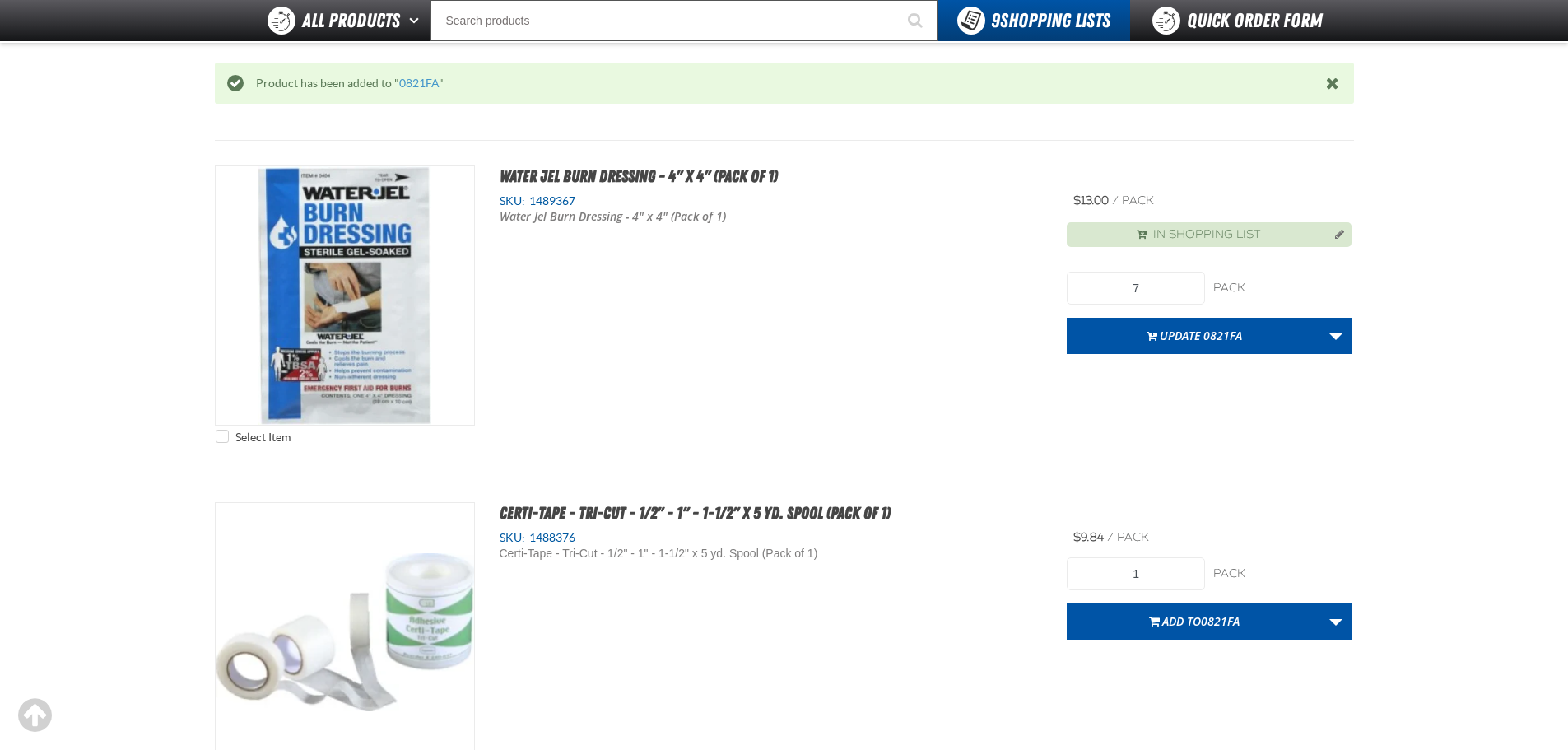
type input "7"
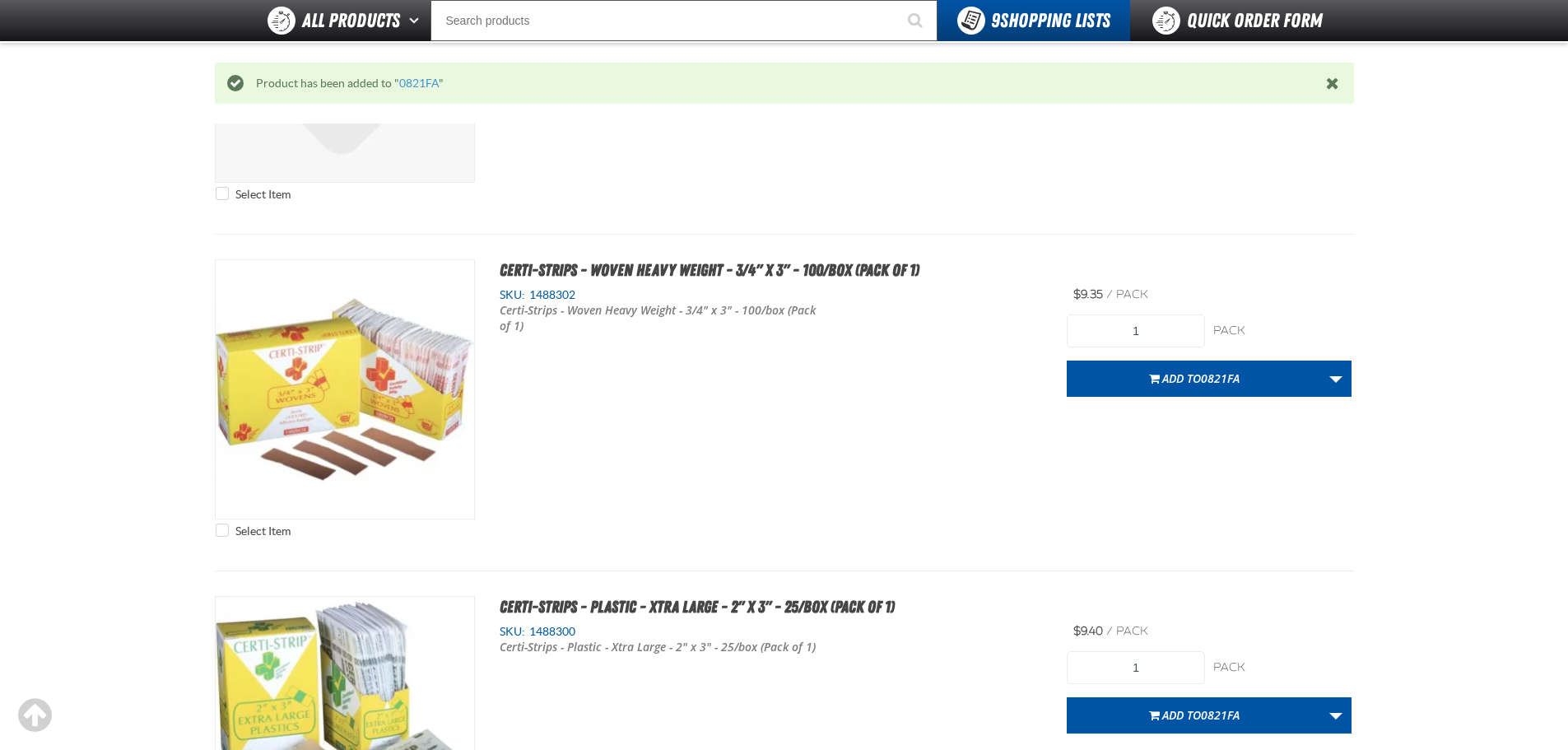
scroll to position [5240, 0]
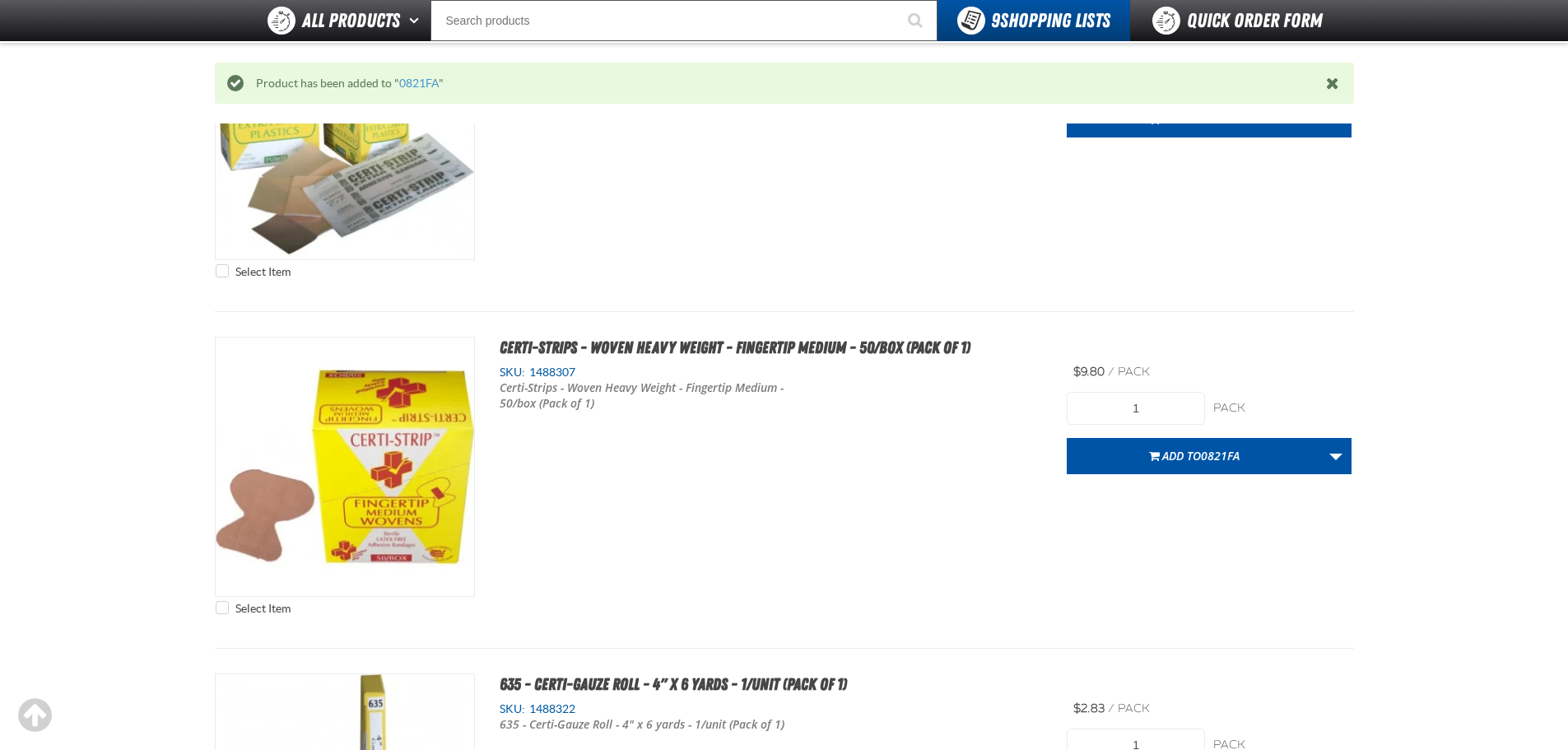
type input "7"
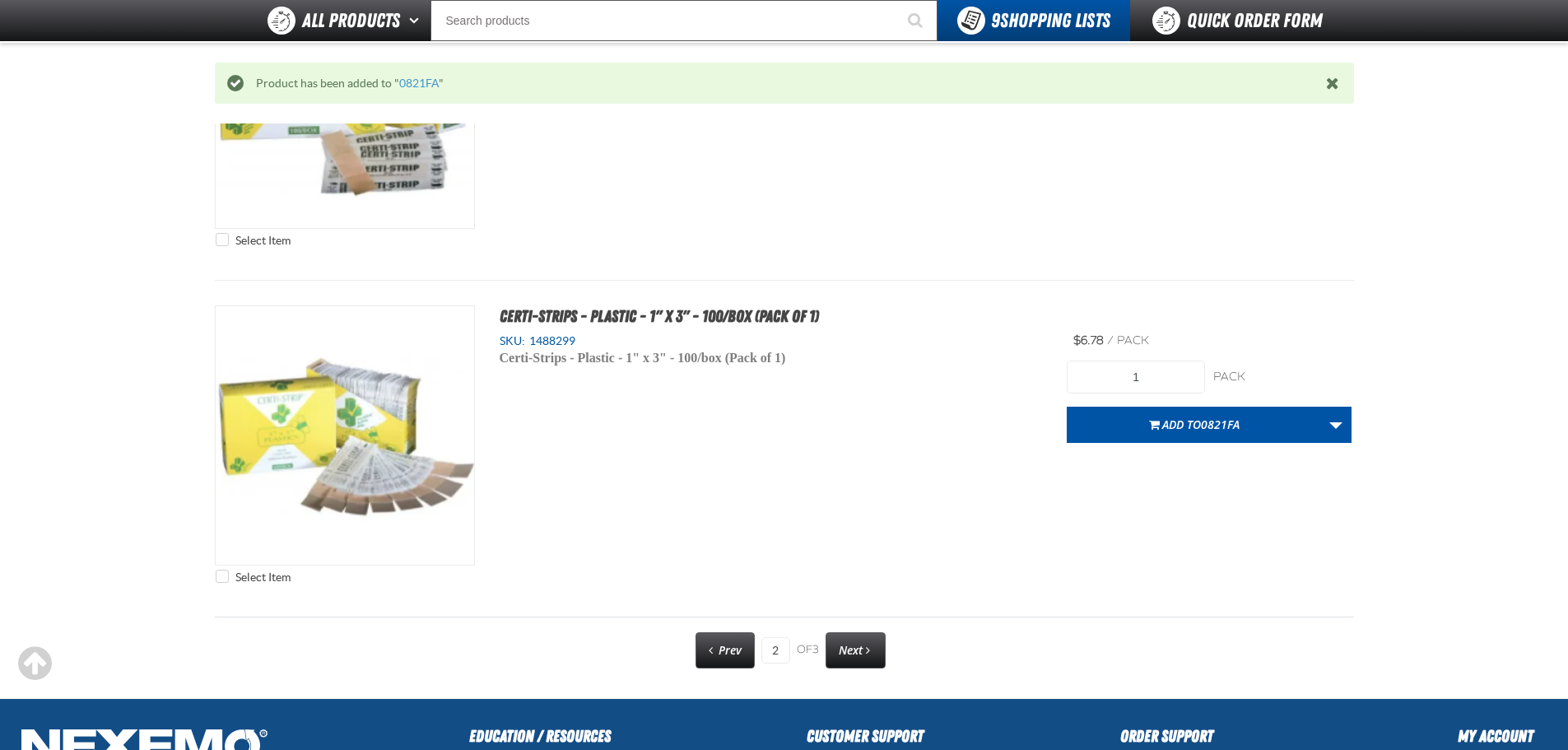
scroll to position [8205, 0]
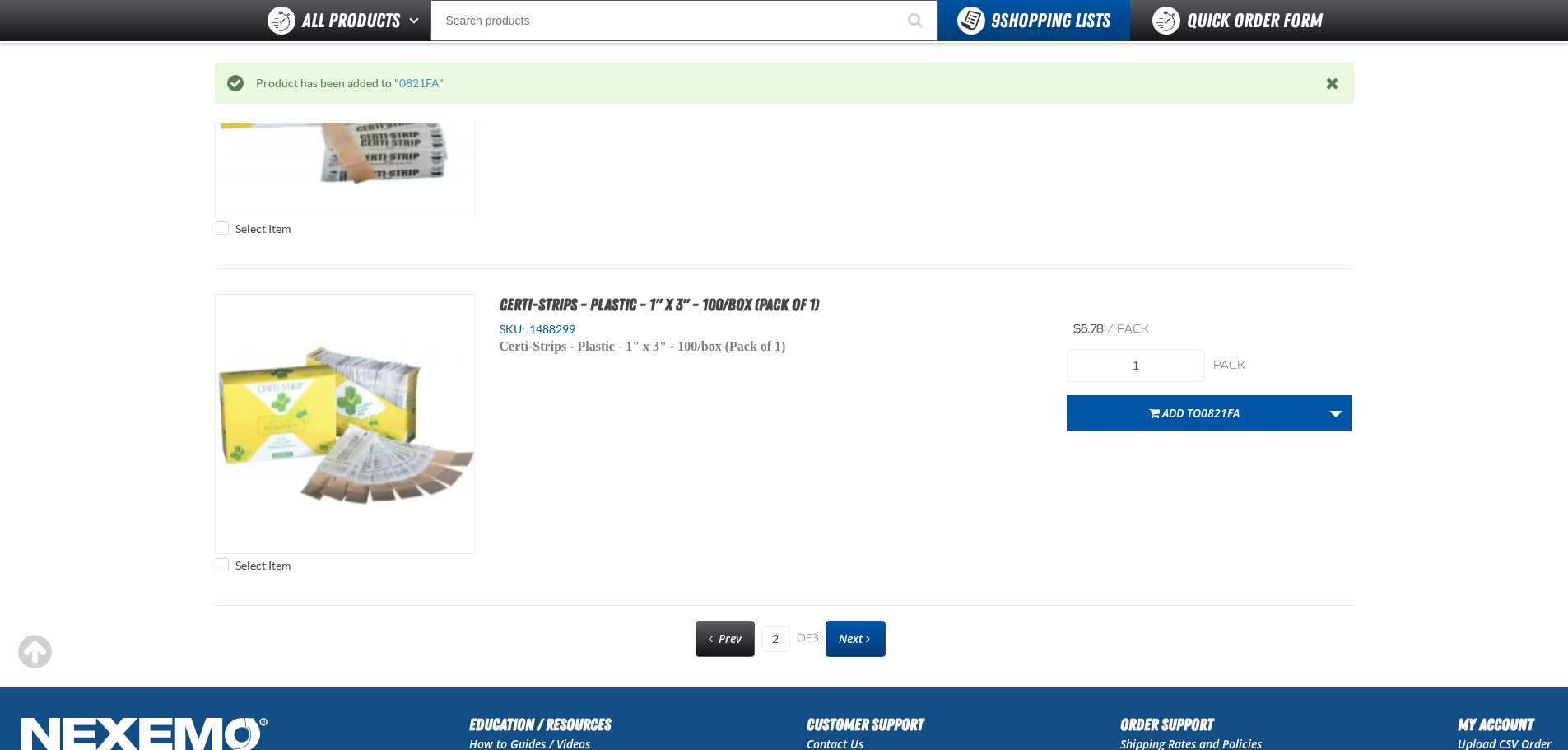
click at [865, 628] on link "Next" at bounding box center [855, 639] width 60 height 36
type input "3"
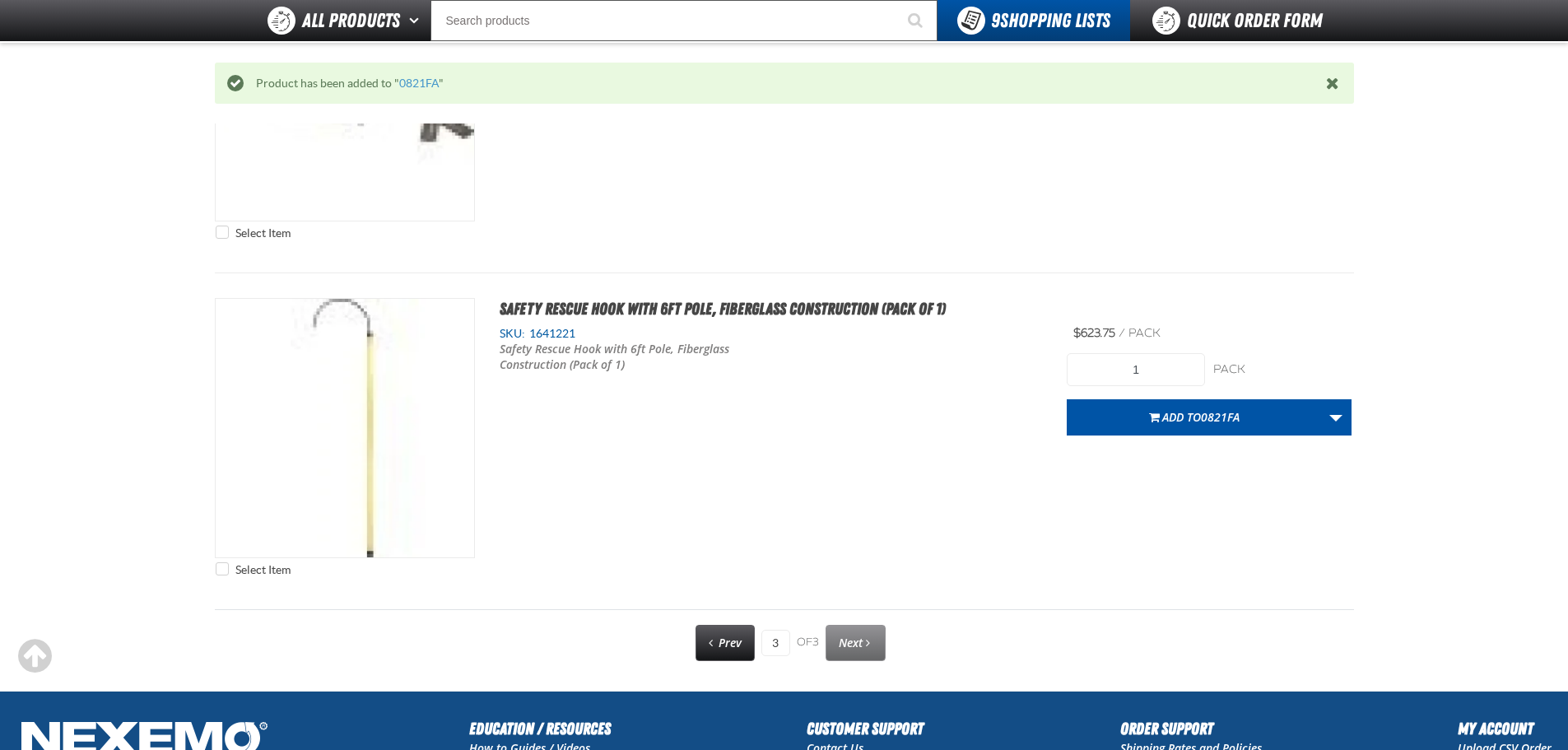
scroll to position [1286, 0]
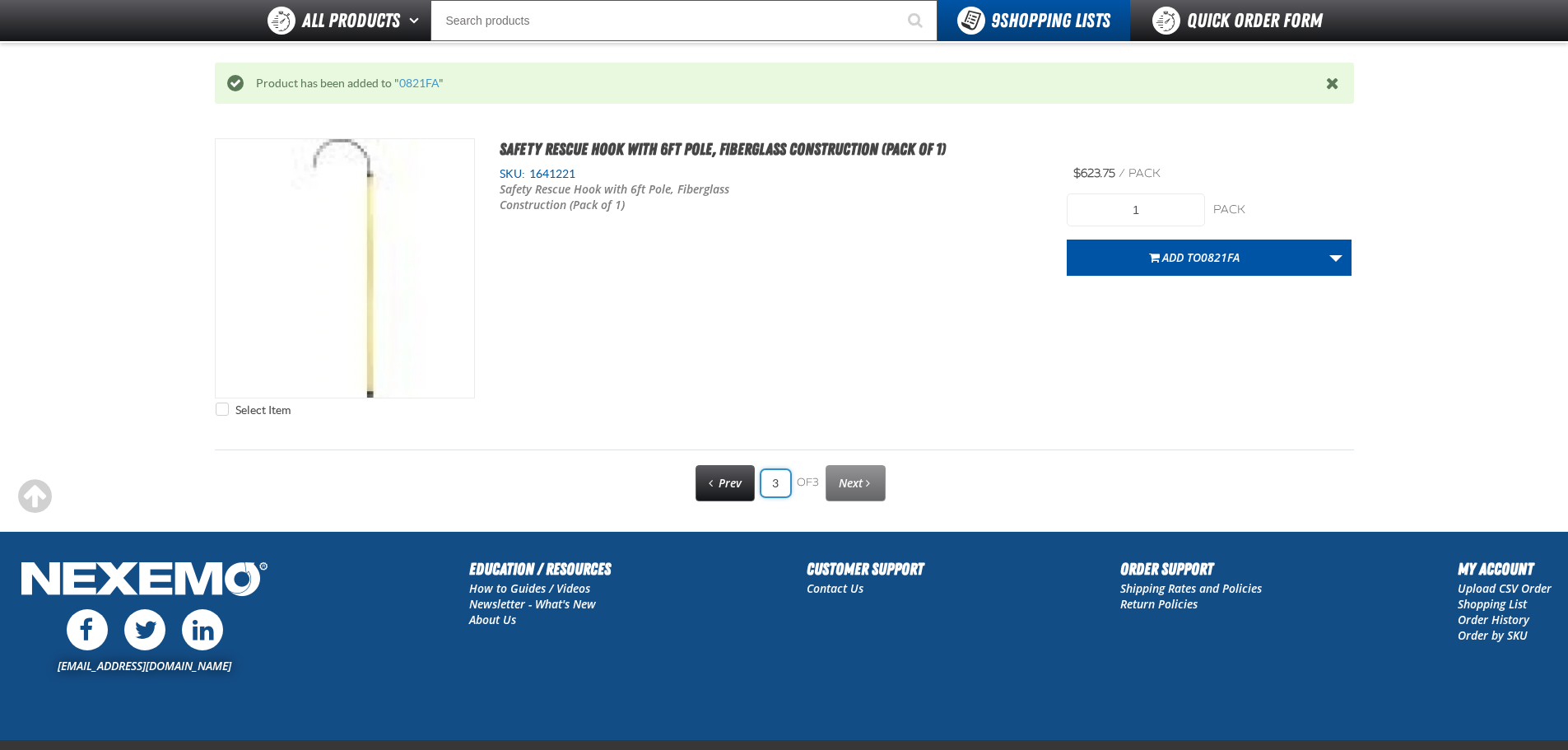
click at [781, 476] on input "3" at bounding box center [775, 483] width 29 height 27
type input "1"
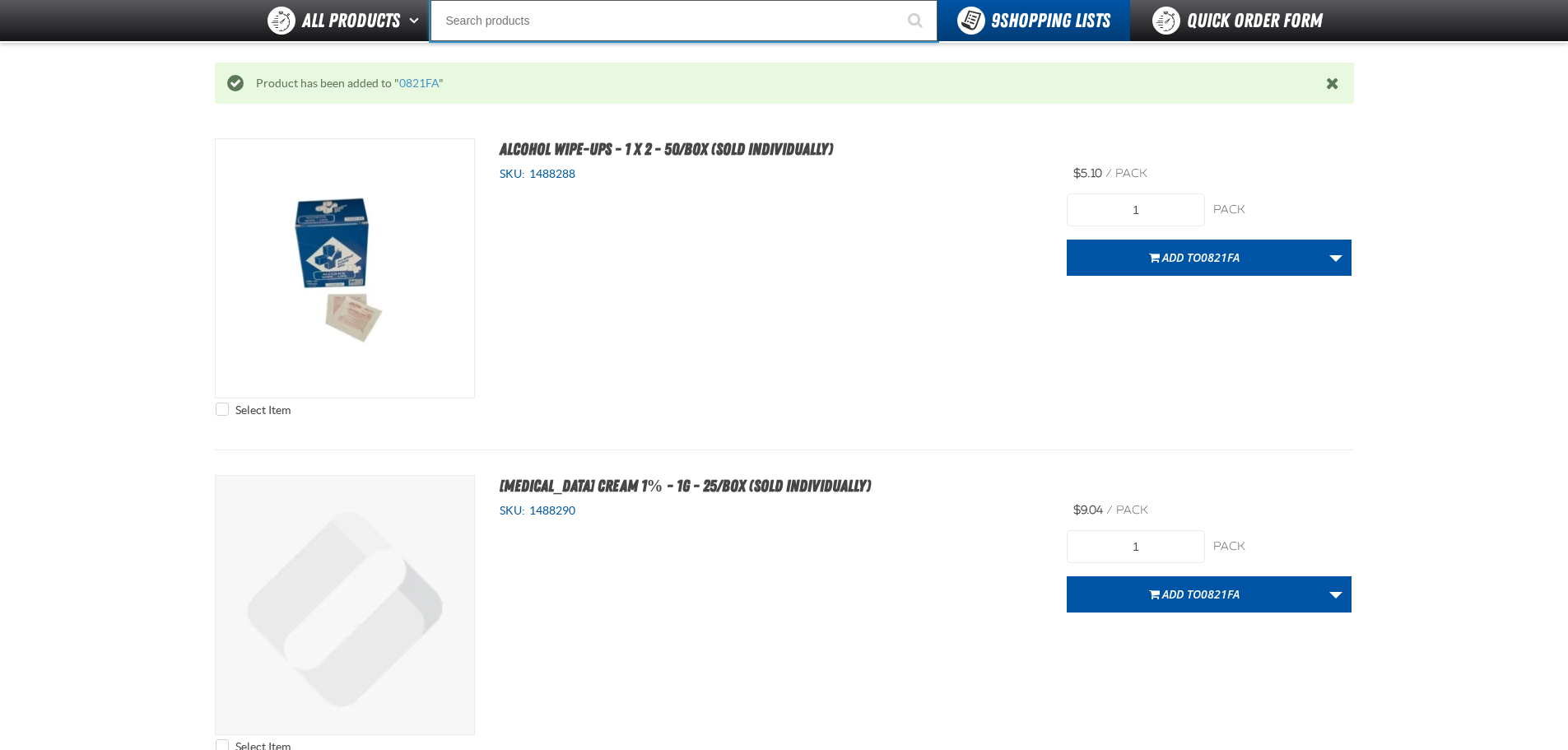
click at [643, 31] on input "Search" at bounding box center [684, 21] width 507 height 41
type input "TOURNIQUET"
click at [896, 0] on button "Start Searching" at bounding box center [917, 21] width 41 height 41
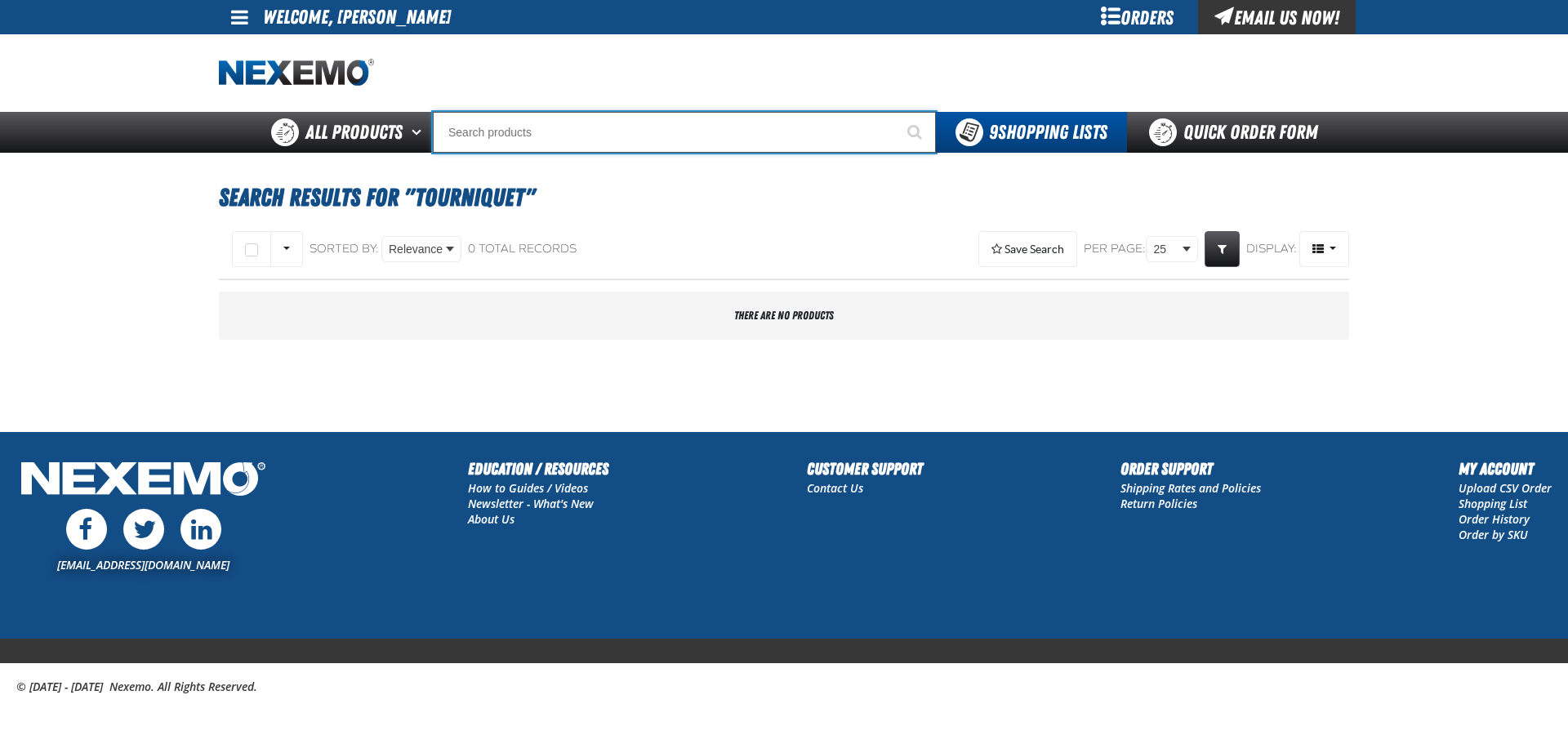
click at [582, 112] on input "Search" at bounding box center [683, 133] width 503 height 41
click at [554, 123] on input "ROLLER BA" at bounding box center [683, 133] width 503 height 41
click at [728, 124] on input "HAND SANI" at bounding box center [683, 133] width 503 height 41
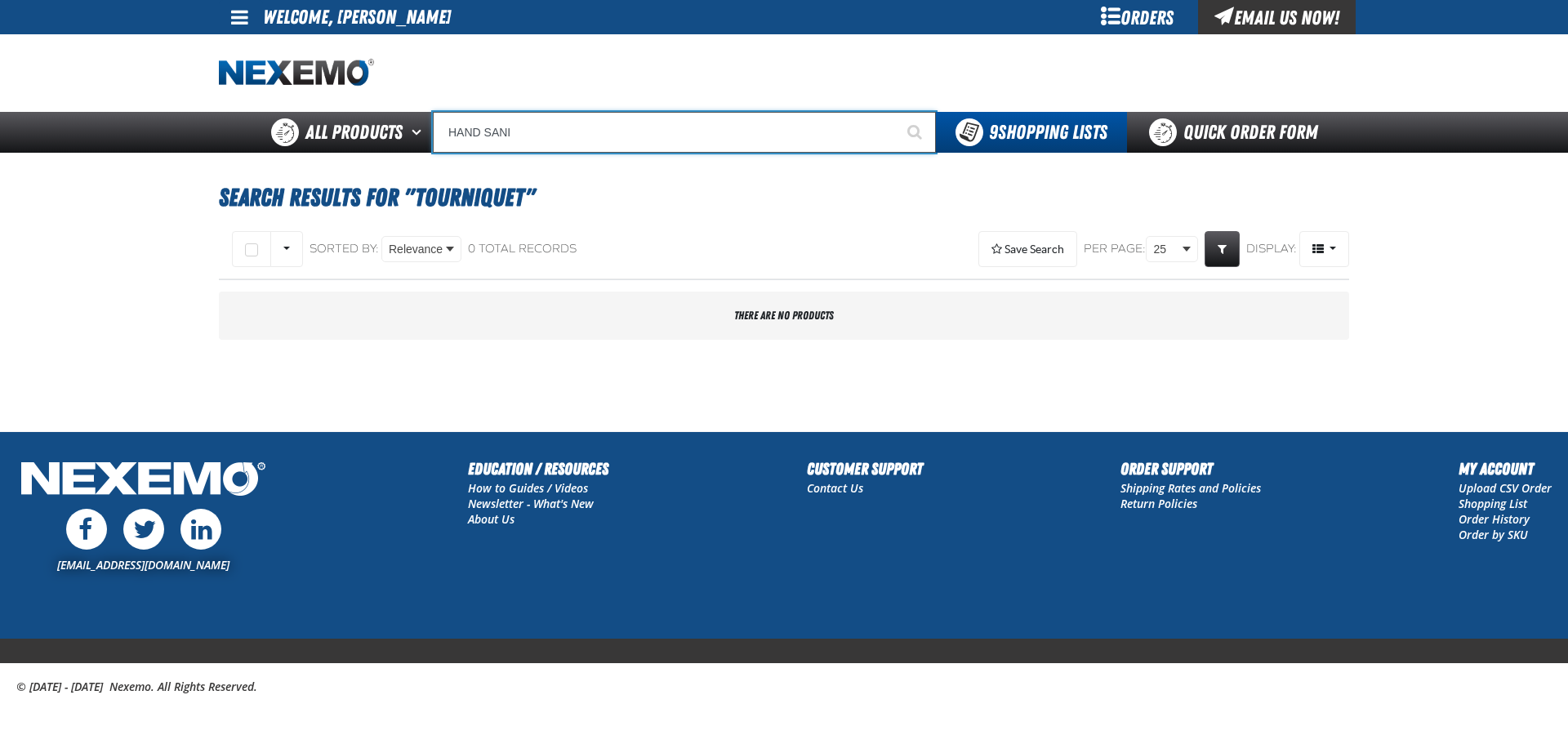
click at [580, 135] on input "HAND SANI" at bounding box center [683, 133] width 503 height 41
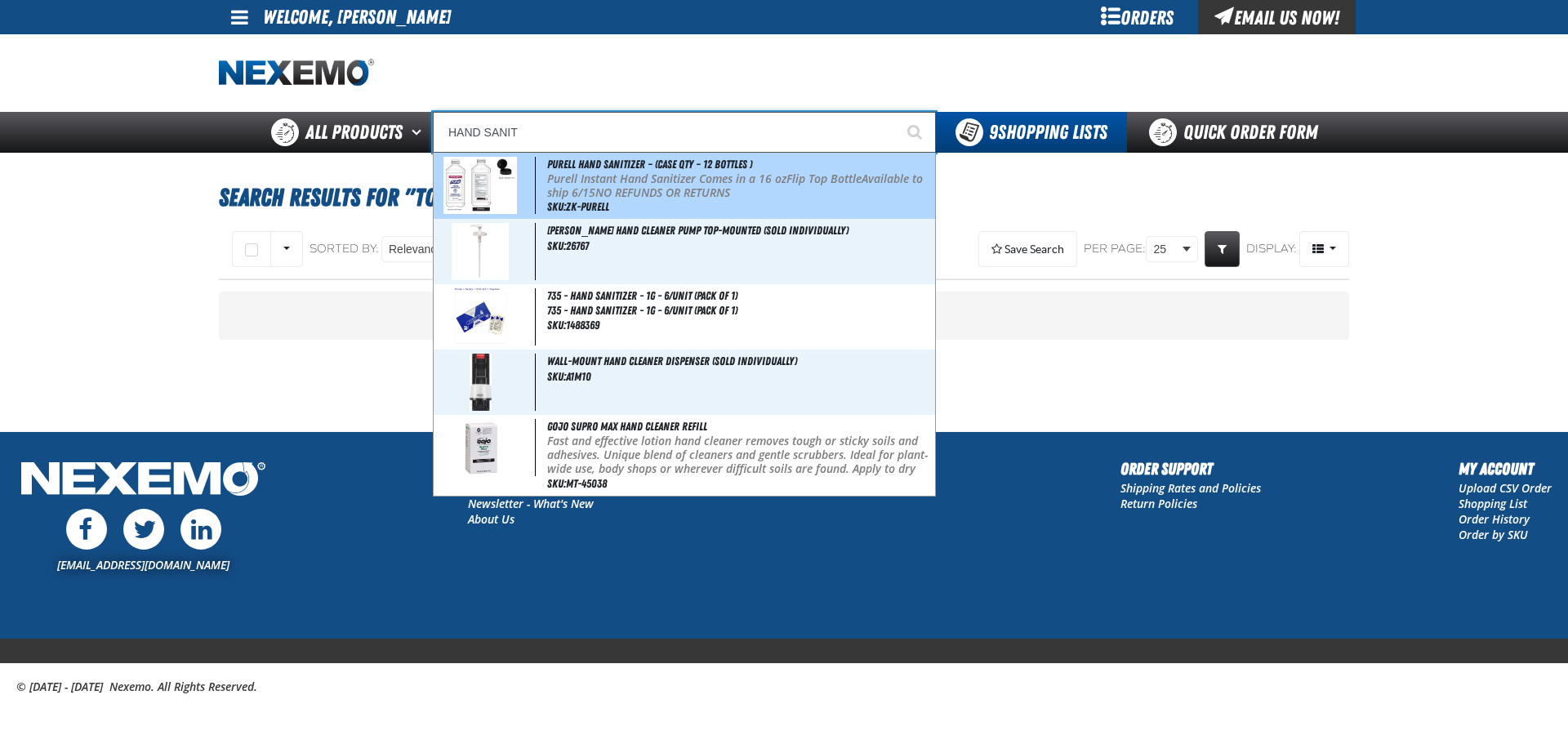
click at [597, 165] on span "Purell Hand Sanitizer – (Case QTY – 12 bottles )" at bounding box center [650, 163] width 205 height 13
type input "Purell Hand Sanitizer – (Case QTY – 12 bottles )"
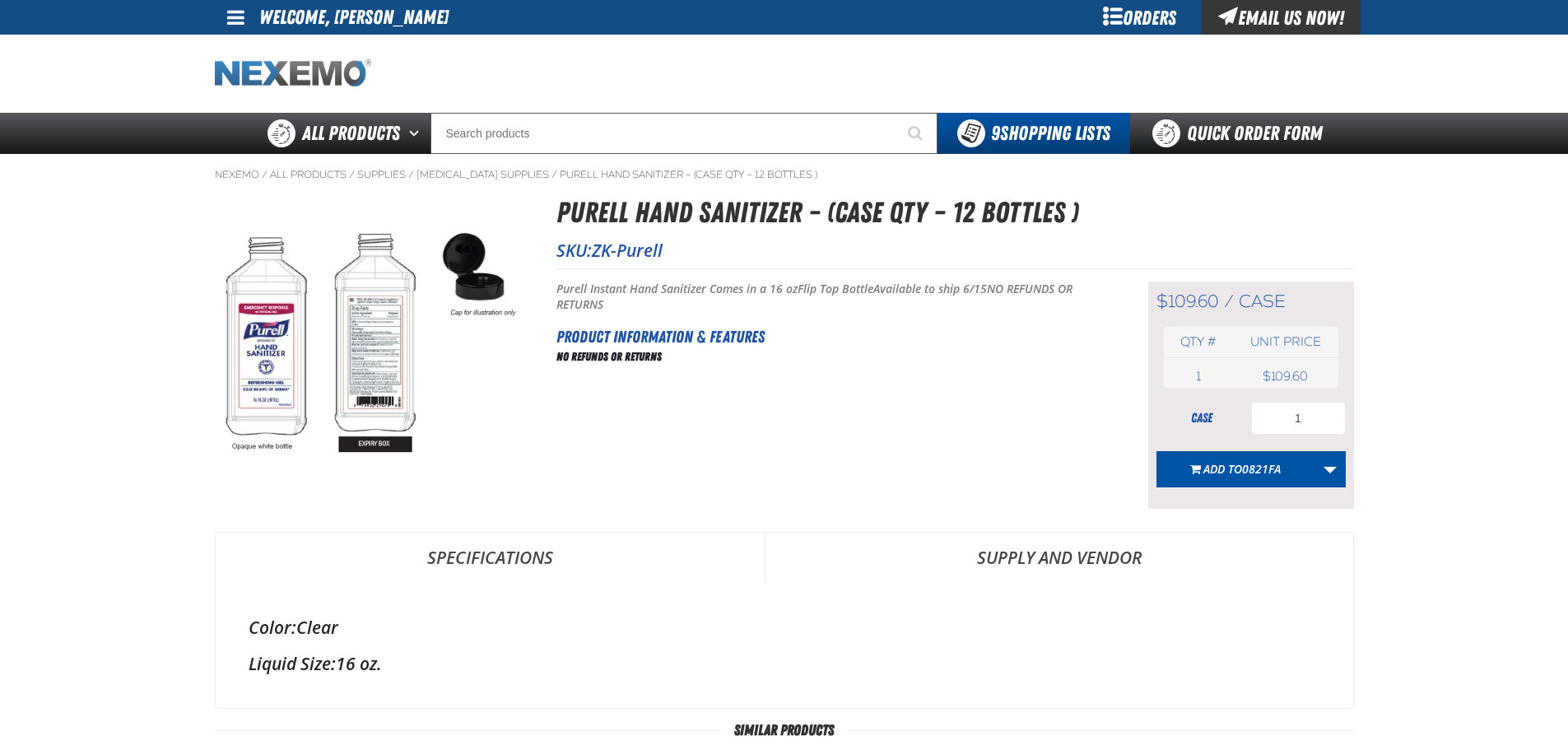
click at [306, 68] on img "Home" at bounding box center [292, 73] width 156 height 29
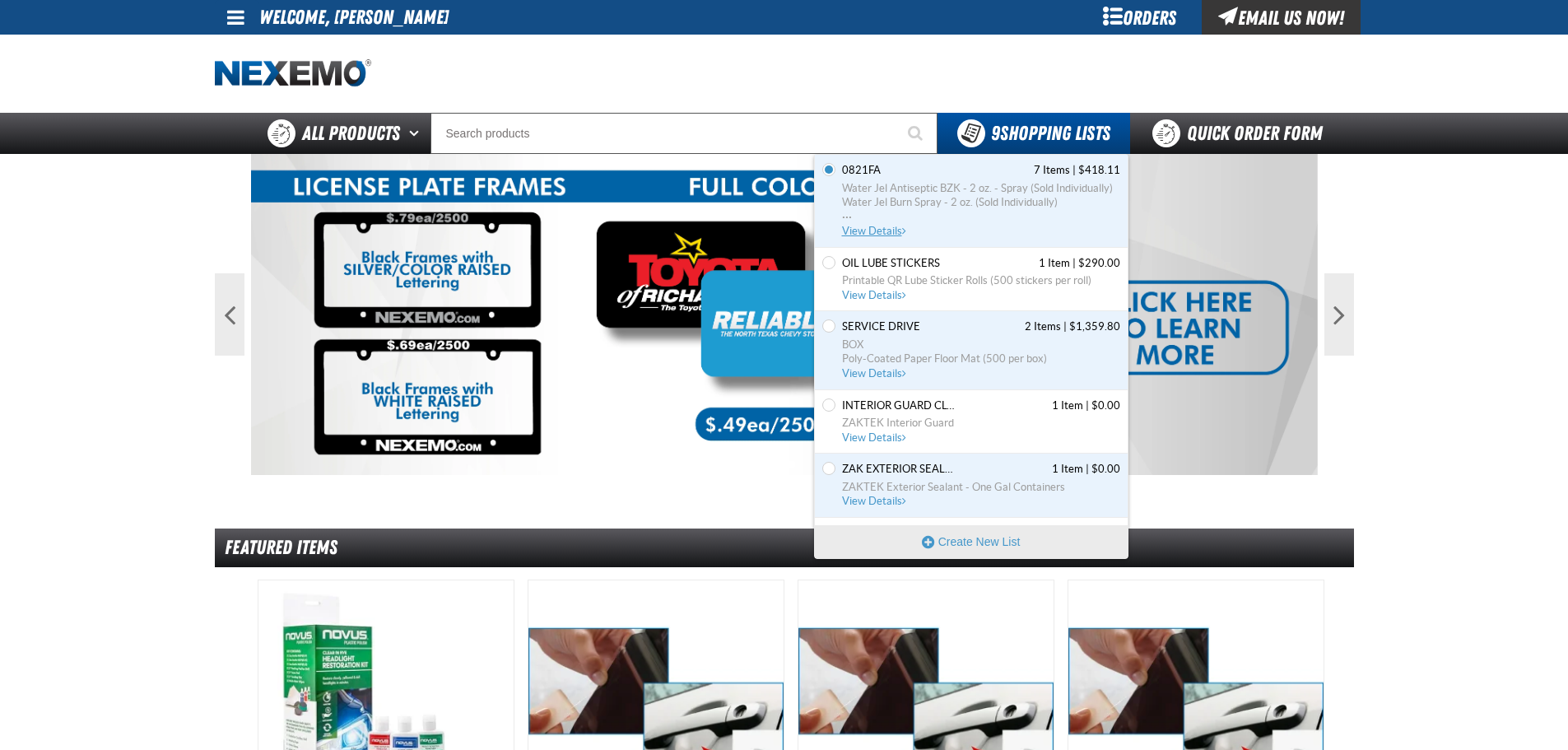
click at [887, 230] on span "View Details" at bounding box center [875, 230] width 67 height 13
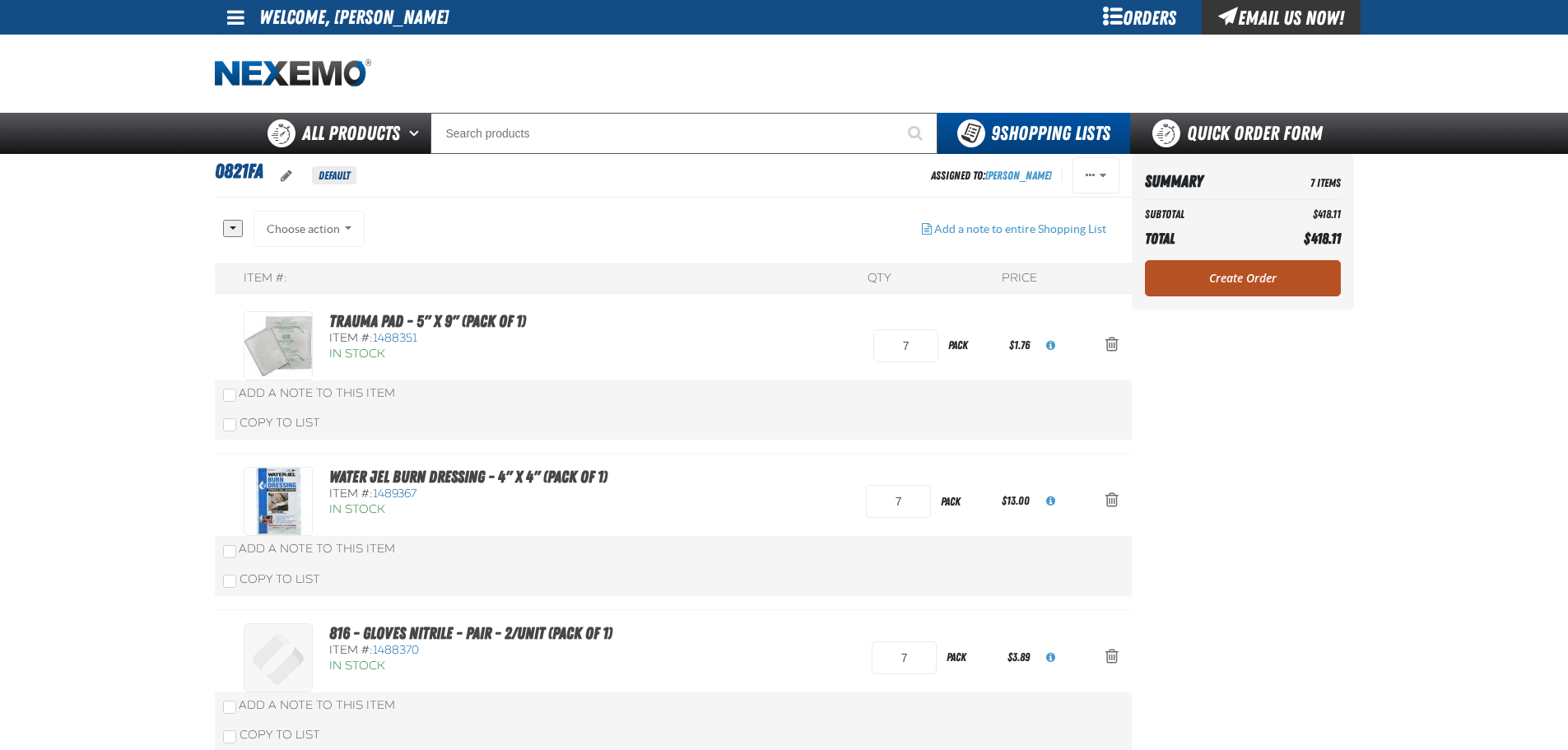
click at [1228, 281] on link "Create Order" at bounding box center [1242, 278] width 196 height 36
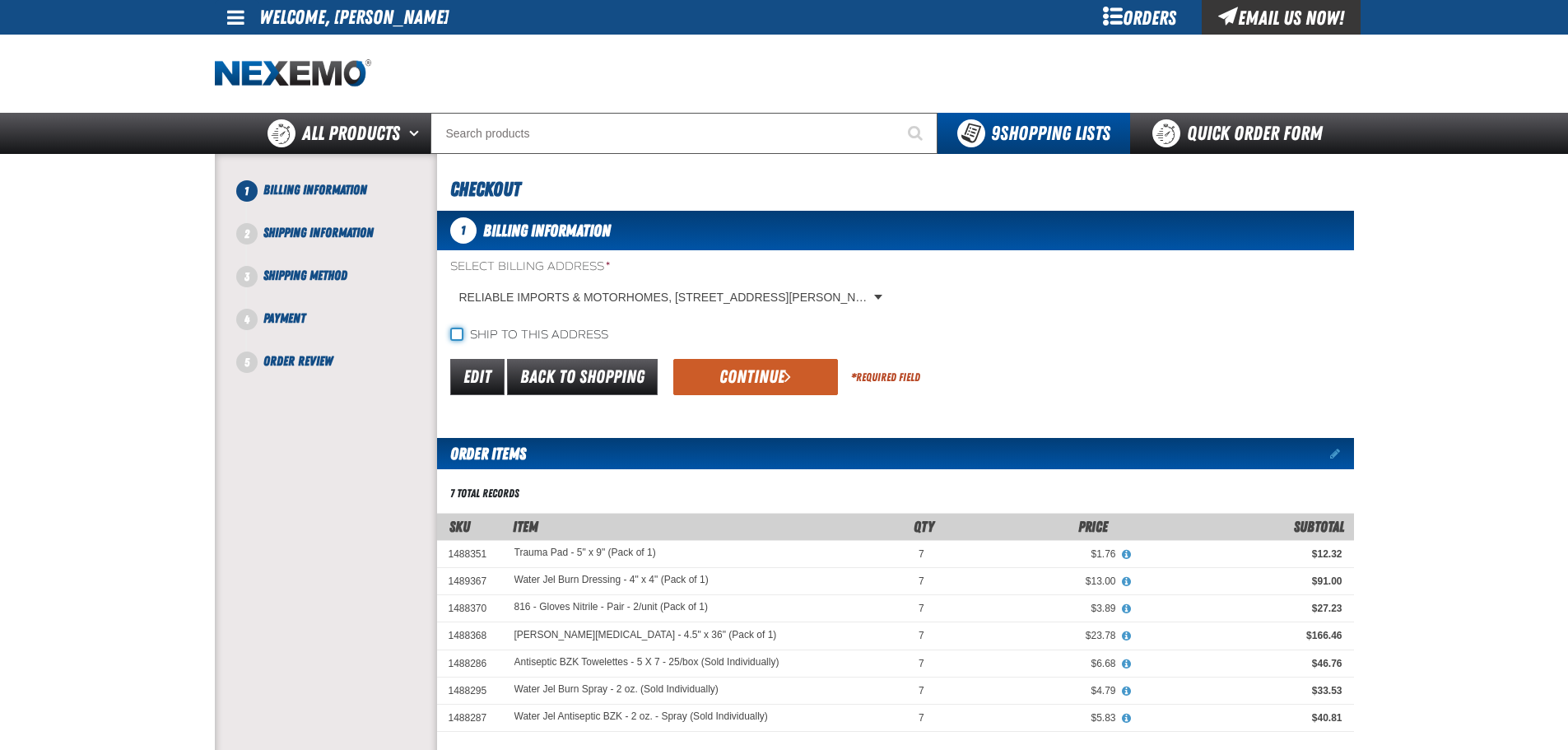
click at [461, 340] on input "Ship to this address" at bounding box center [456, 334] width 13 height 13
checkbox input "true"
click at [746, 386] on button "Continue" at bounding box center [754, 377] width 164 height 36
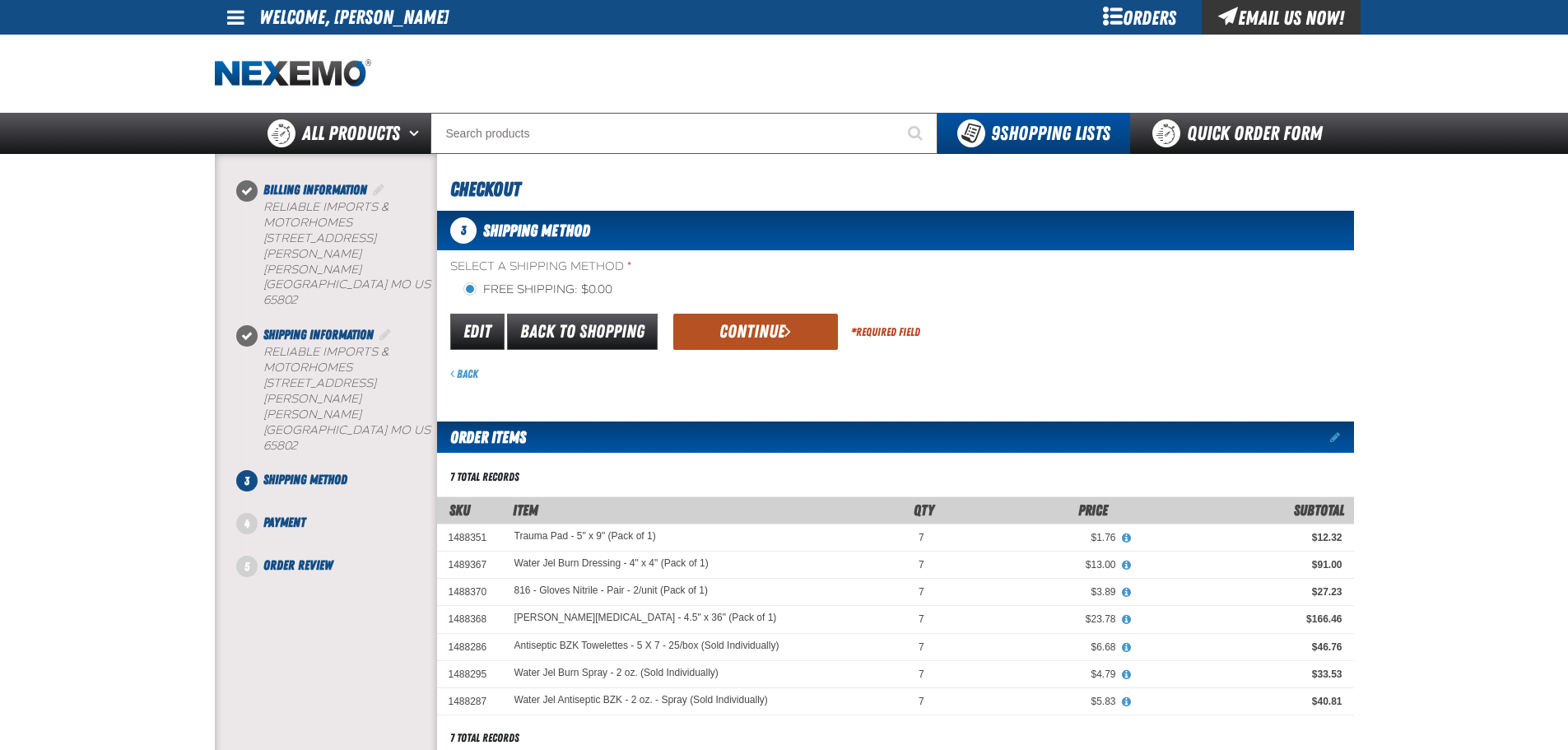
click at [742, 336] on button "Continue" at bounding box center [754, 332] width 164 height 36
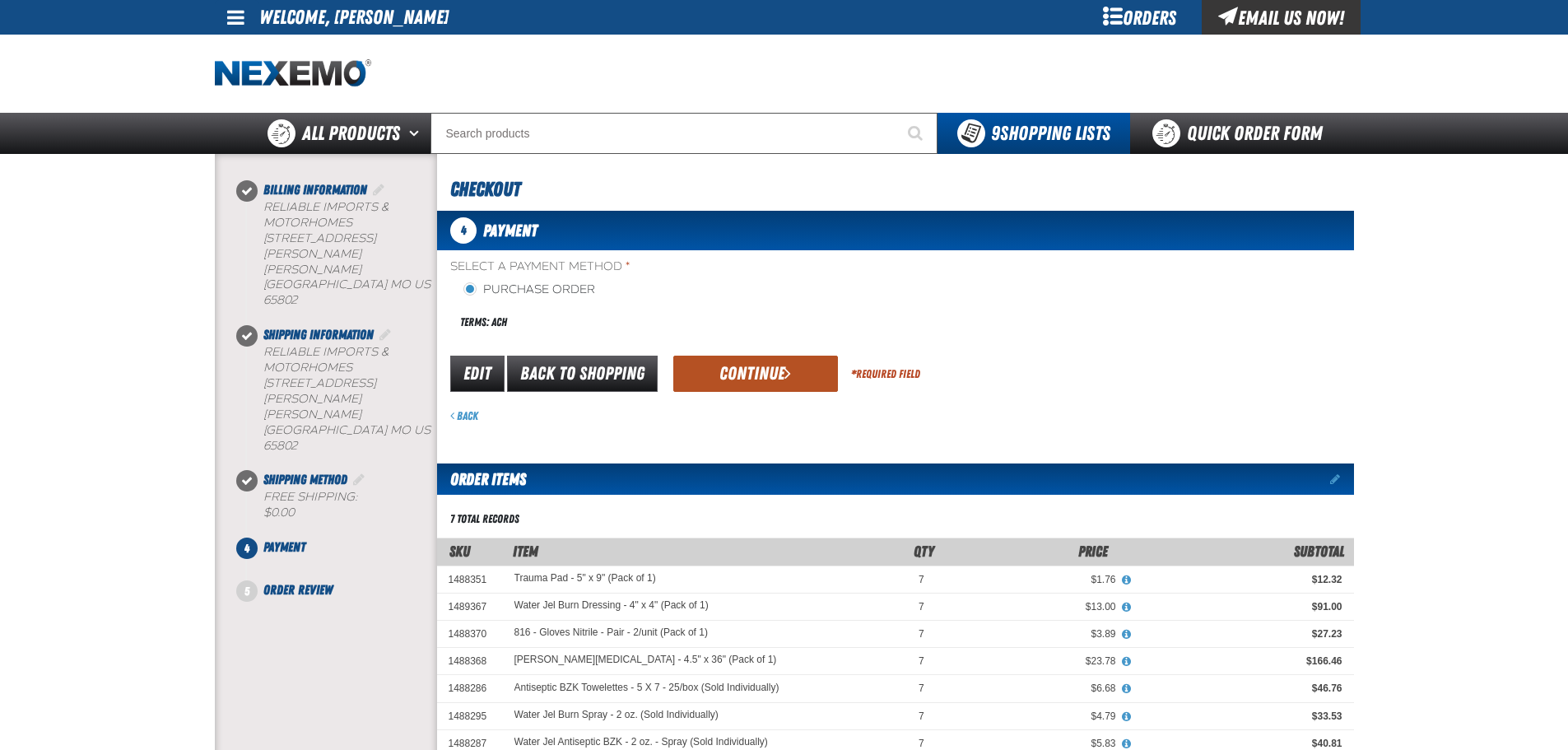
click at [739, 383] on button "Continue" at bounding box center [754, 373] width 164 height 36
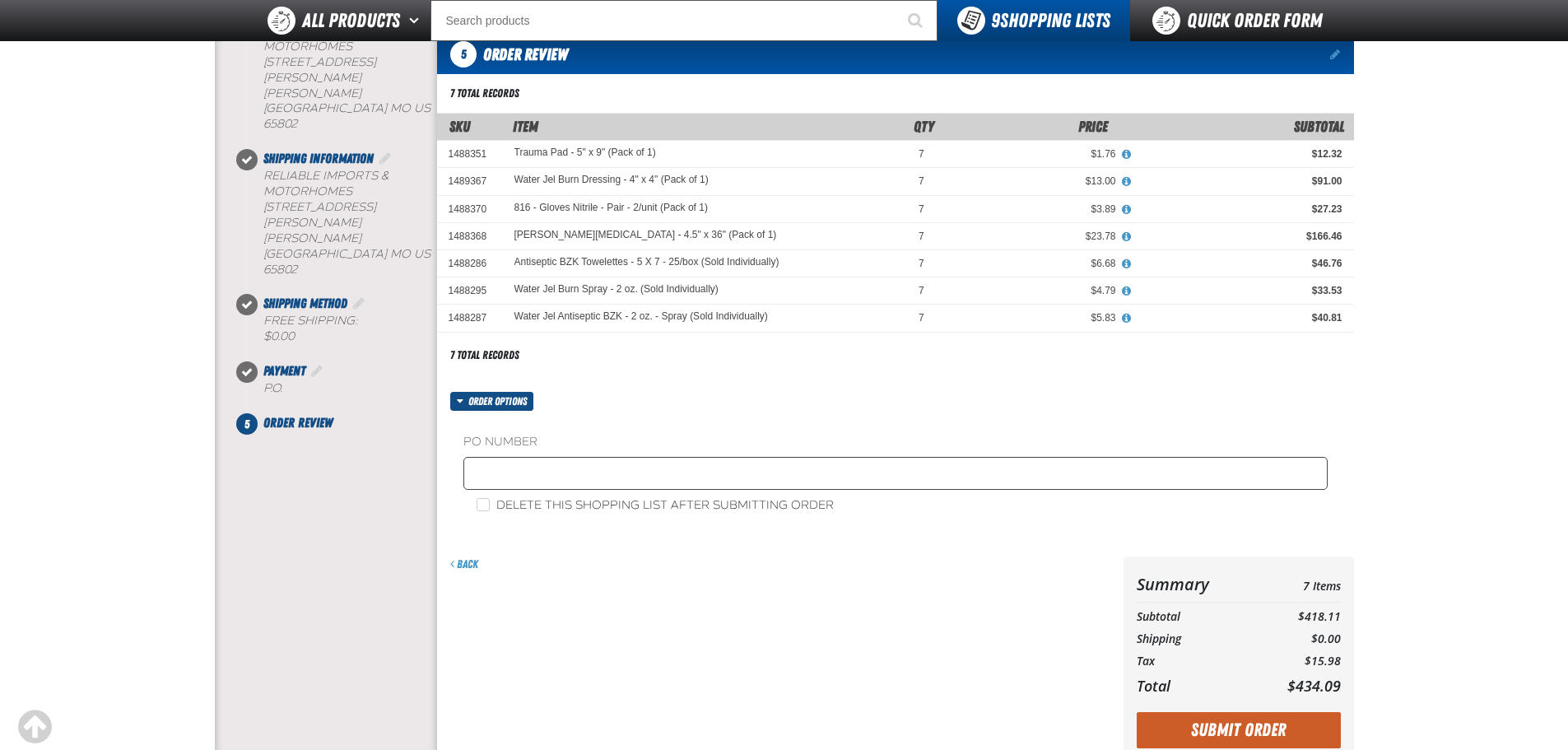
scroll to position [164, 0]
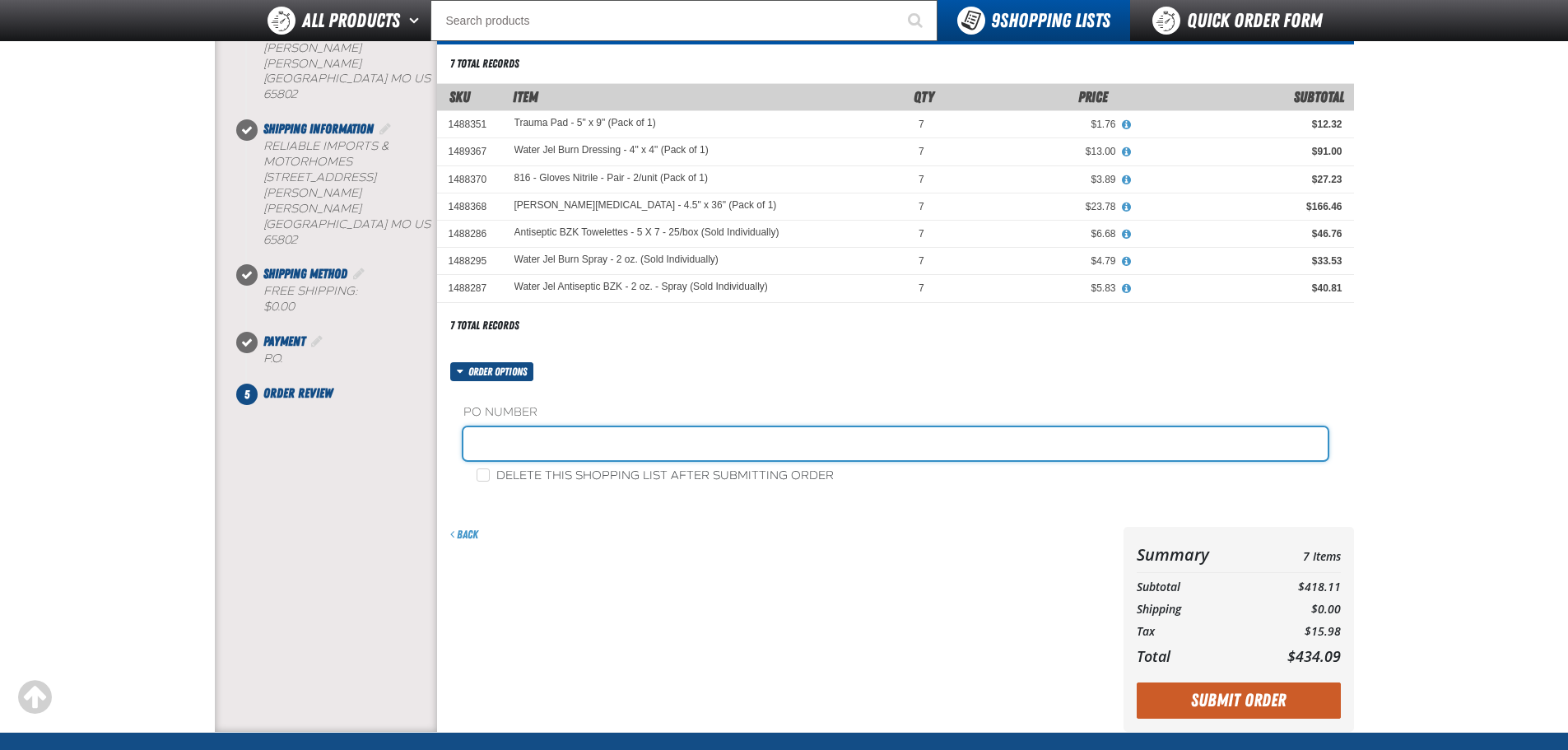
click at [531, 447] on input "text" at bounding box center [895, 443] width 865 height 32
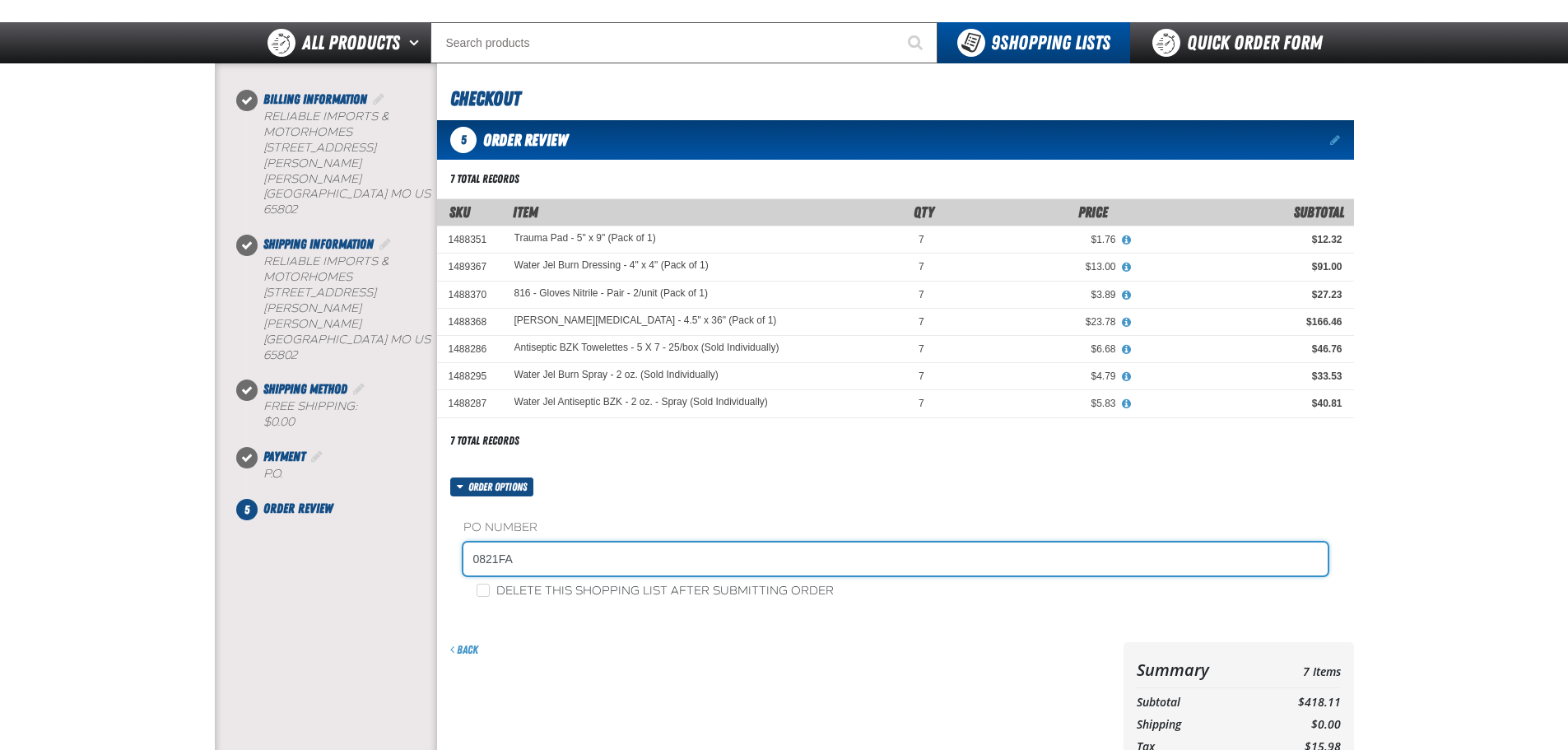
scroll to position [0, 0]
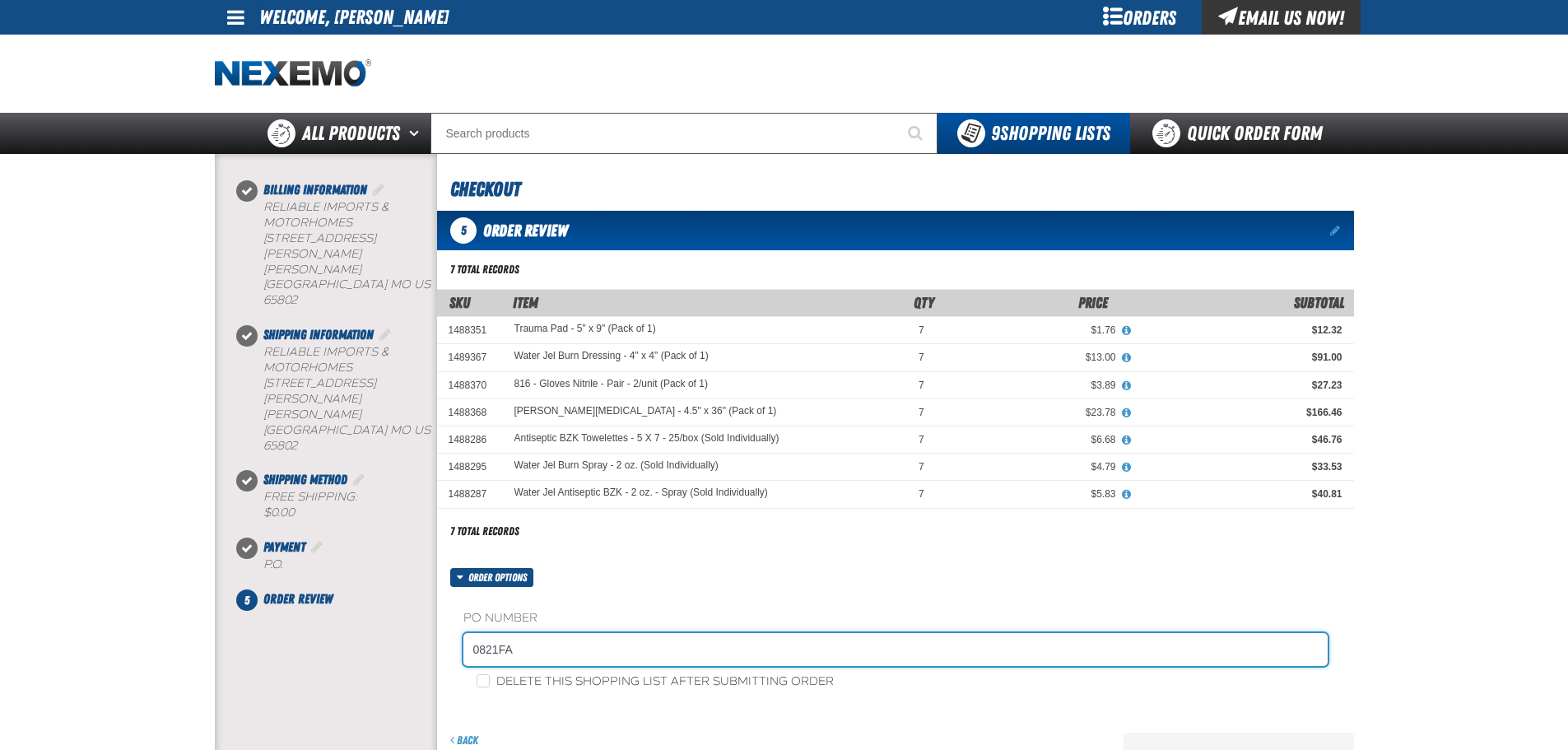
type input "0821FA"
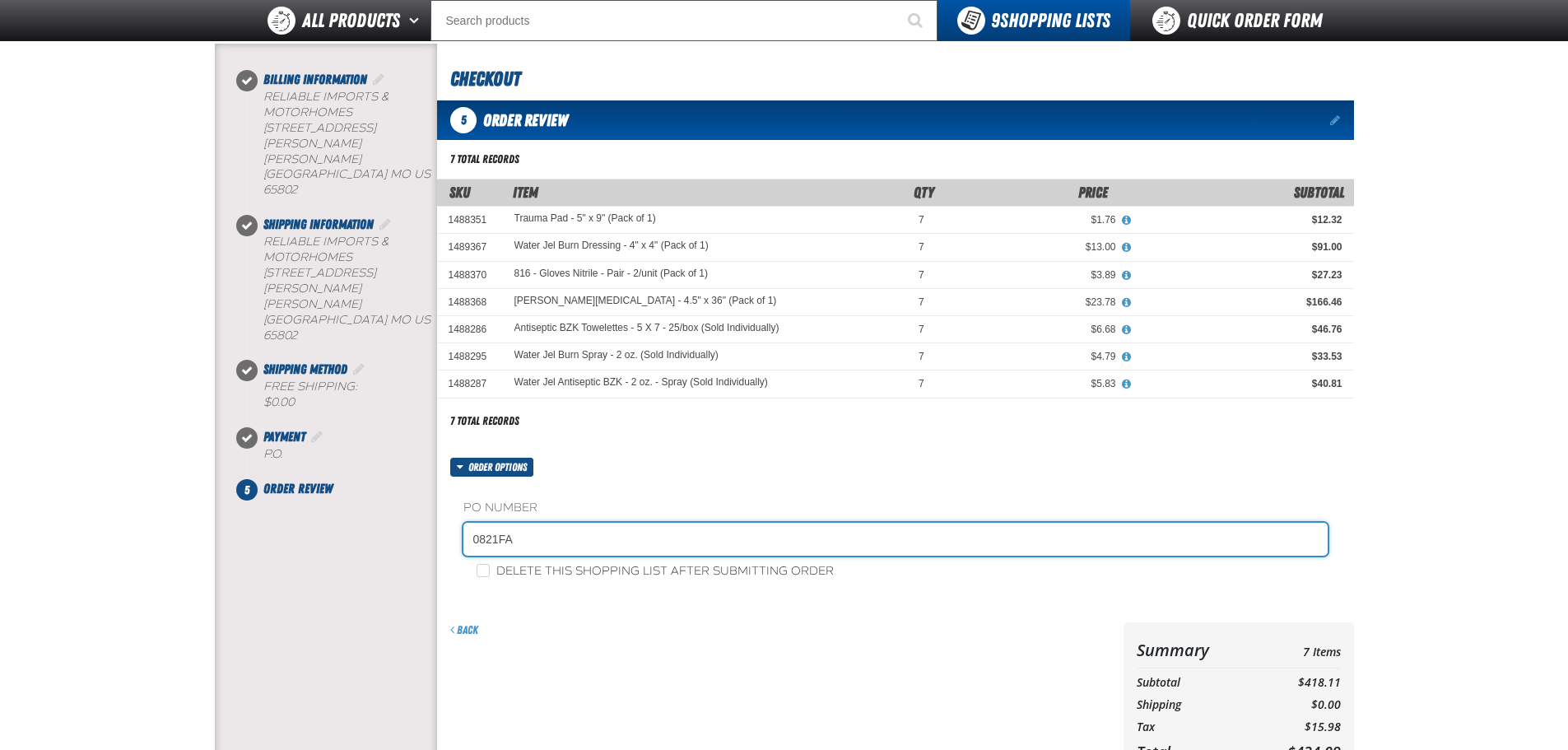
scroll to position [164, 0]
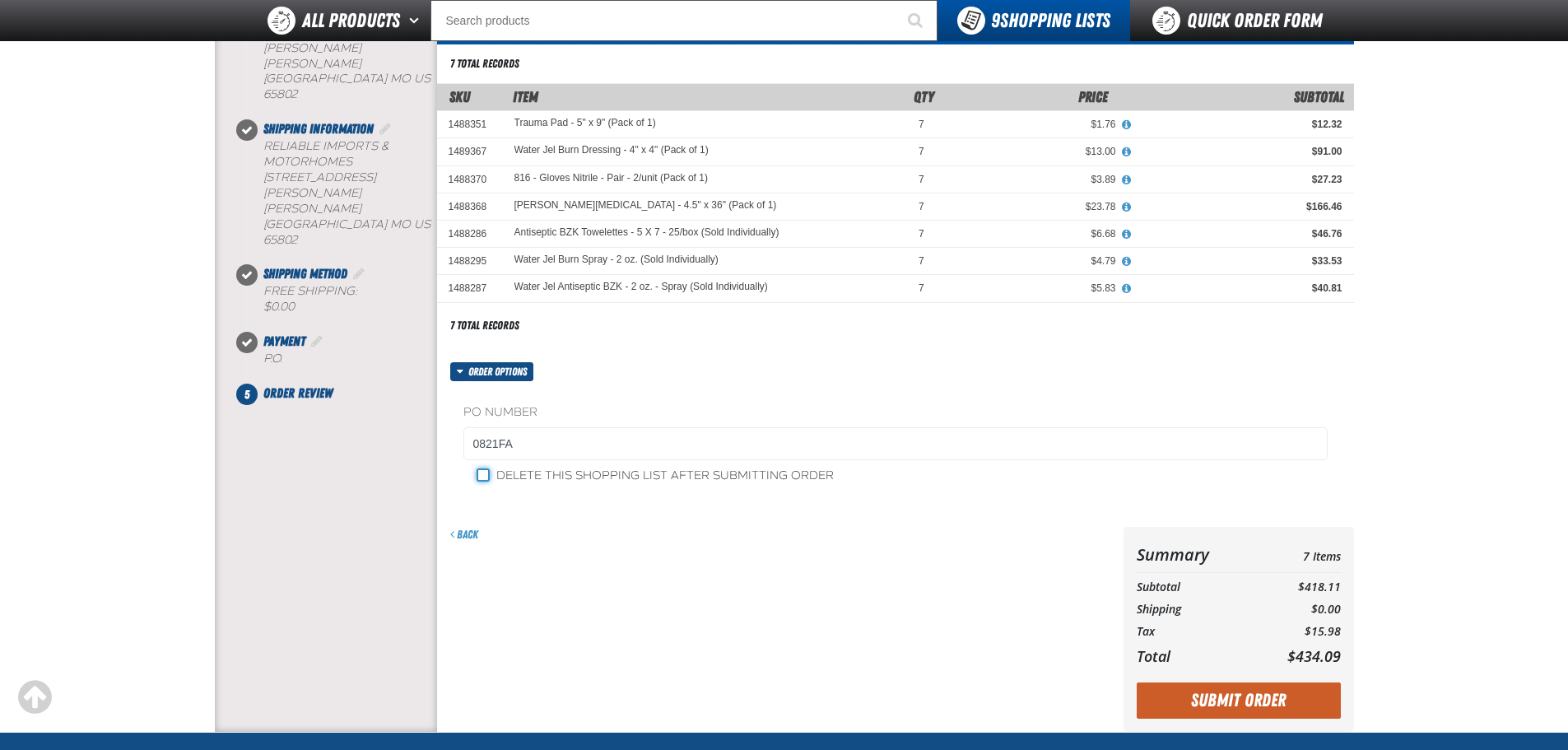
click at [488, 476] on input "Delete this shopping list after submitting order" at bounding box center [482, 474] width 13 height 13
checkbox input "true"
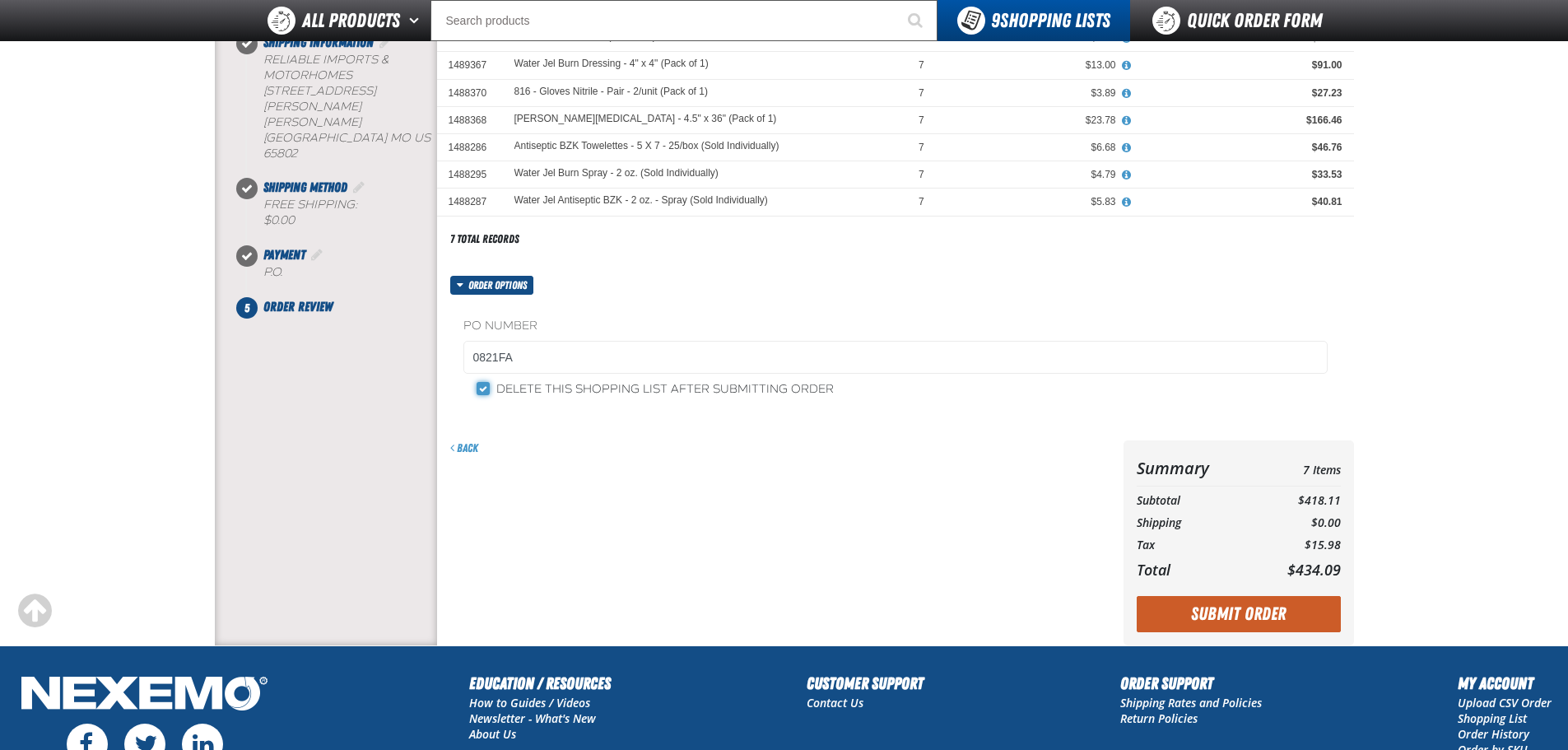
scroll to position [330, 0]
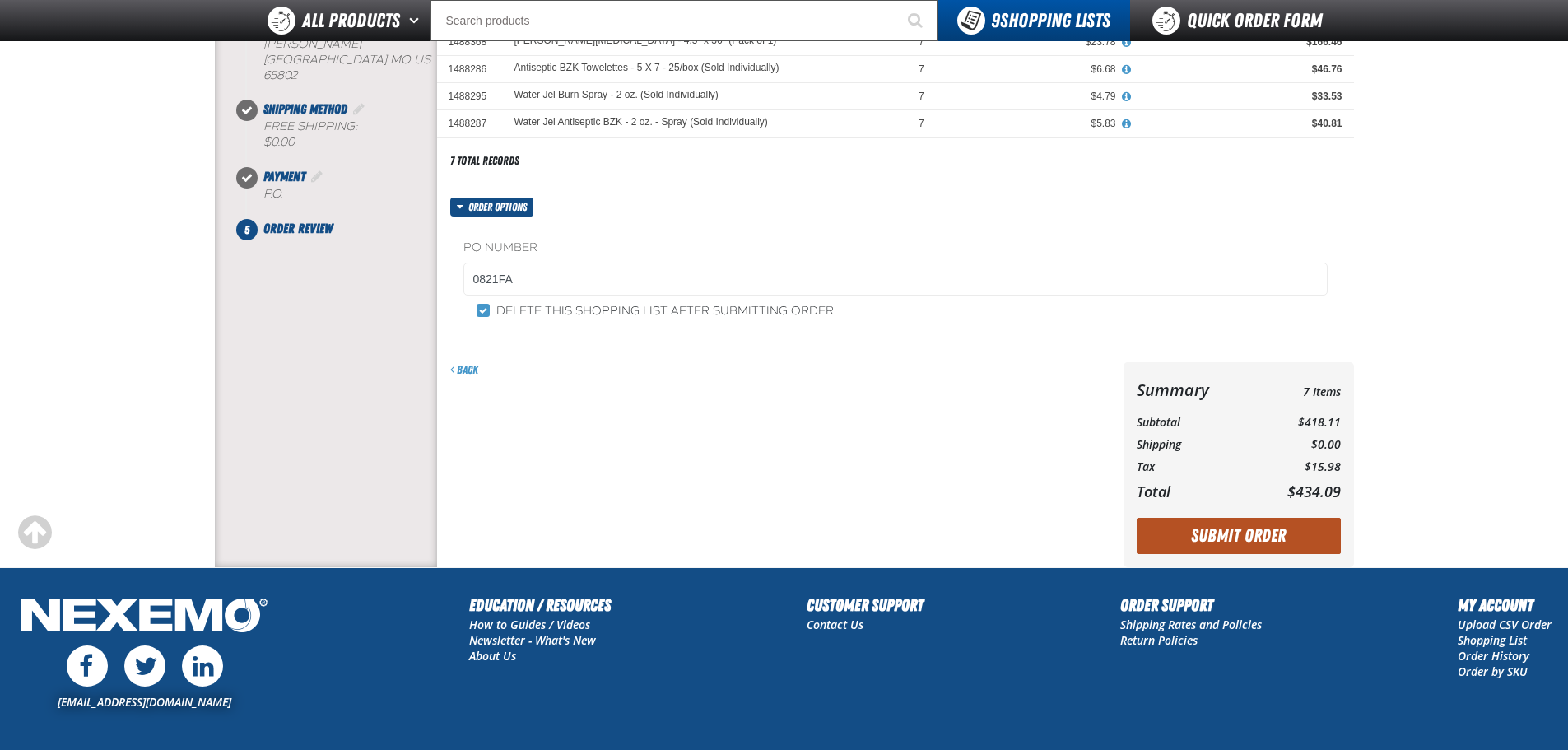
click at [1211, 542] on button "Submit Order" at bounding box center [1239, 535] width 205 height 36
